Goal: Task Accomplishment & Management: Manage account settings

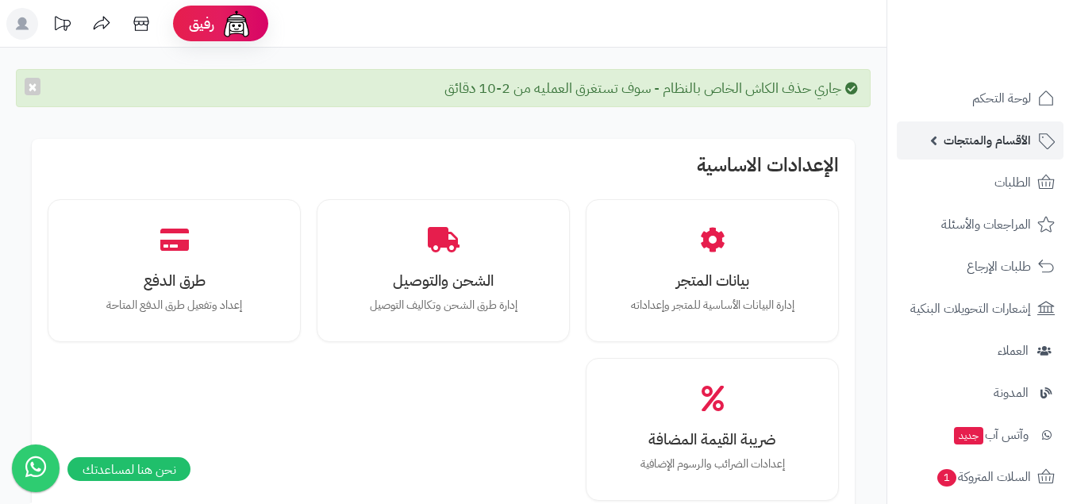
click at [988, 122] on link "الأقسام والمنتجات" at bounding box center [980, 140] width 167 height 38
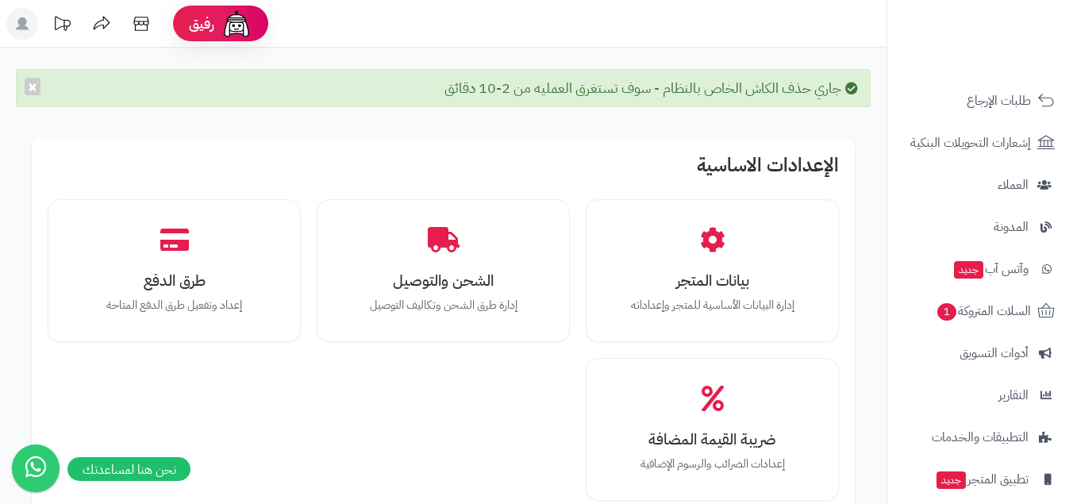
scroll to position [471, 0]
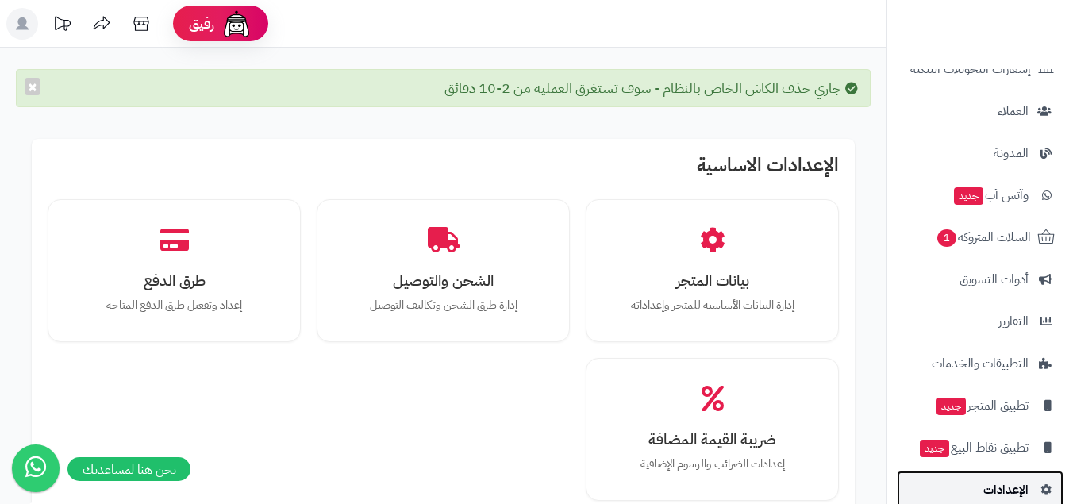
click at [976, 488] on link "الإعدادات" at bounding box center [980, 490] width 167 height 38
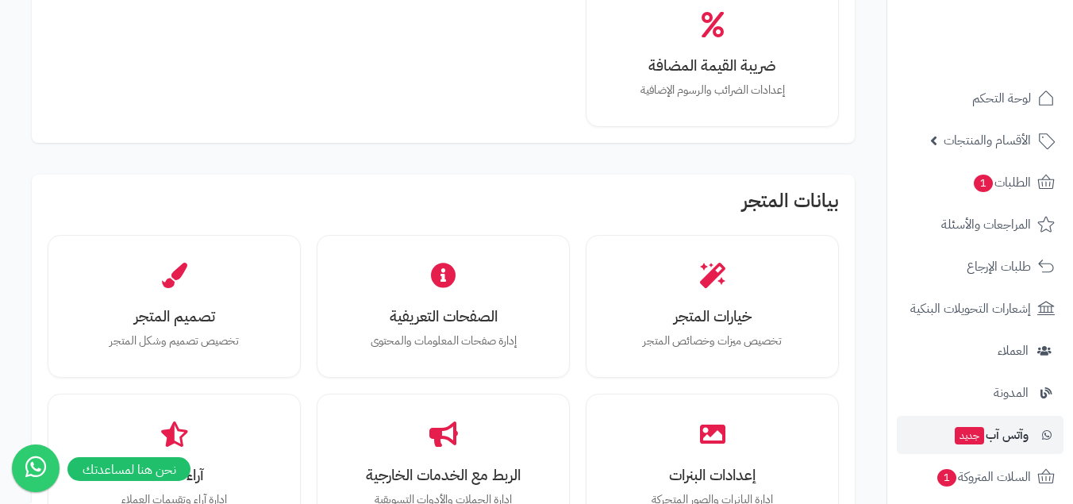
scroll to position [264, 0]
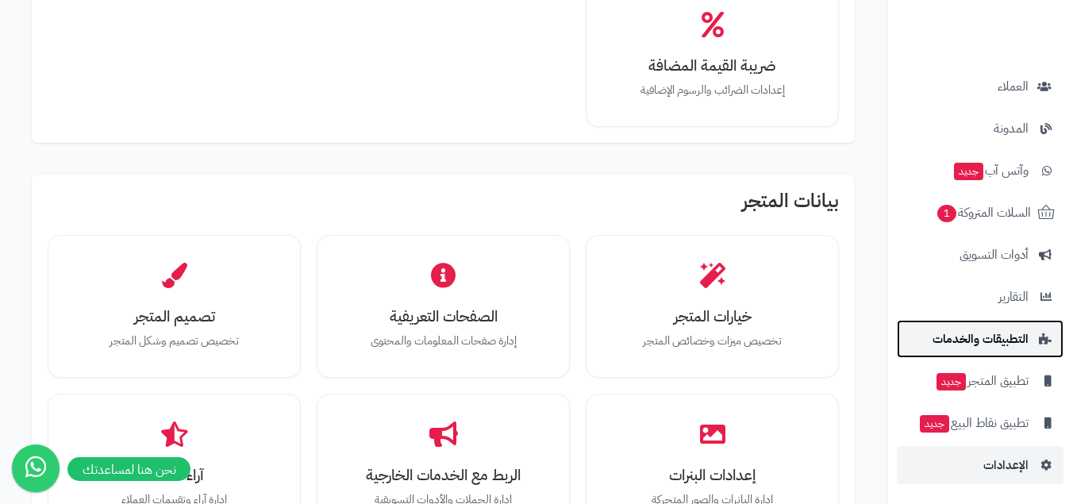
click at [1025, 348] on span "التطبيقات والخدمات" at bounding box center [980, 339] width 96 height 22
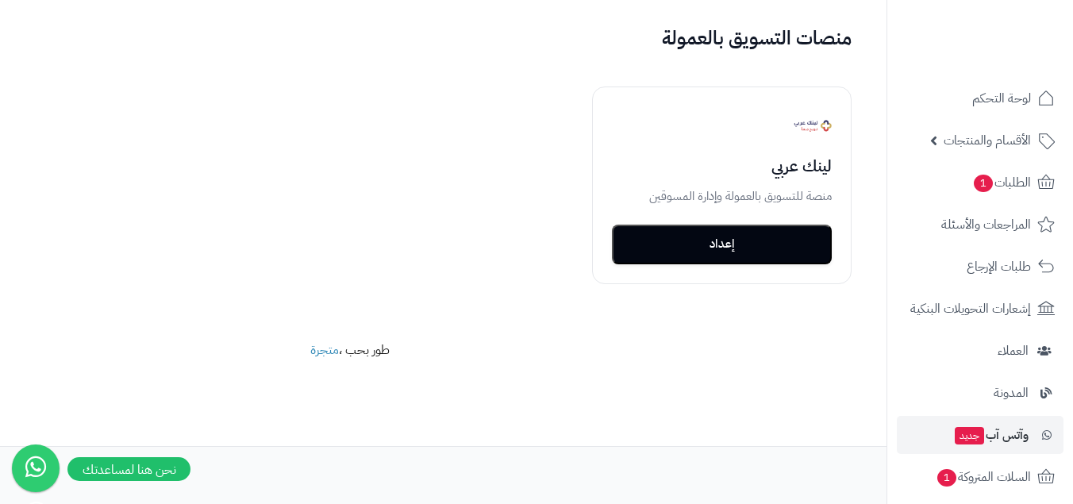
scroll to position [264, 0]
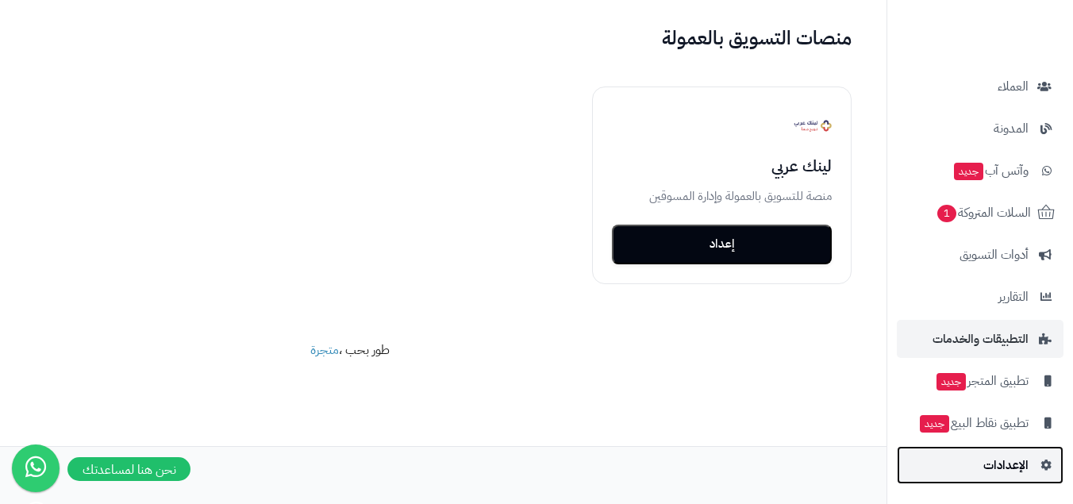
click at [959, 479] on link "الإعدادات" at bounding box center [980, 465] width 167 height 38
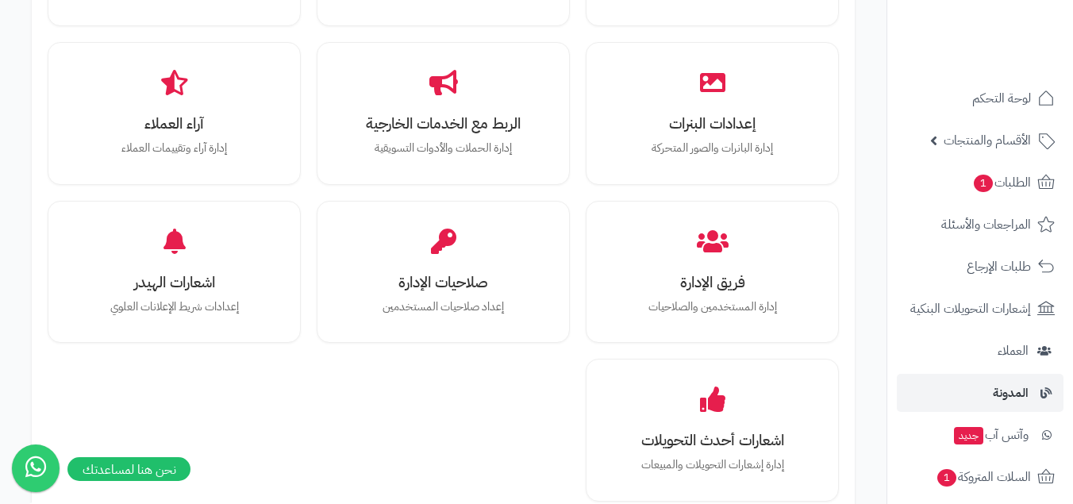
scroll to position [264, 0]
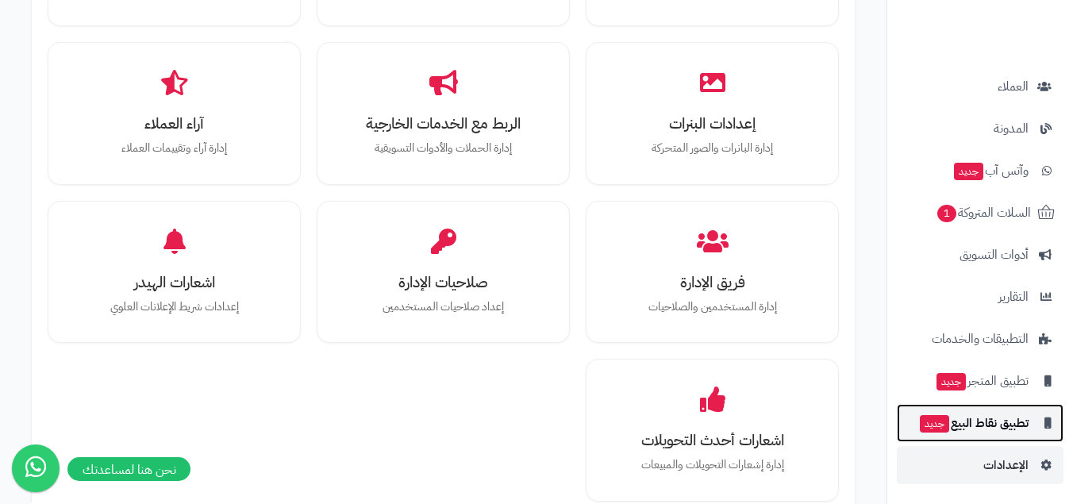
click at [989, 424] on span "تطبيق نقاط البيع جديد" at bounding box center [973, 423] width 110 height 22
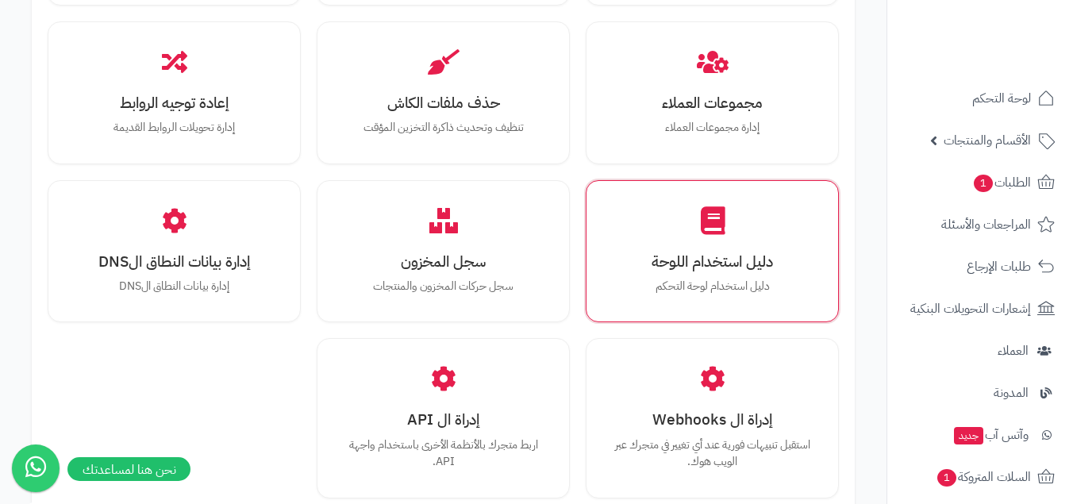
scroll to position [1996, 0]
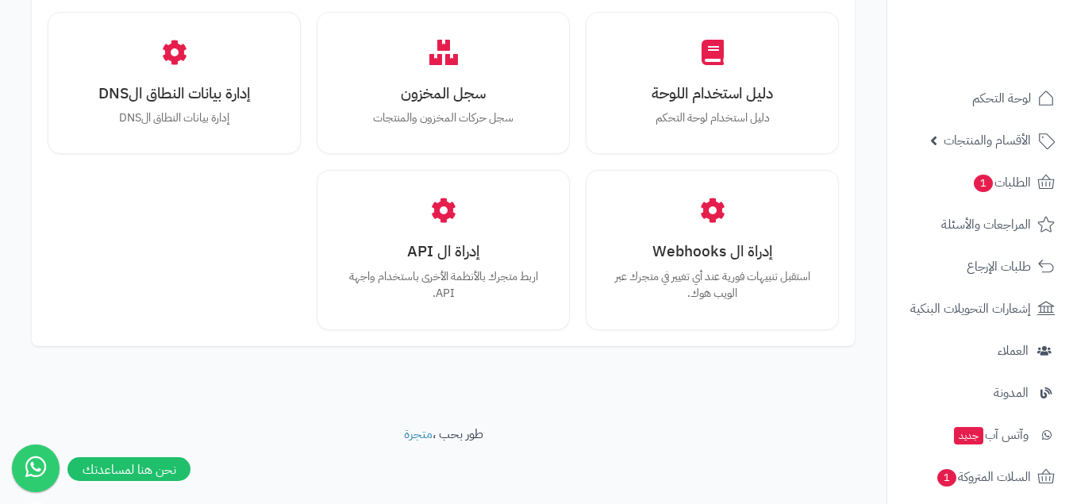
click at [1054, 117] on ul "لوحة التحكم الأقسام والمنتجات المنتجات الأقسام الماركات مواصفات المنتجات مواصفا…" at bounding box center [980, 413] width 186 height 669
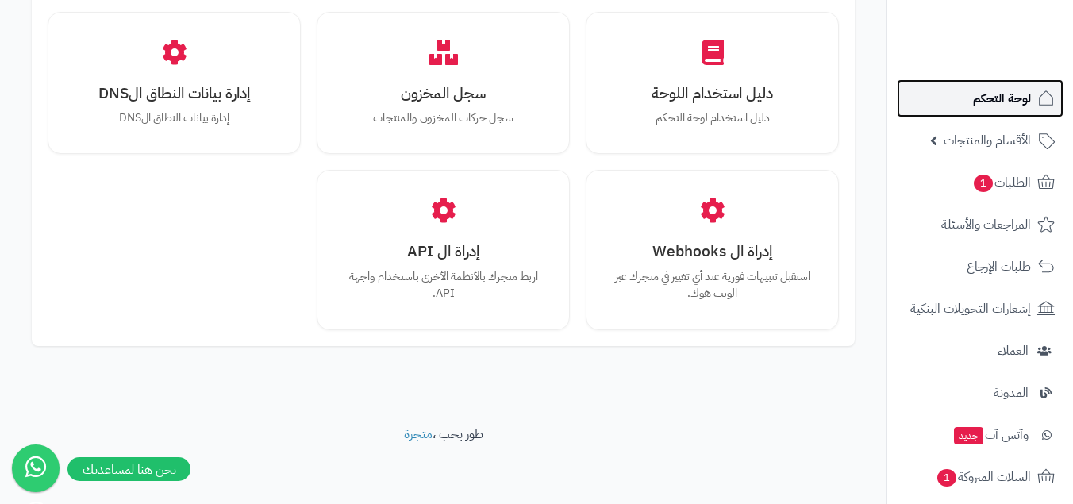
click at [1009, 109] on span "لوحة التحكم" at bounding box center [1002, 98] width 58 height 22
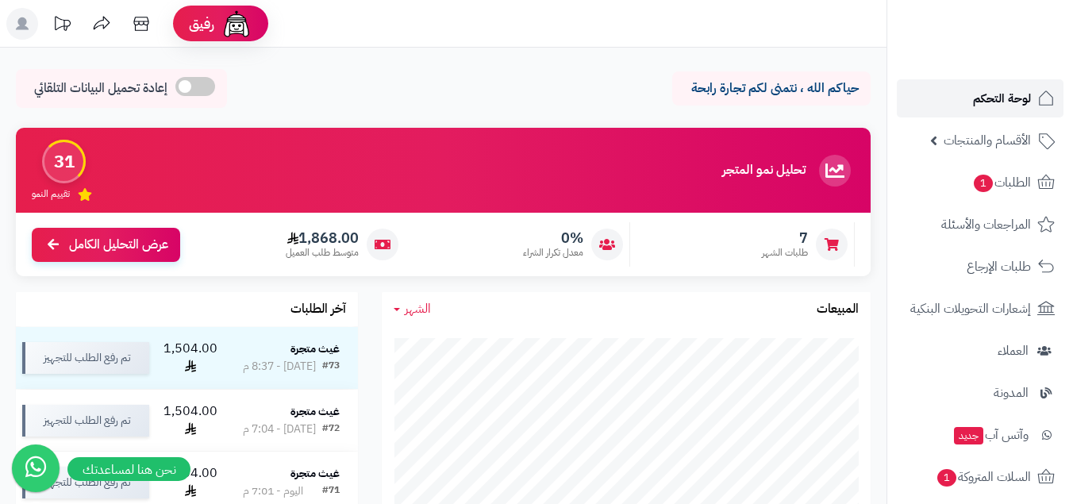
click at [1021, 96] on span "لوحة التحكم" at bounding box center [1002, 98] width 58 height 22
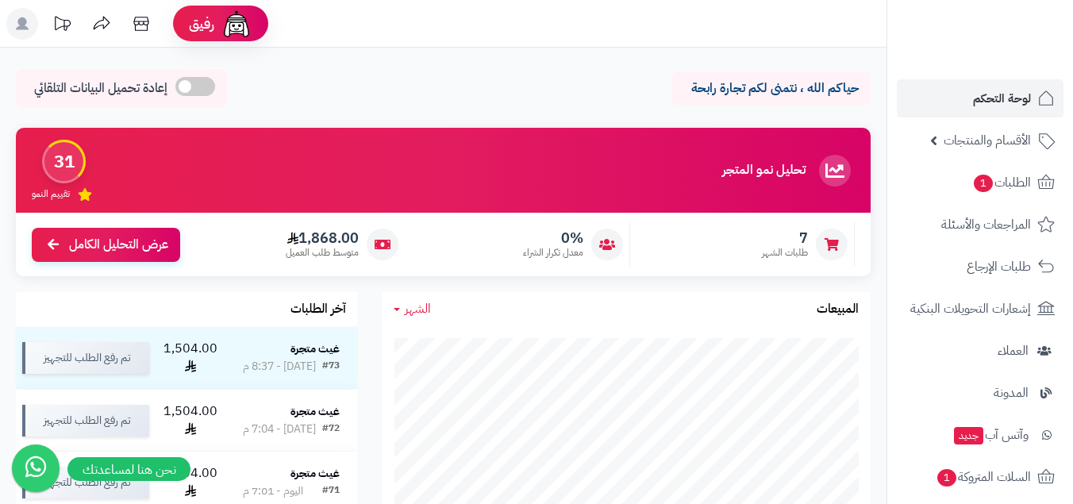
scroll to position [163, 0]
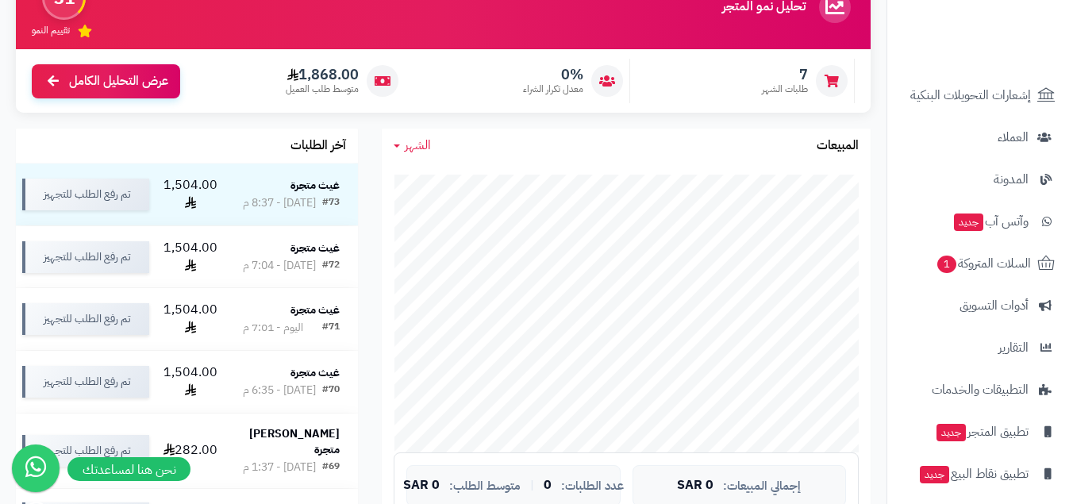
scroll to position [264, 0]
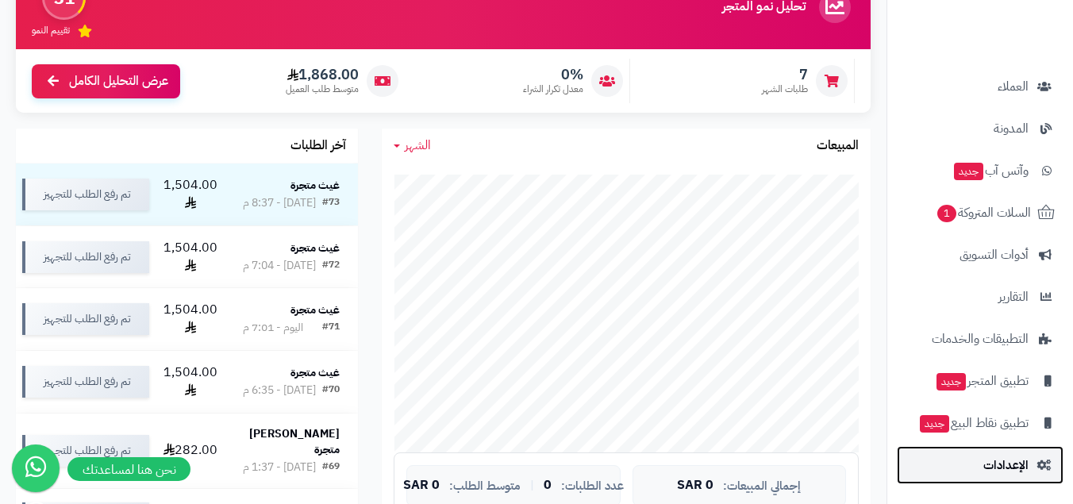
click at [1018, 469] on span "الإعدادات" at bounding box center [1005, 465] width 45 height 22
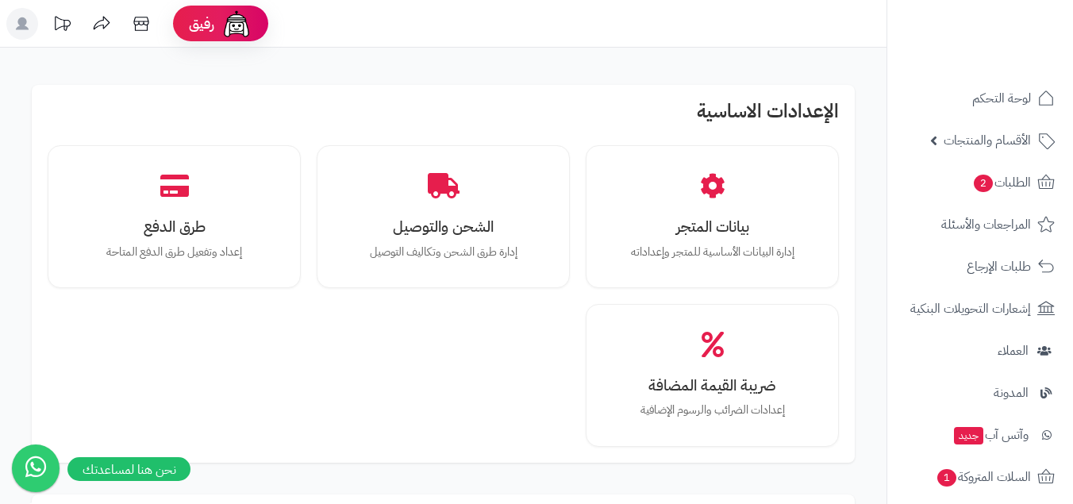
scroll to position [1678, 0]
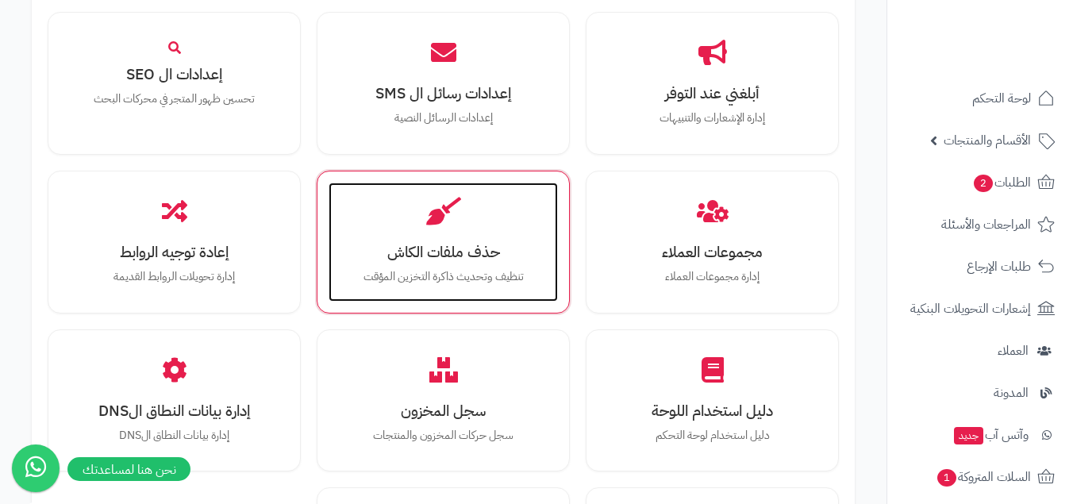
click at [488, 258] on h3 "حذف ملفات الكاش" at bounding box center [443, 252] width 198 height 17
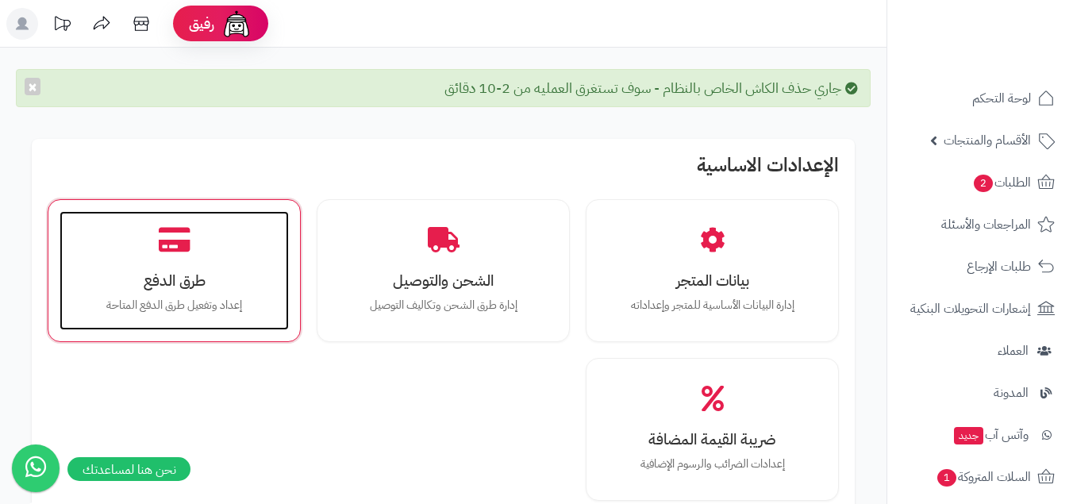
click at [171, 279] on h3 "طرق الدفع" at bounding box center [174, 280] width 198 height 17
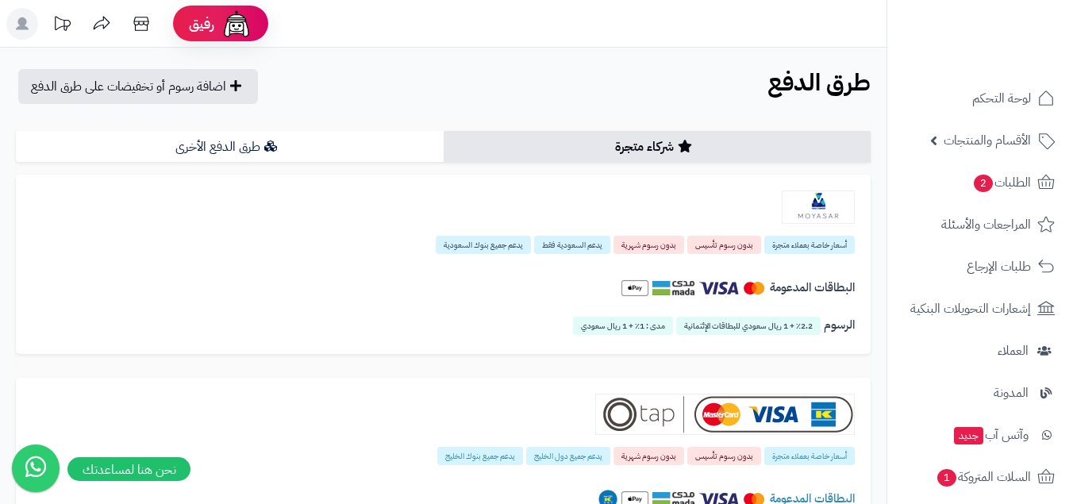
scroll to position [563, 0]
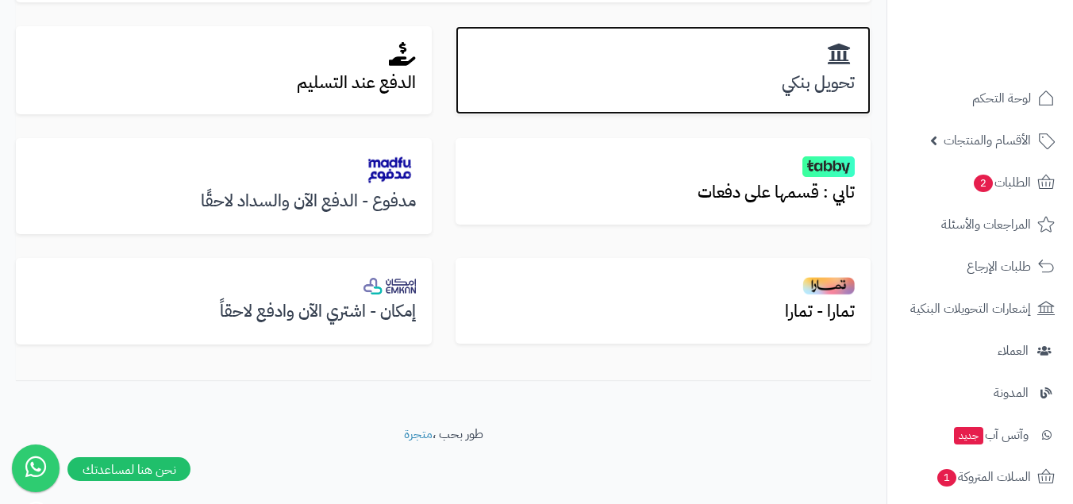
click at [573, 110] on div "تحويل بنكي" at bounding box center [664, 70] width 416 height 89
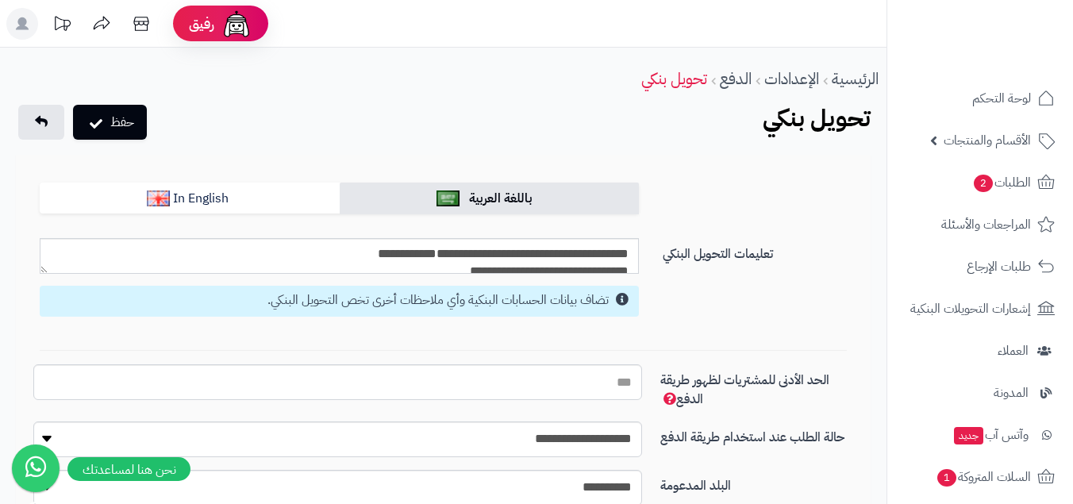
scroll to position [287, 0]
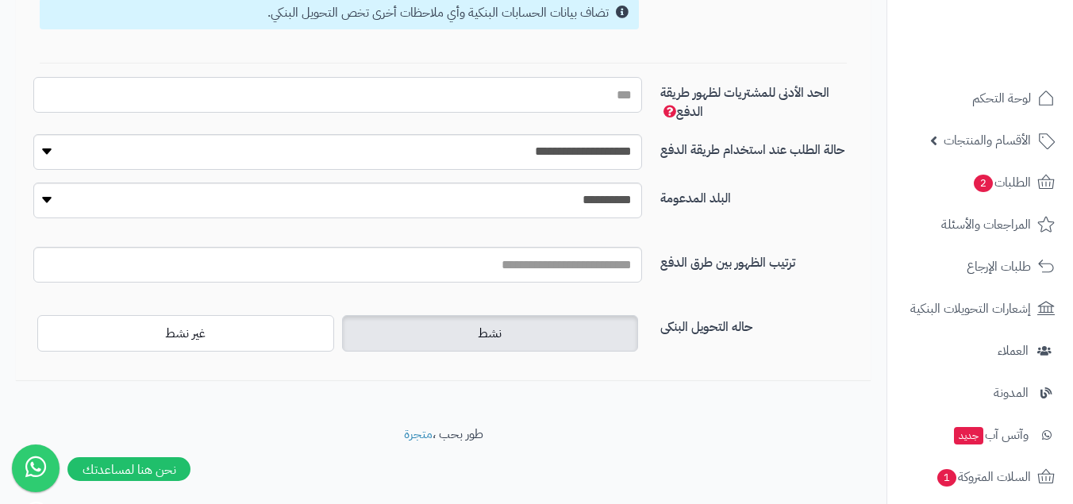
click at [601, 97] on input "الحد الأدنى للمشتريات لظهور طريقة الدفع" at bounding box center [337, 95] width 609 height 36
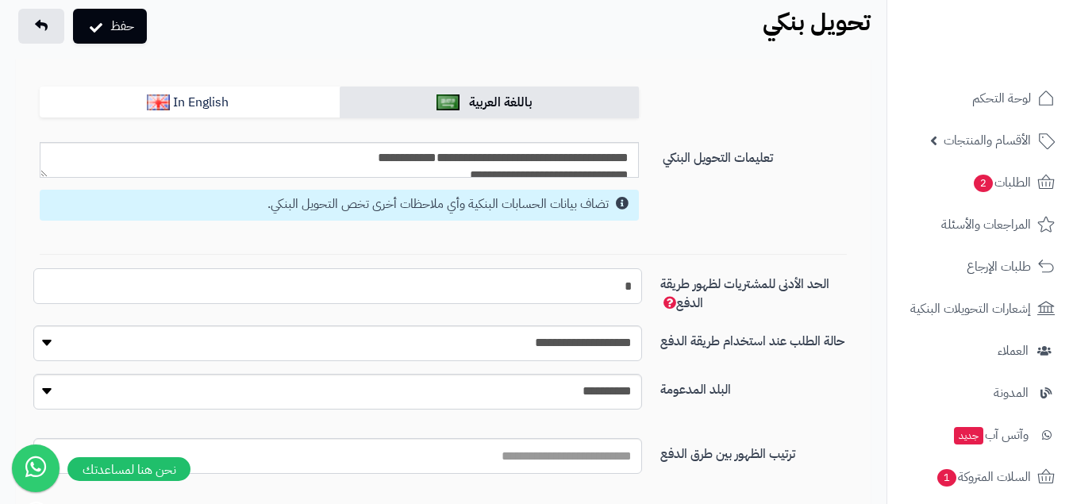
scroll to position [0, 0]
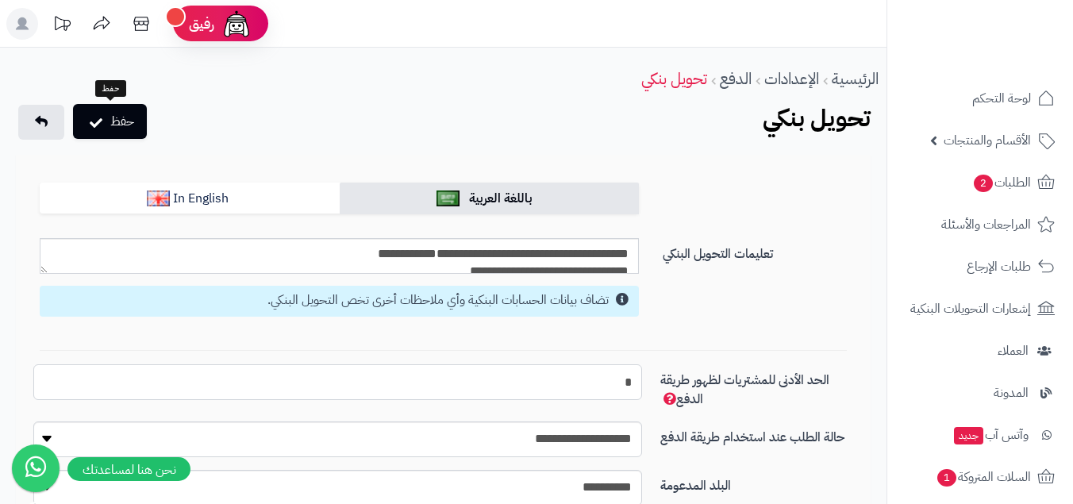
type input "*"
click at [131, 124] on button "حفظ" at bounding box center [110, 121] width 74 height 35
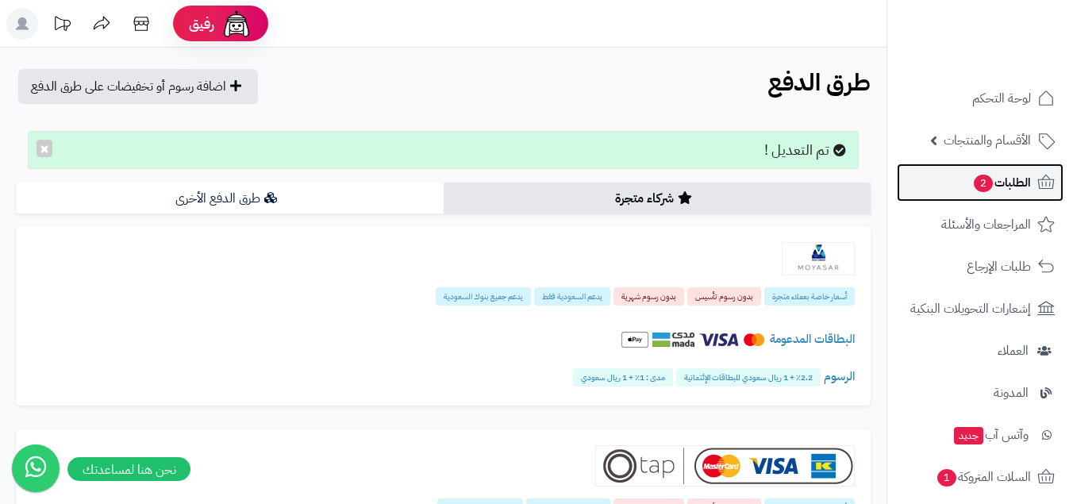
click at [950, 193] on link "الطلبات 2" at bounding box center [980, 182] width 167 height 38
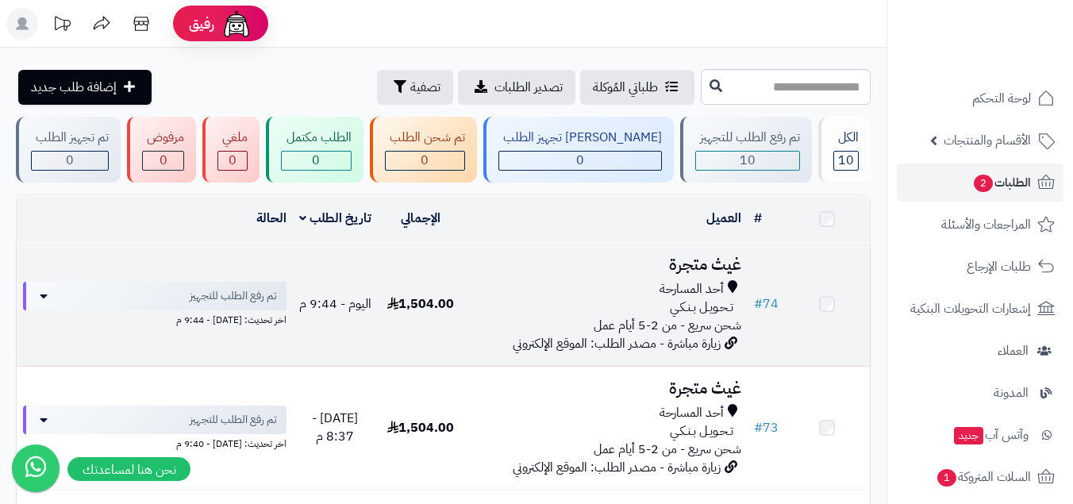
click at [612, 274] on h3 "غيث متجرة" at bounding box center [605, 265] width 271 height 18
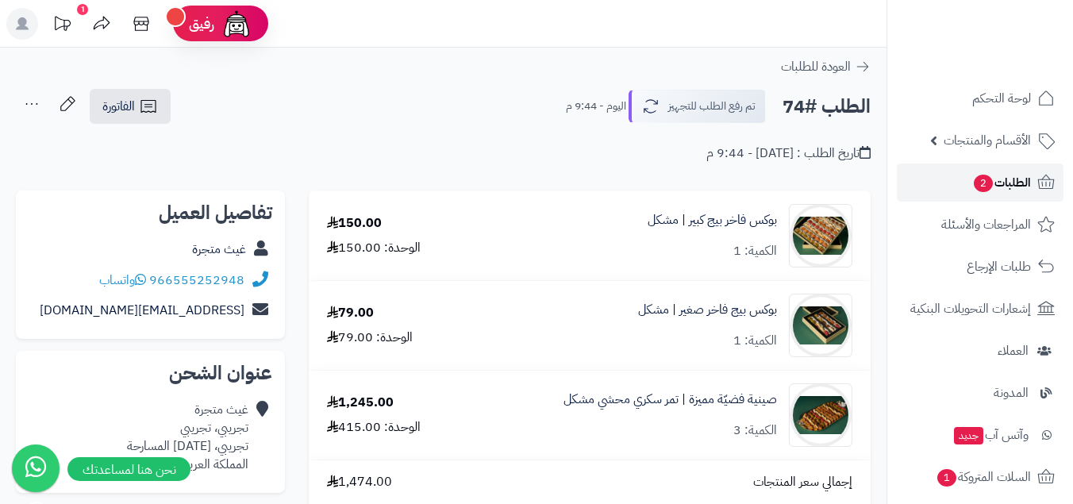
click at [974, 183] on span "2" at bounding box center [983, 183] width 19 height 17
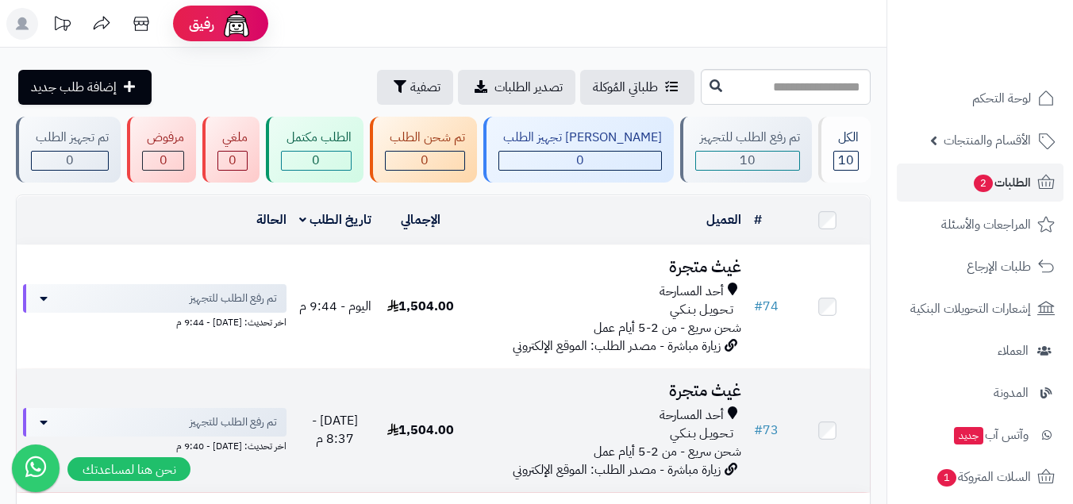
click at [726, 369] on td "غيث متجرة أحد المسارحة تـحـويـل بـنـكـي شحن سريع - من 2-5 أيام عمل زيارة مباشرة…" at bounding box center [605, 430] width 284 height 123
click at [726, 415] on div "أحد المسارحة" at bounding box center [605, 415] width 271 height 18
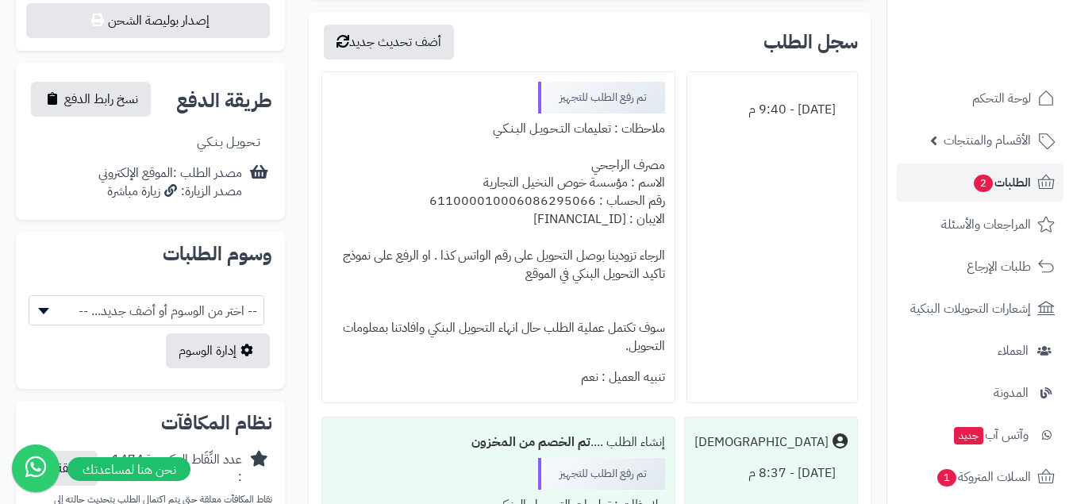
scroll to position [802, 0]
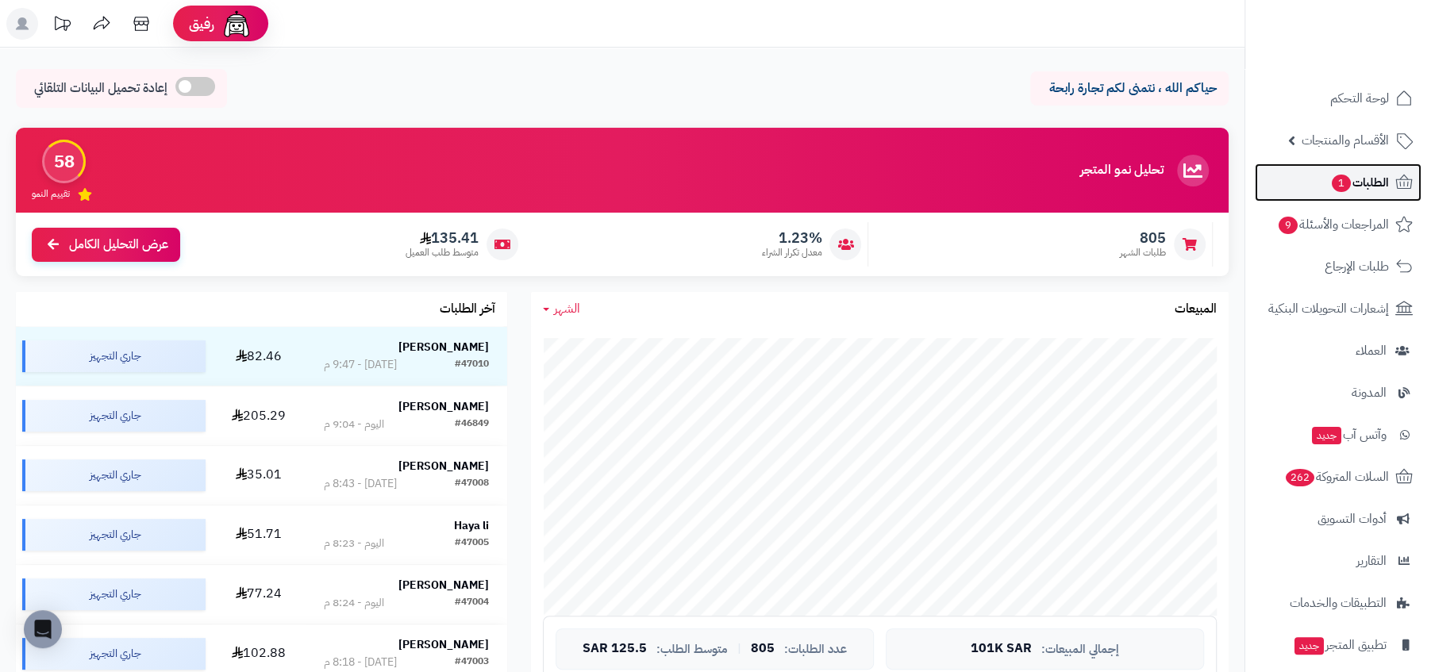
click at [1386, 197] on link "الطلبات 1" at bounding box center [1338, 182] width 167 height 38
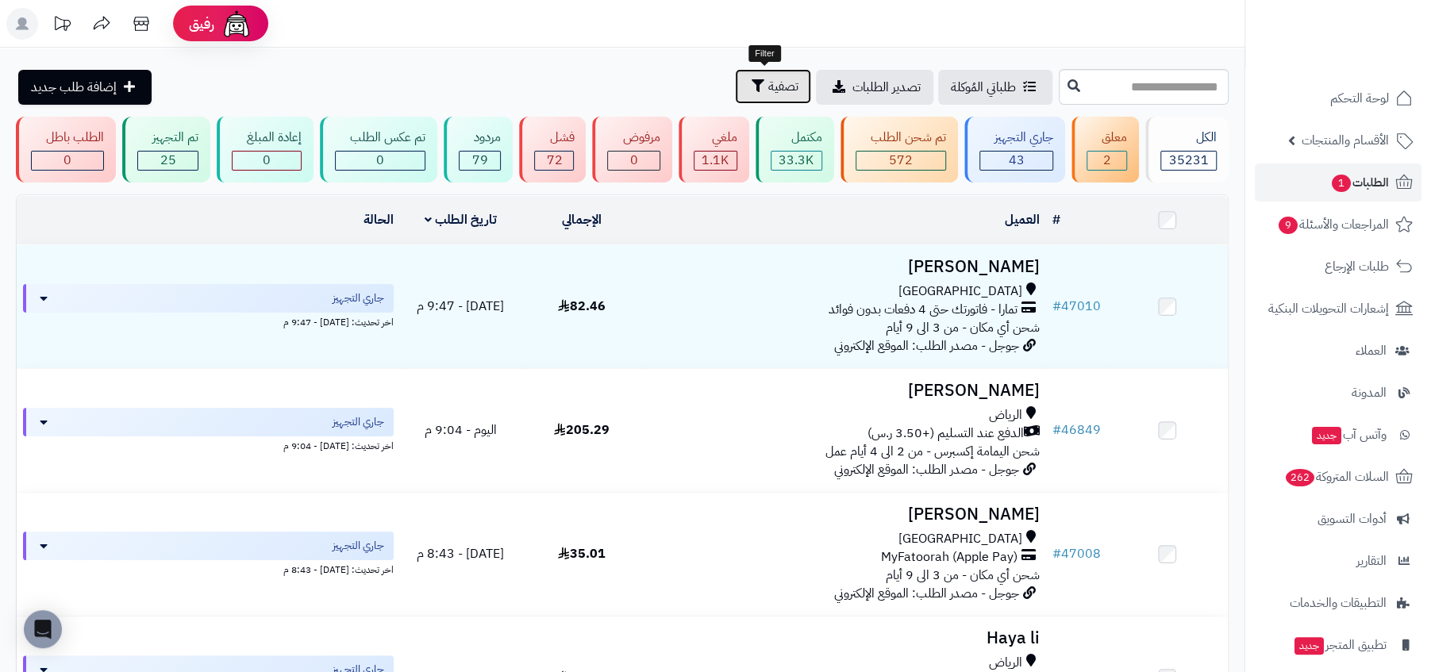
click at [759, 85] on button "تصفية" at bounding box center [773, 86] width 76 height 35
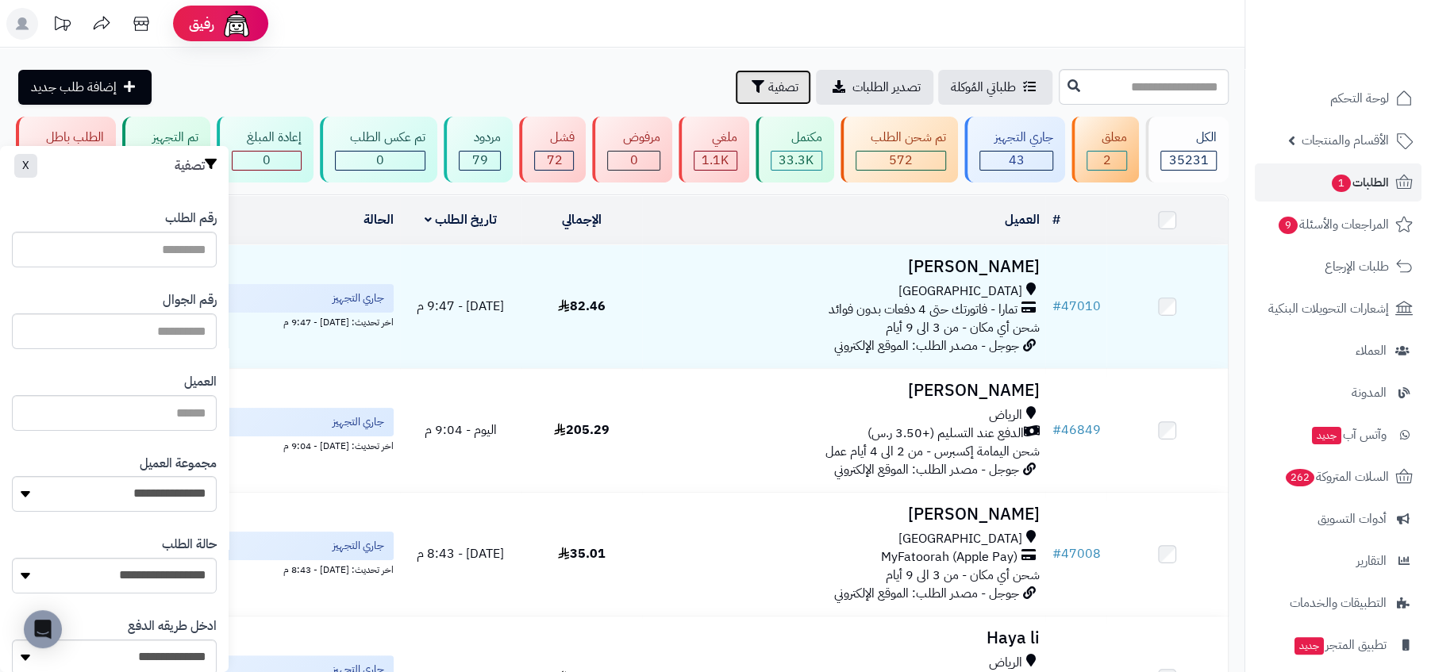
scroll to position [146, 0]
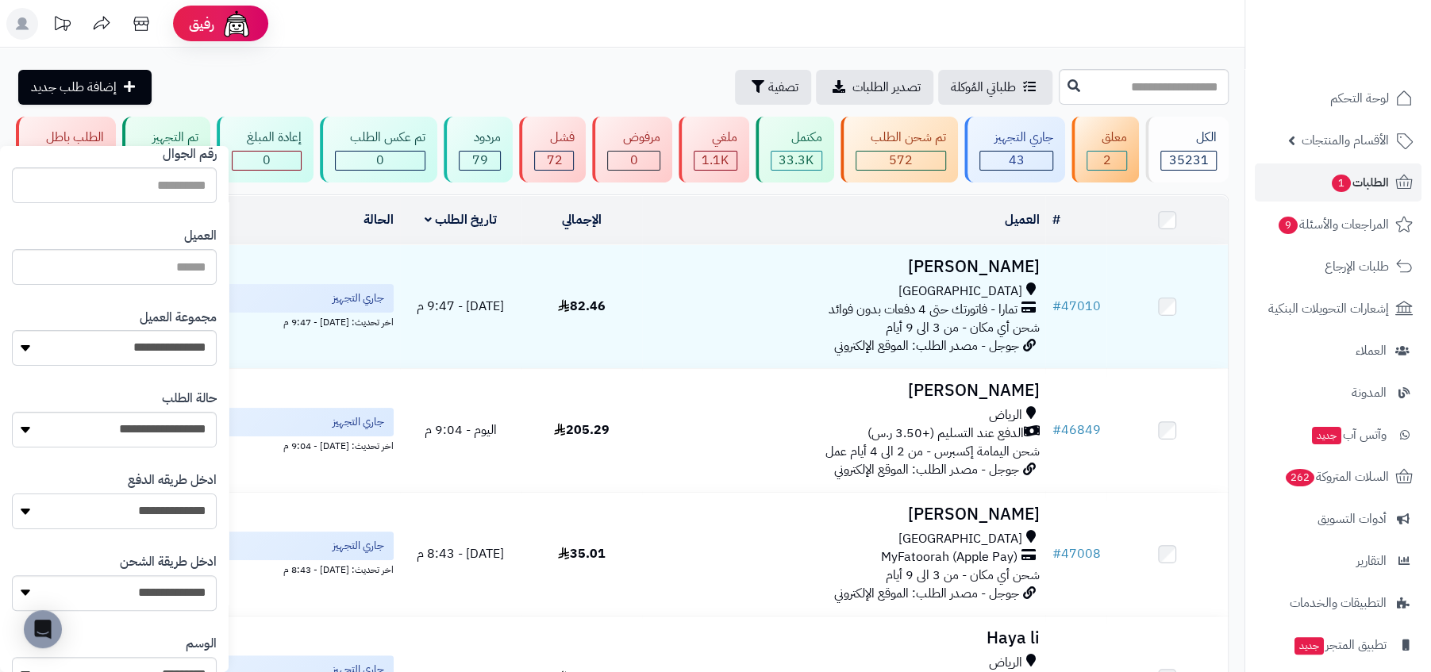
click at [155, 511] on select "**********" at bounding box center [114, 512] width 205 height 36
select select "**********"
click at [12, 494] on select "**********" at bounding box center [114, 512] width 205 height 36
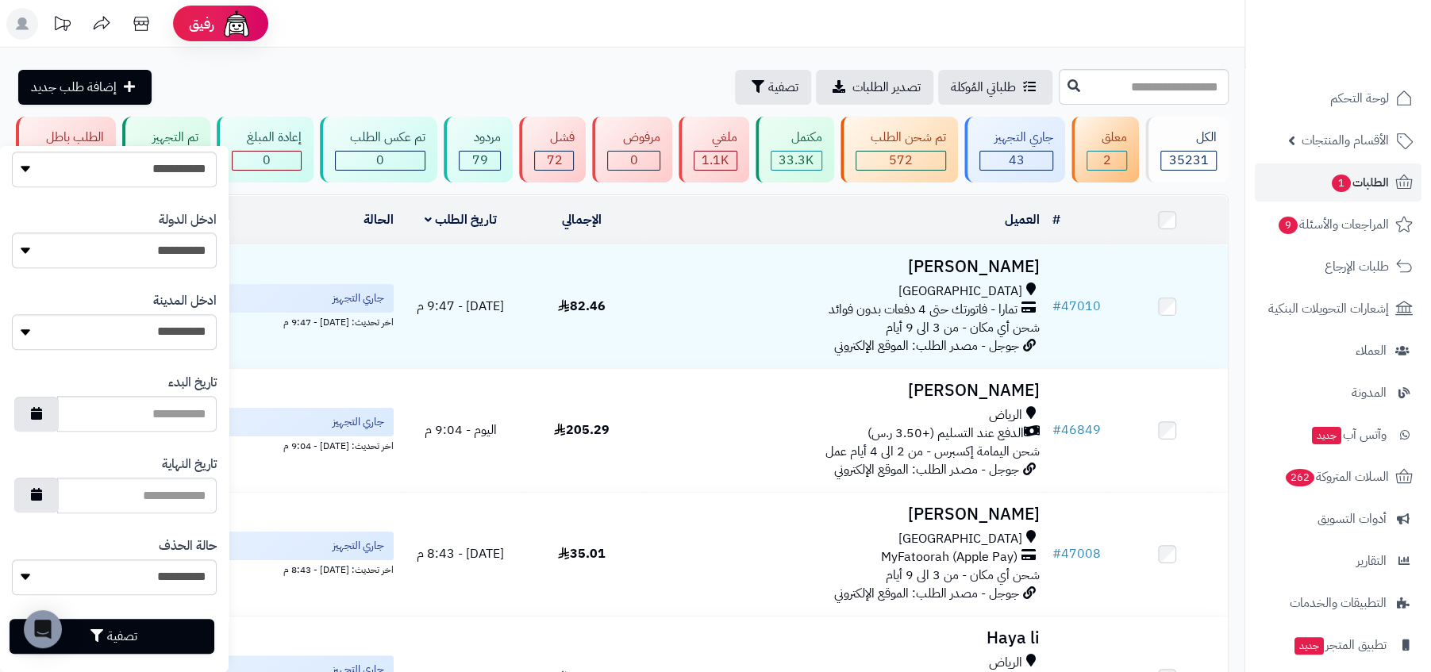
scroll to position [752, 0]
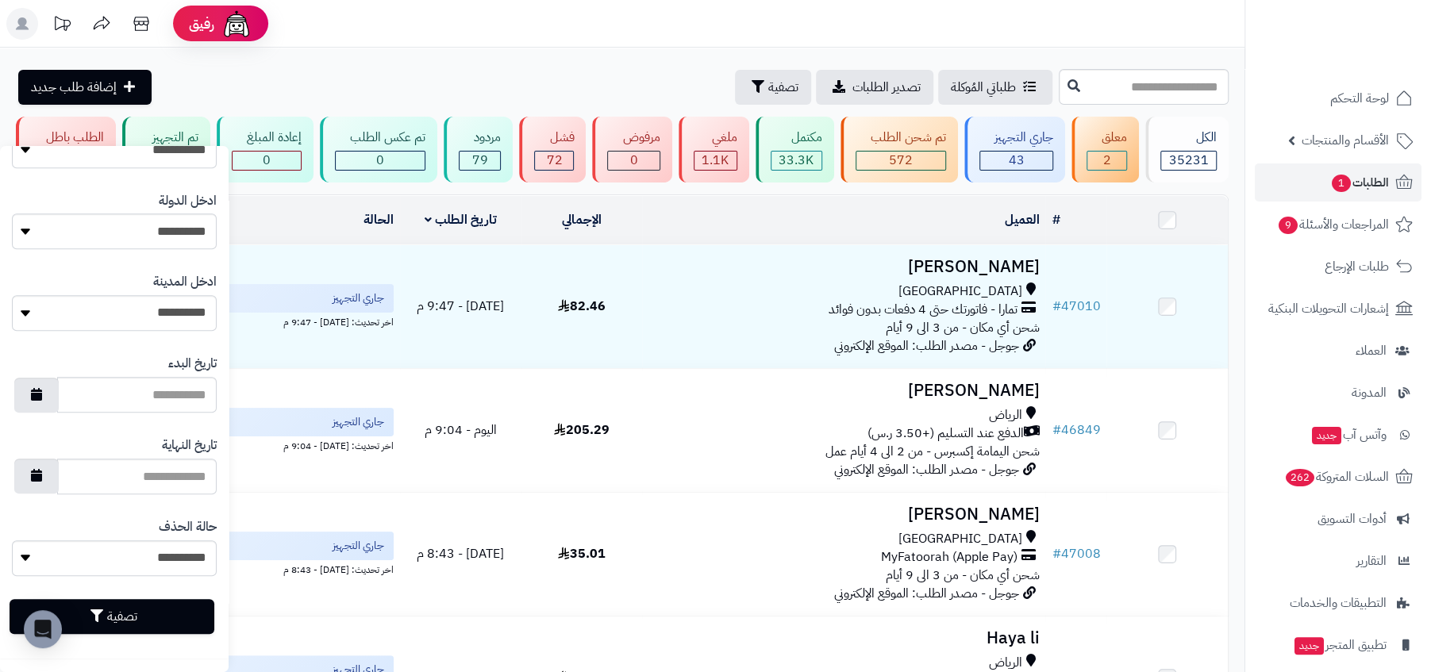
click at [155, 608] on button "تصفية" at bounding box center [112, 616] width 205 height 35
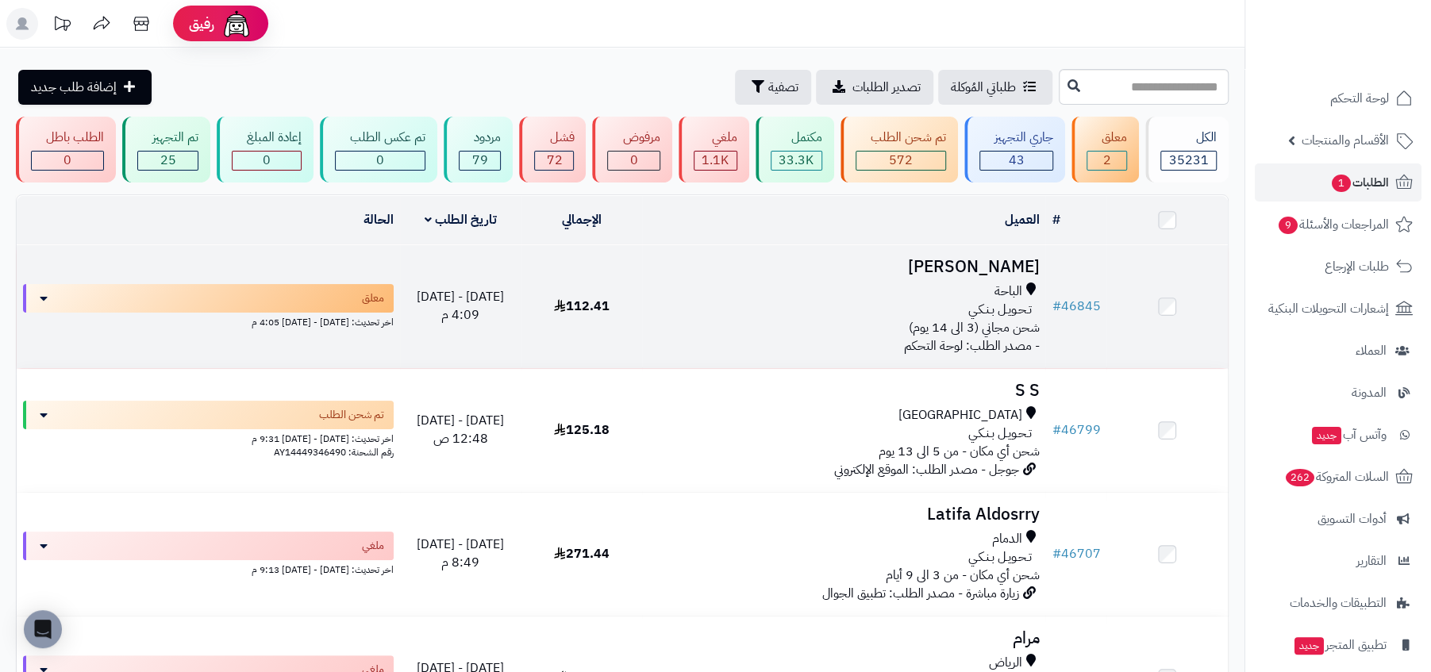
click at [1001, 334] on td "[PERSON_NAME] تـحـويـل بـنـكـي شحن مجاني (3 الى 14 يوم) - مصدر الطلب: لوحة التح…" at bounding box center [843, 306] width 403 height 123
click at [1014, 326] on span "شحن مجاني (3 الى 14 يوم)" at bounding box center [973, 327] width 131 height 19
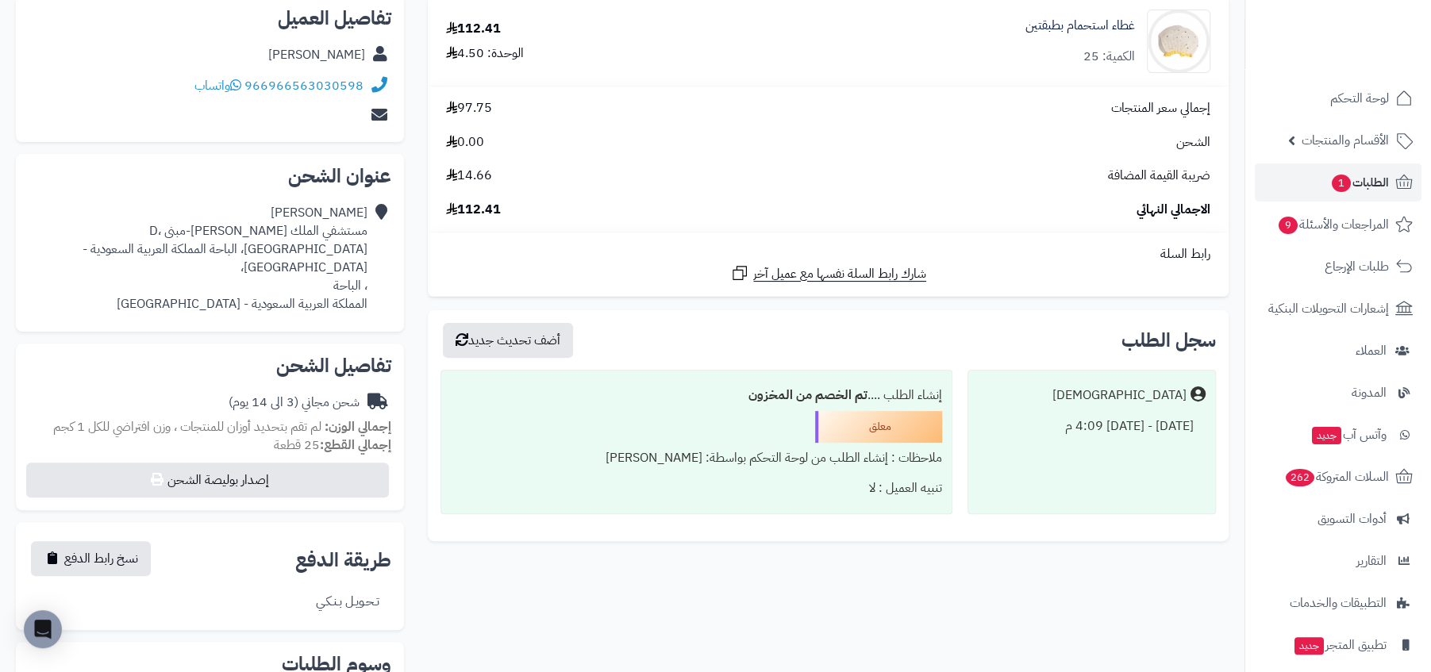
scroll to position [425, 0]
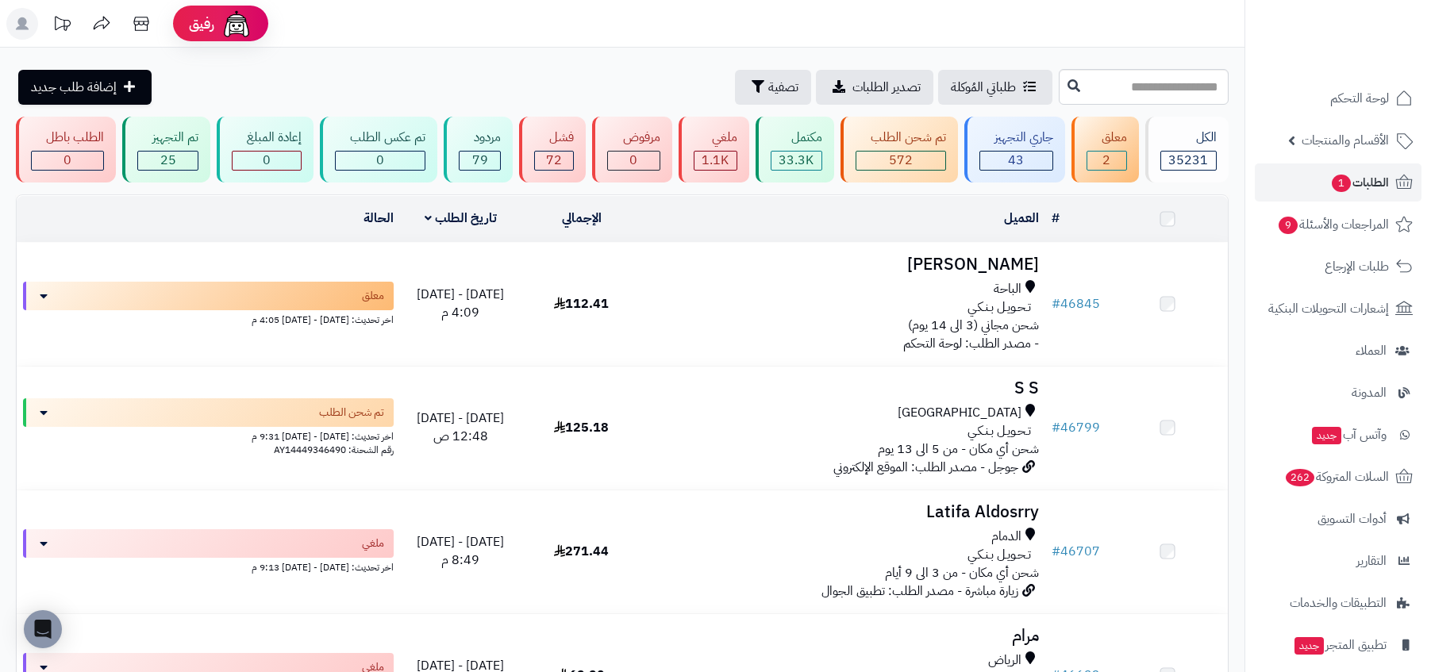
click at [989, 444] on span "شحن أي مكان - من 5 الى 13 يوم" at bounding box center [958, 449] width 161 height 19
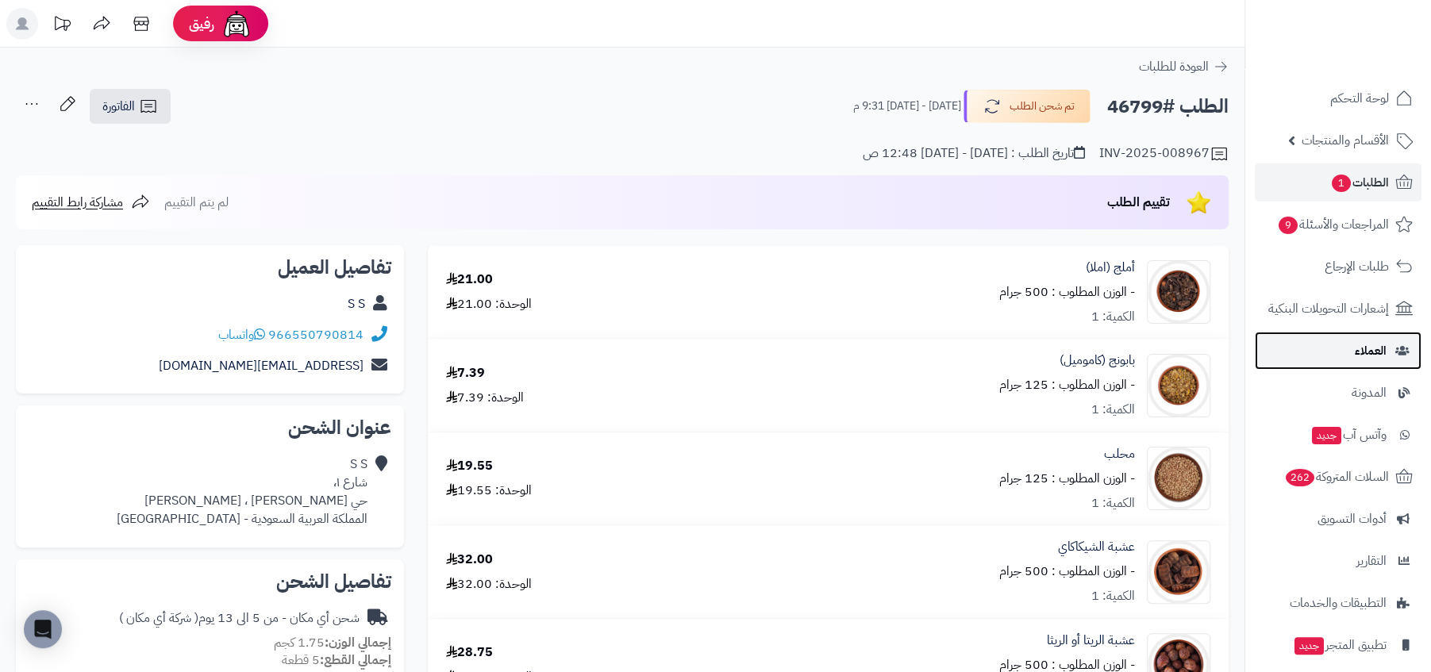
click at [1342, 357] on link "العملاء" at bounding box center [1338, 351] width 167 height 38
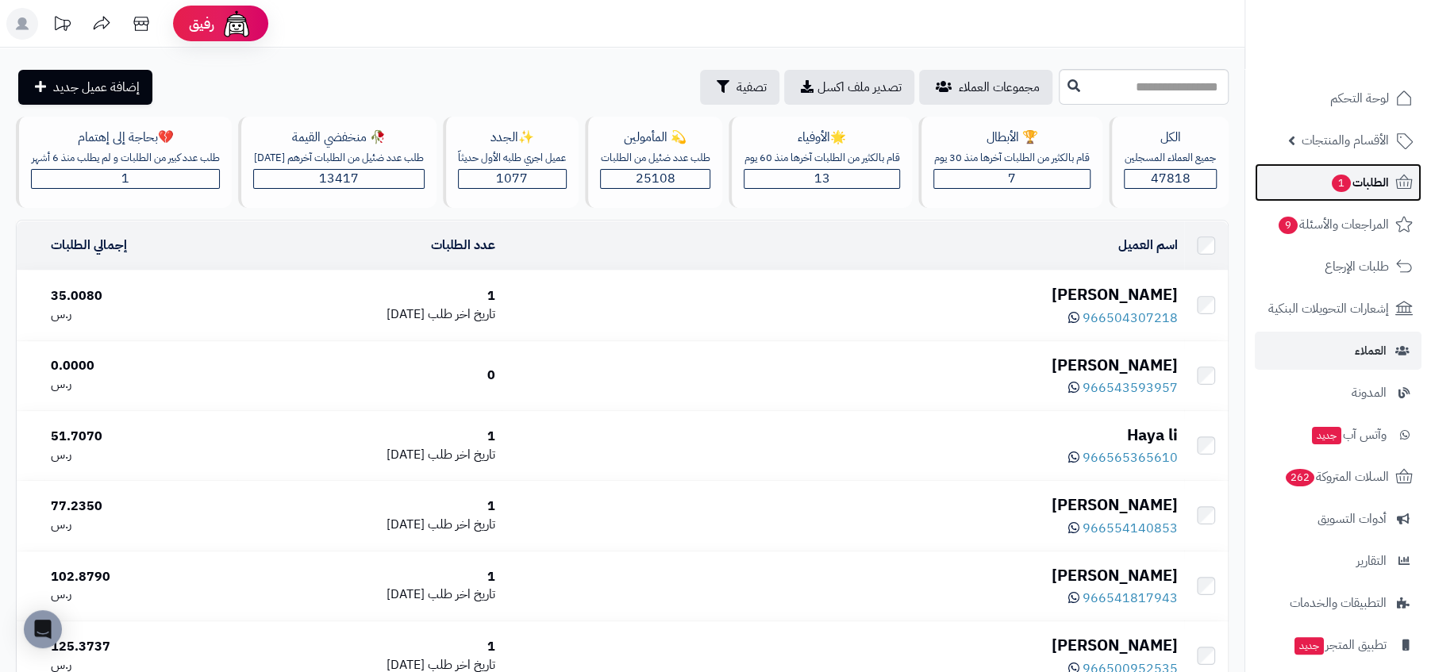
click at [1275, 179] on link "الطلبات 1" at bounding box center [1338, 182] width 167 height 38
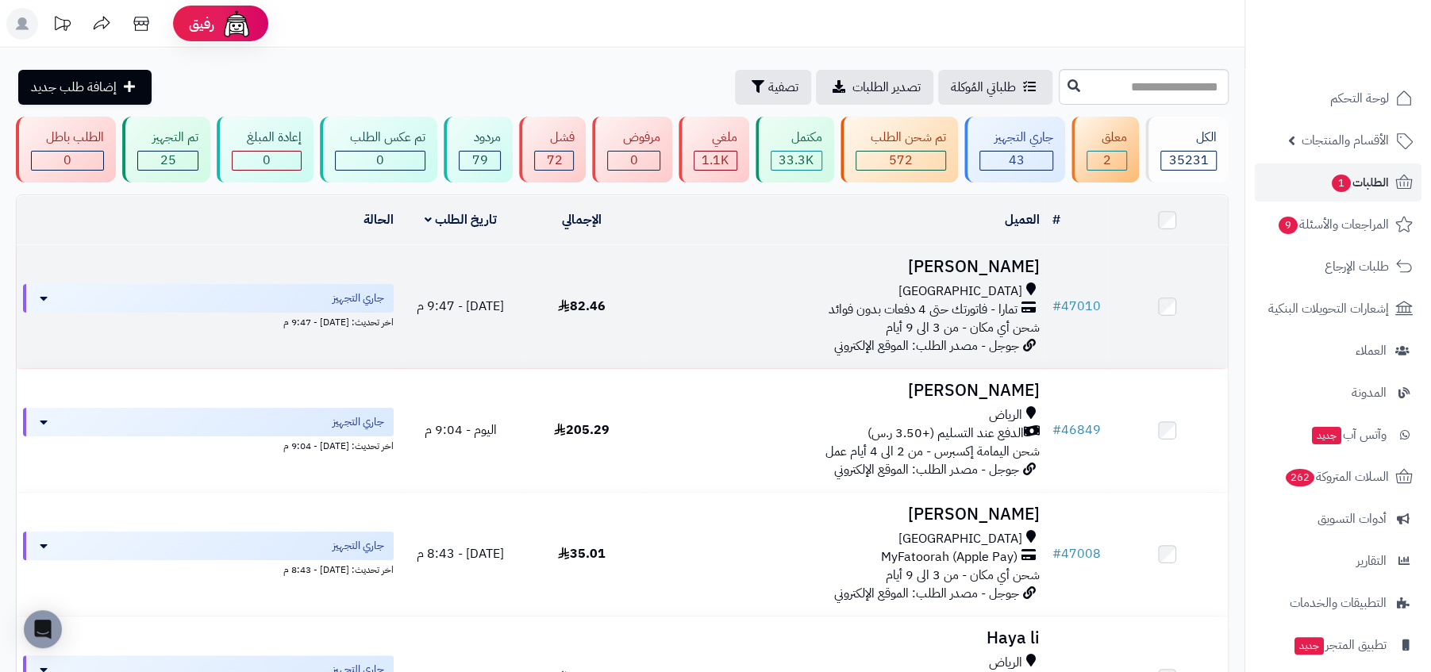
click at [972, 318] on span "شحن أي مكان - من 3 الى 9 أيام" at bounding box center [962, 327] width 154 height 19
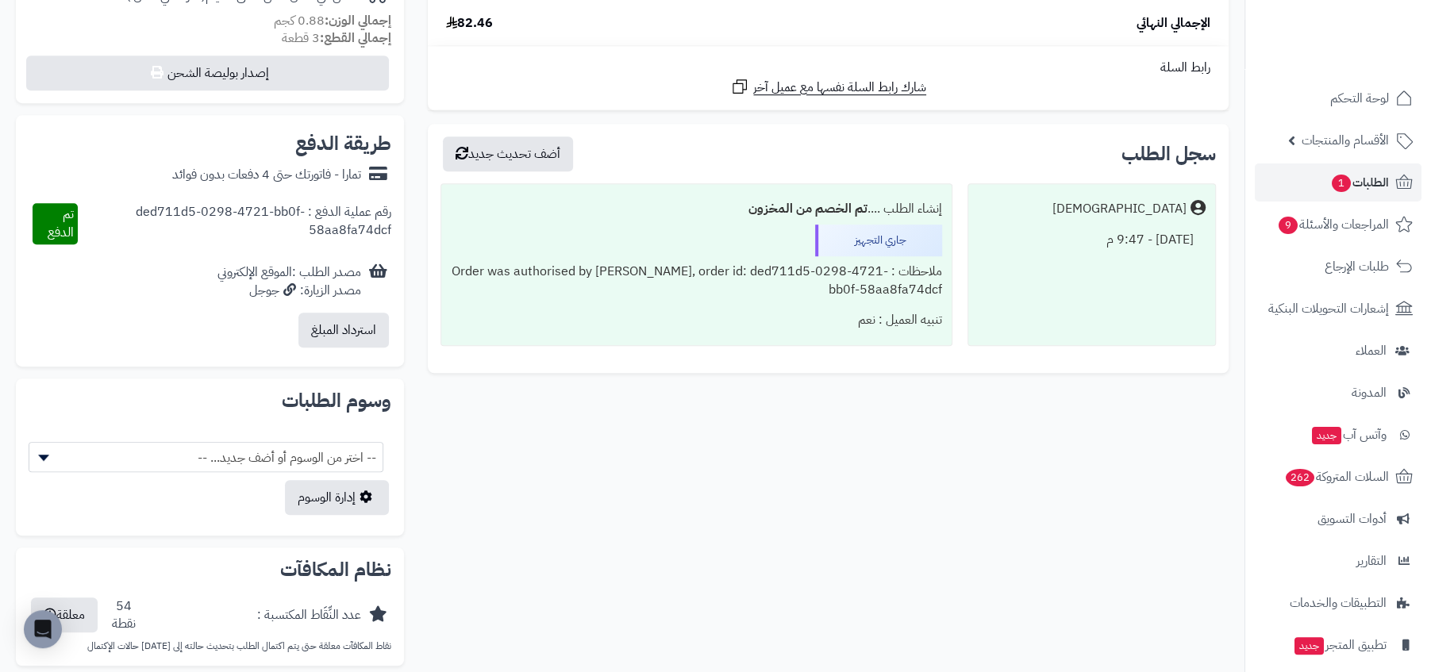
scroll to position [565, 0]
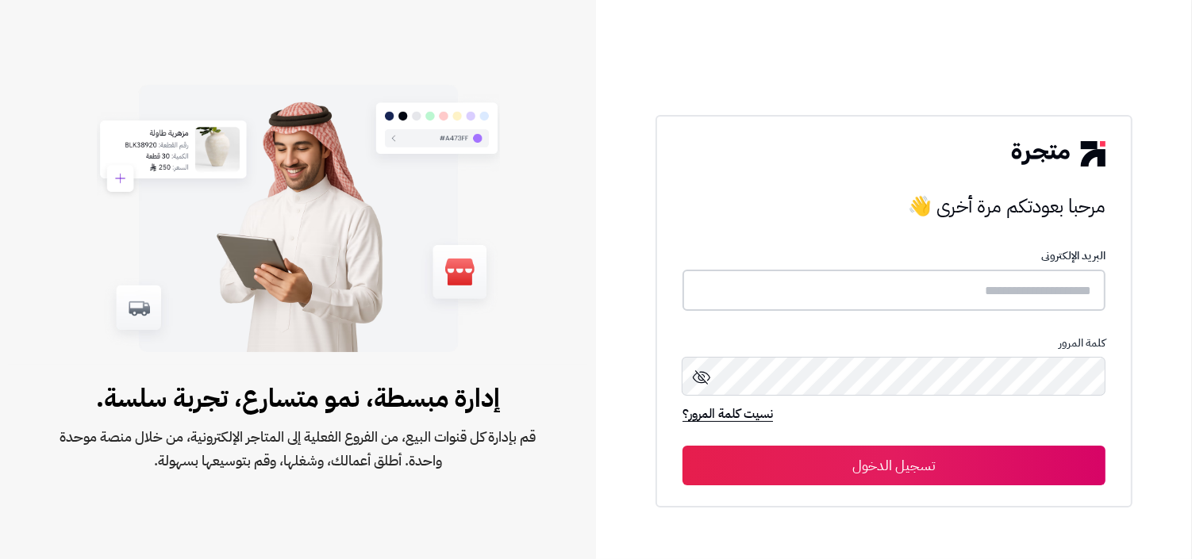
click at [1001, 295] on input "text" at bounding box center [894, 291] width 423 height 42
type input "**********"
click at [683, 445] on button "تسجيل الدخول" at bounding box center [894, 465] width 423 height 40
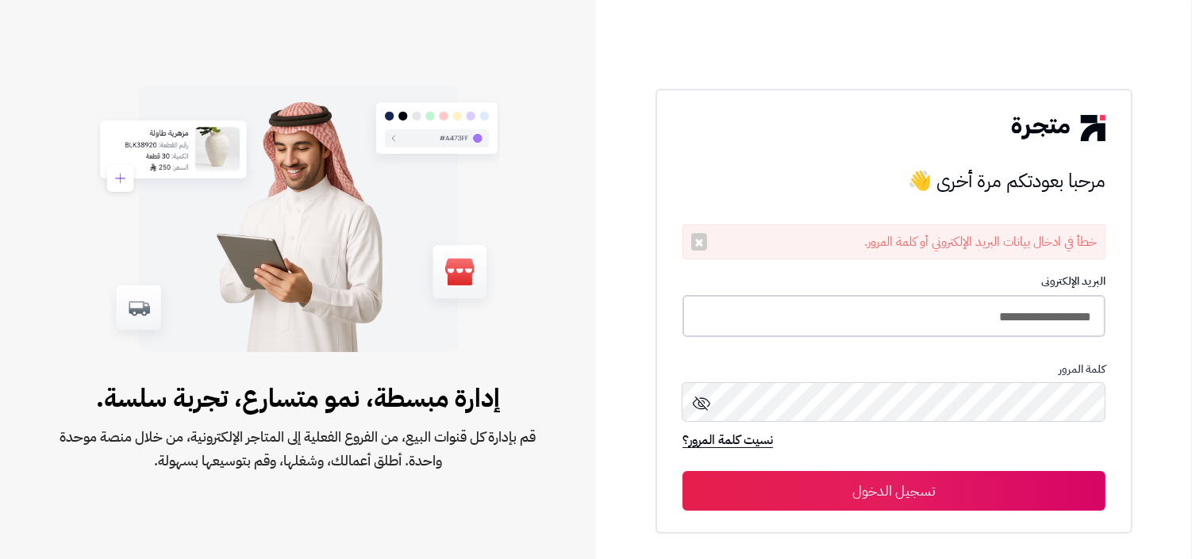
click at [768, 321] on input "**********" at bounding box center [894, 316] width 423 height 42
type input "**********"
click at [683, 471] on button "تسجيل الدخول" at bounding box center [894, 491] width 423 height 40
click at [838, 327] on input "**********" at bounding box center [894, 316] width 423 height 42
type input "**********"
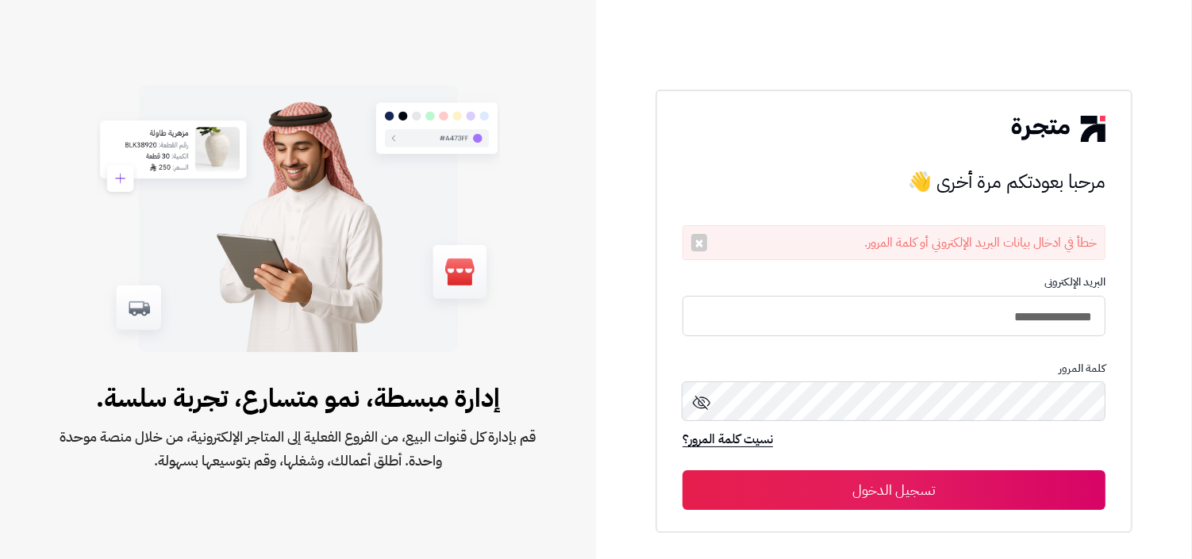
click at [683, 471] on button "تسجيل الدخول" at bounding box center [894, 491] width 423 height 40
click at [853, 347] on form "**********" at bounding box center [894, 393] width 423 height 234
click at [875, 317] on input "**********" at bounding box center [894, 316] width 423 height 42
type input "**********"
click at [683, 471] on button "تسجيل الدخول" at bounding box center [894, 491] width 423 height 40
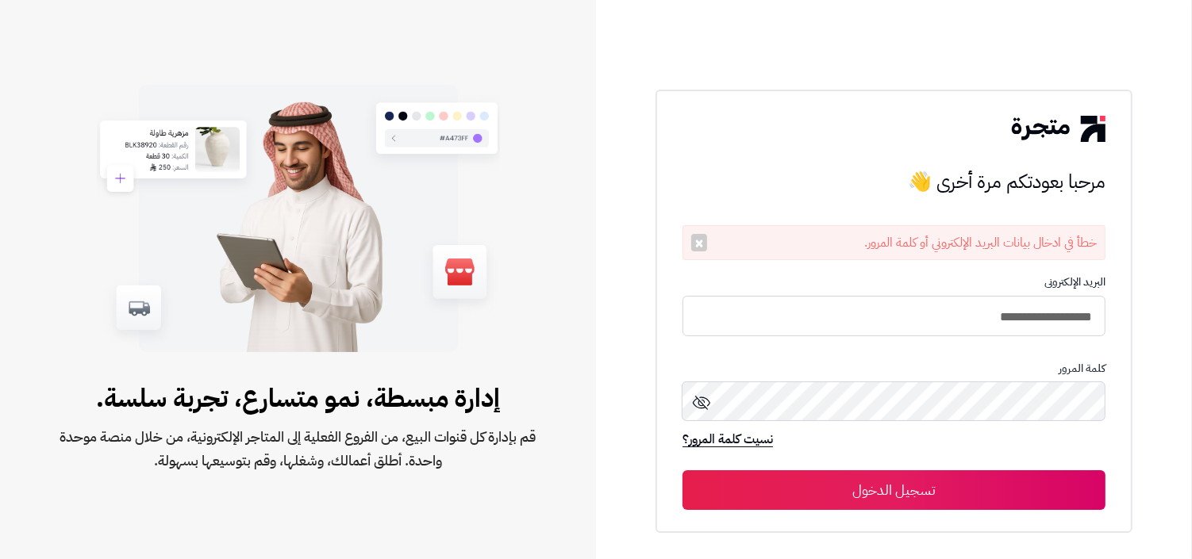
click at [867, 346] on form "**********" at bounding box center [894, 393] width 423 height 234
click at [876, 326] on input "**********" at bounding box center [894, 316] width 423 height 42
type input "**********"
click at [683, 471] on button "تسجيل الدخول" at bounding box center [894, 491] width 423 height 40
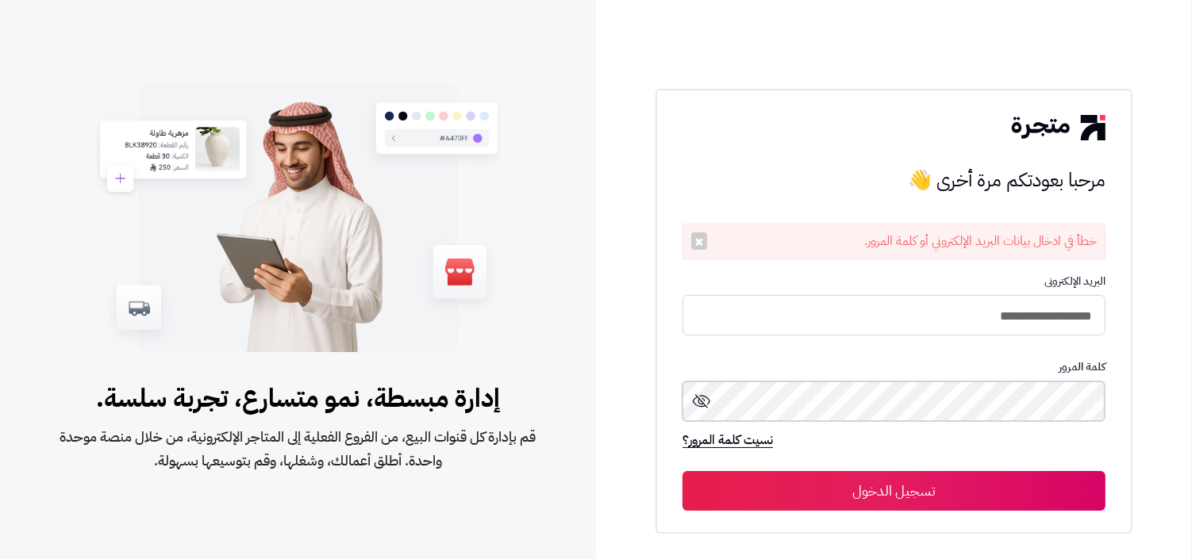
click at [683, 471] on button "تسجيل الدخول" at bounding box center [894, 491] width 423 height 40
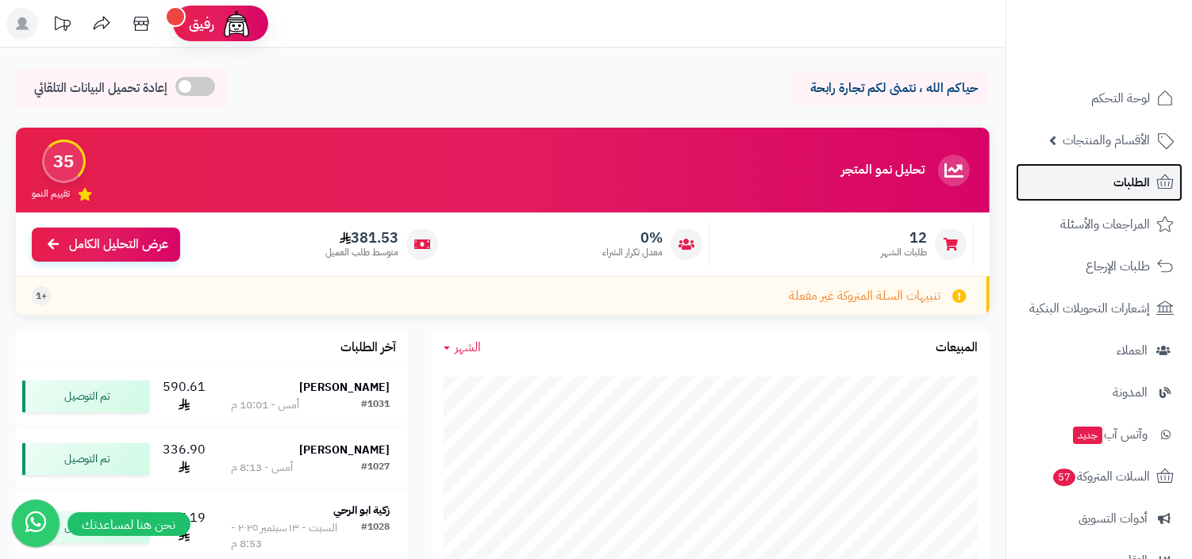
click at [1102, 186] on link "الطلبات" at bounding box center [1099, 182] width 167 height 38
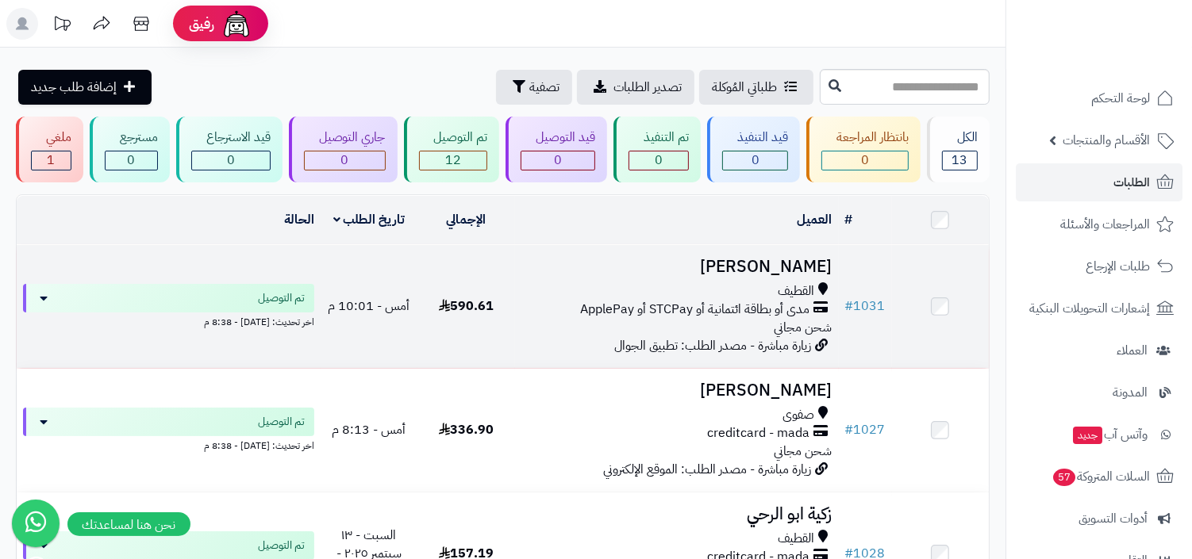
click at [781, 349] on span "زيارة مباشرة - مصدر الطلب: تطبيق الجوال" at bounding box center [713, 345] width 197 height 19
click at [793, 306] on span "مدى أو بطاقة ائتمانية أو STCPay أو ApplePay" at bounding box center [695, 310] width 229 height 18
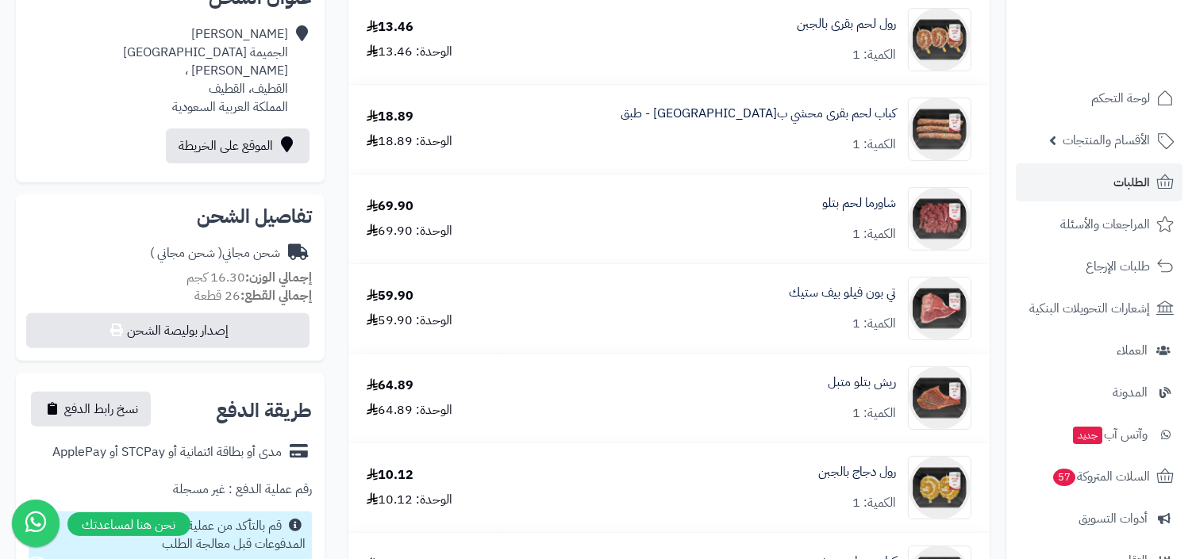
scroll to position [579, 0]
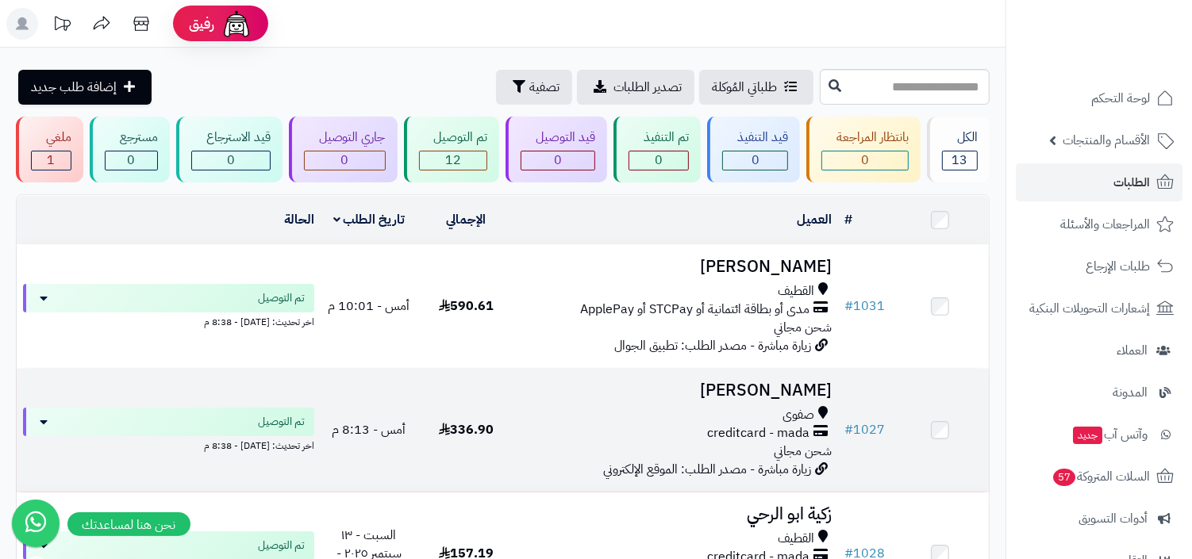
click at [805, 402] on td "[PERSON_NAME] creditcard - mada شحن مجاني زيارة مباشرة - مصدر الطلب: الموقع الإ…" at bounding box center [677, 430] width 324 height 123
click at [809, 419] on span "صفوى" at bounding box center [799, 415] width 32 height 18
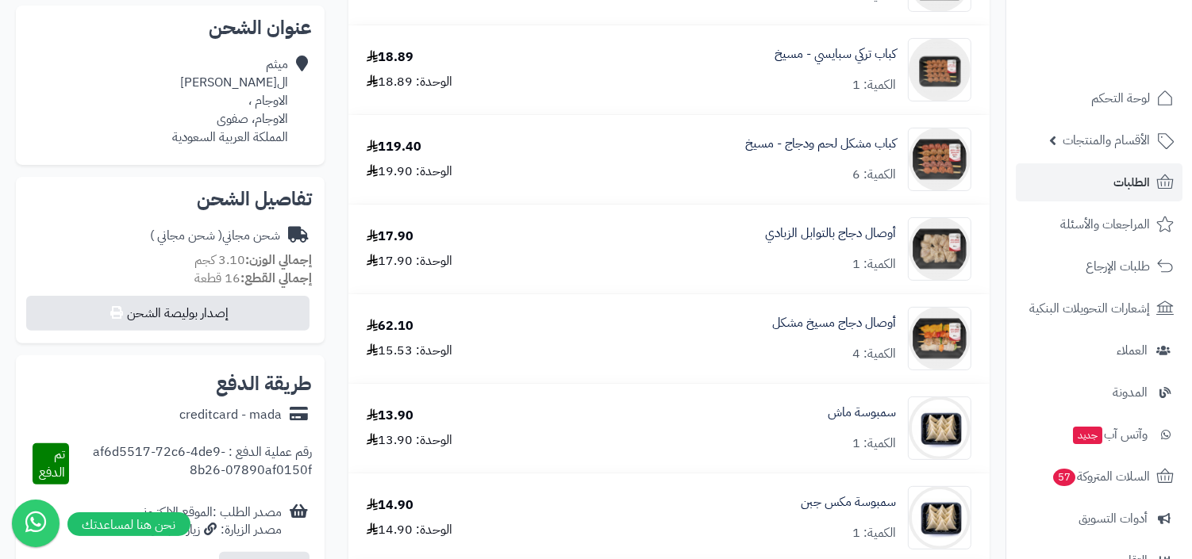
scroll to position [575, 0]
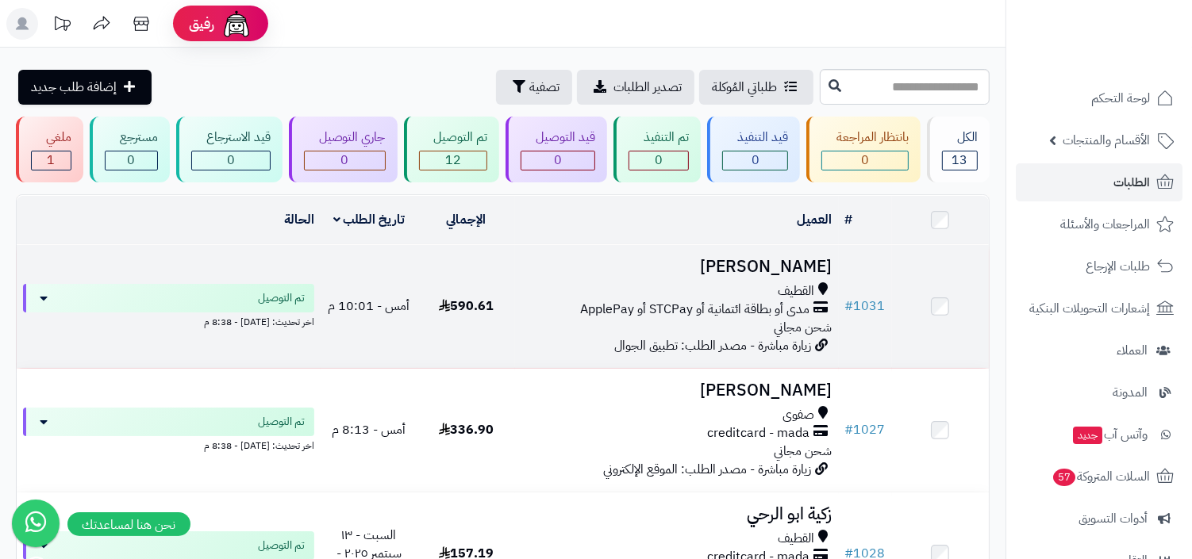
click at [806, 311] on span "مدى أو بطاقة ائتمانية أو STCPay أو ApplePay" at bounding box center [695, 310] width 229 height 18
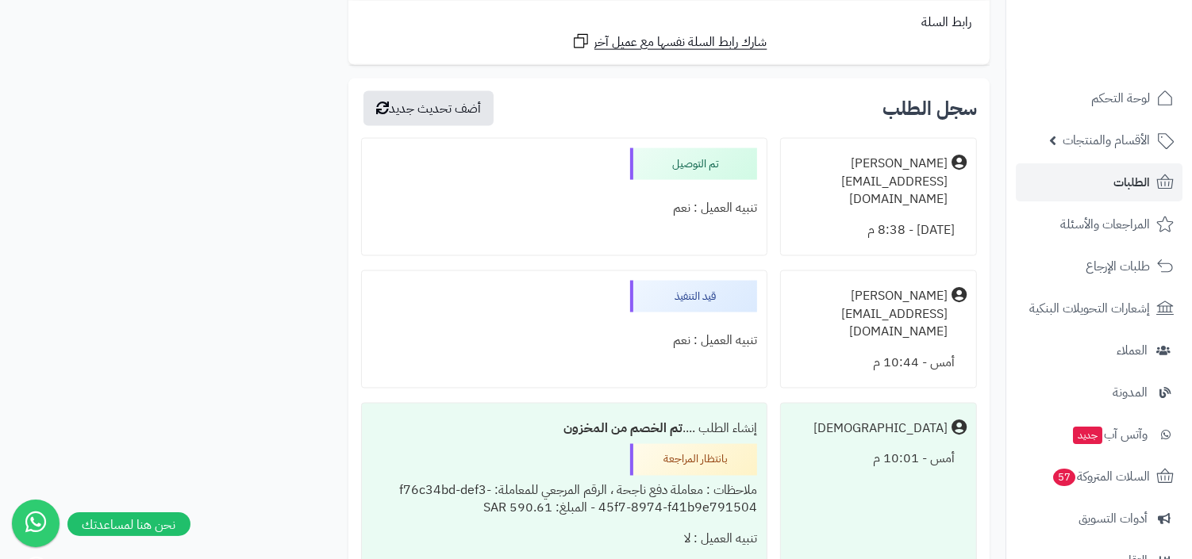
scroll to position [2257, 0]
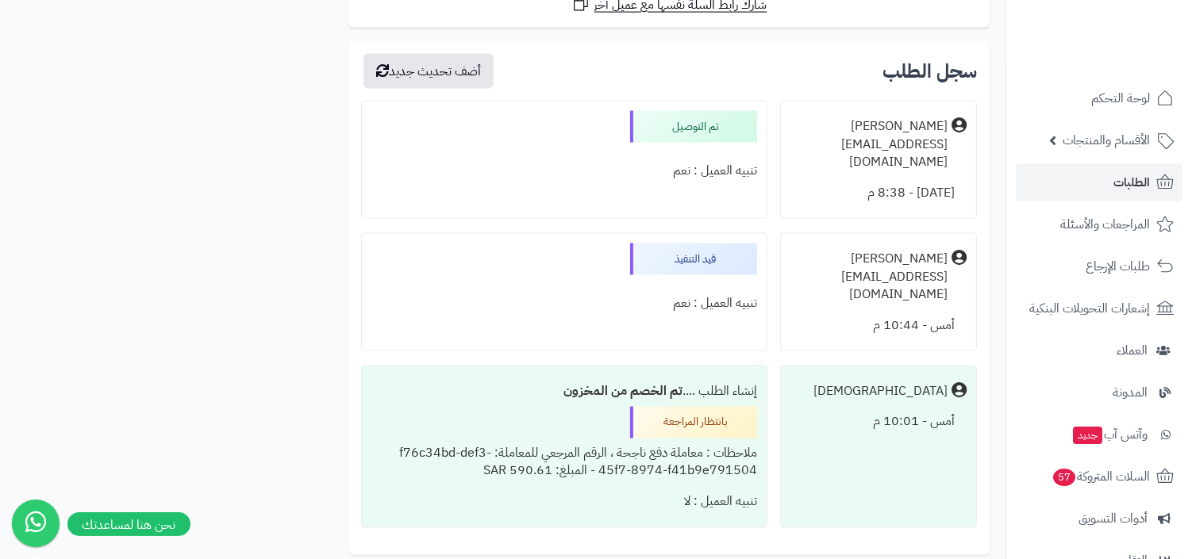
click at [651, 439] on div "ملاحظات : معاملة دفع ناجحة ، الرقم المرجعي للمعاملة: f76c34bd-def3-45f7-8974-f4…" at bounding box center [564, 463] width 386 height 49
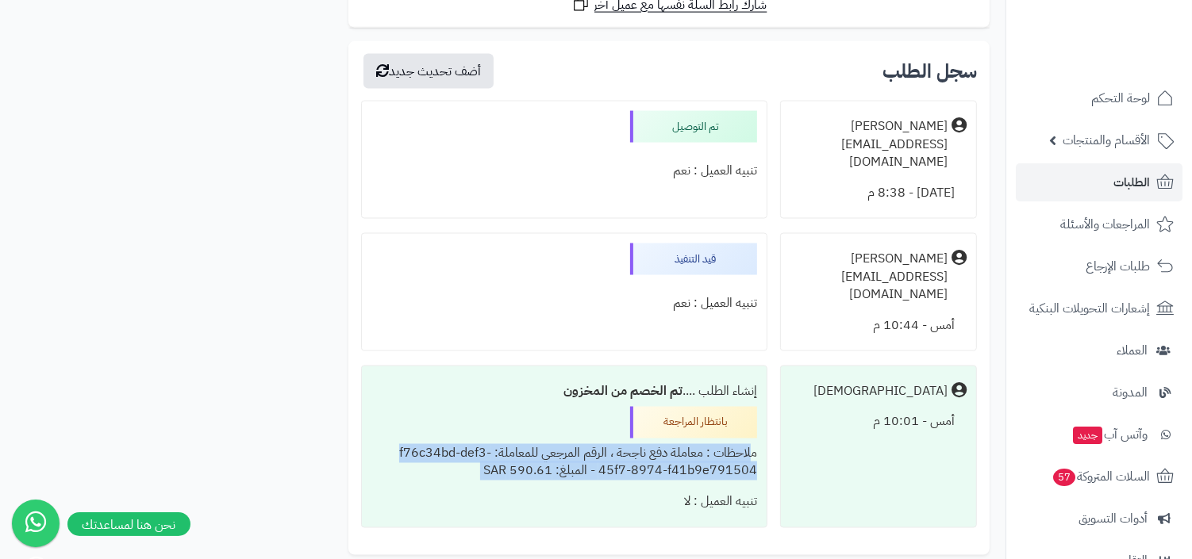
click at [515, 379] on div "إنشاء الطلب .... تم الخصم من المخزون بانتظار المراجعة ملاحظات : معاملة دفع ناجح…" at bounding box center [564, 447] width 406 height 163
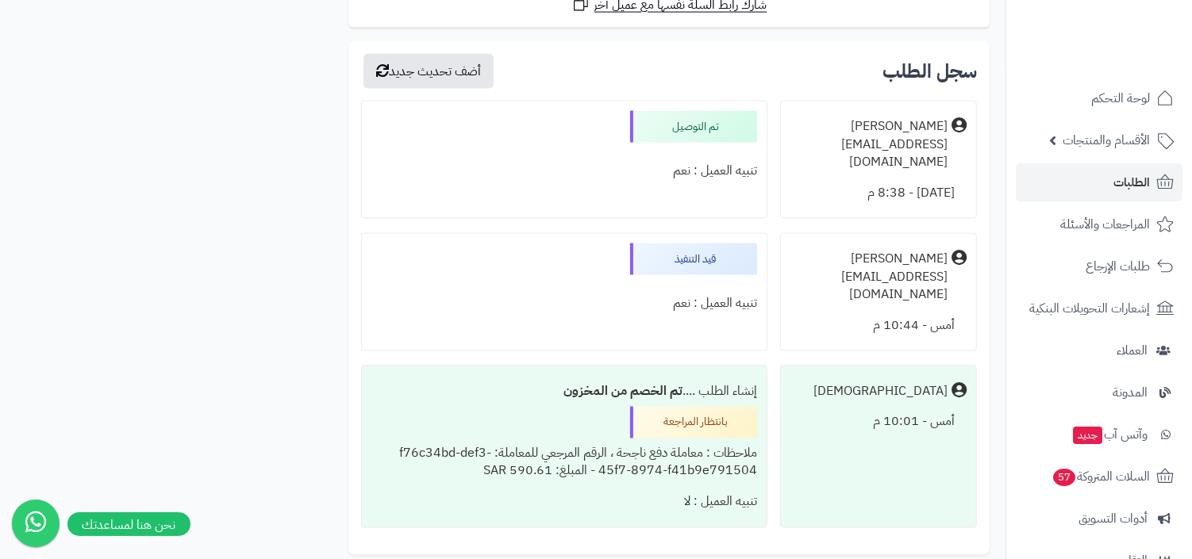
click at [513, 439] on div "ملاحظات : معاملة دفع ناجحة ، الرقم المرجعي للمعاملة: f76c34bd-def3-45f7-8974-f4…" at bounding box center [564, 463] width 386 height 49
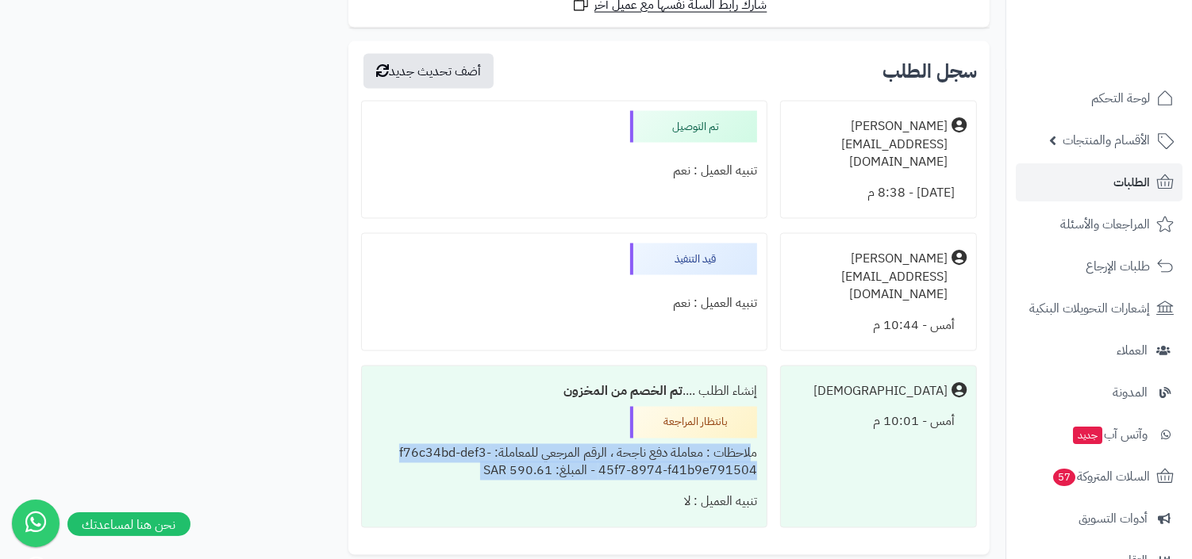
click at [432, 439] on div "ملاحظات : معاملة دفع ناجحة ، الرقم المرجعي للمعاملة: f76c34bd-def3-45f7-8974-f4…" at bounding box center [564, 463] width 386 height 49
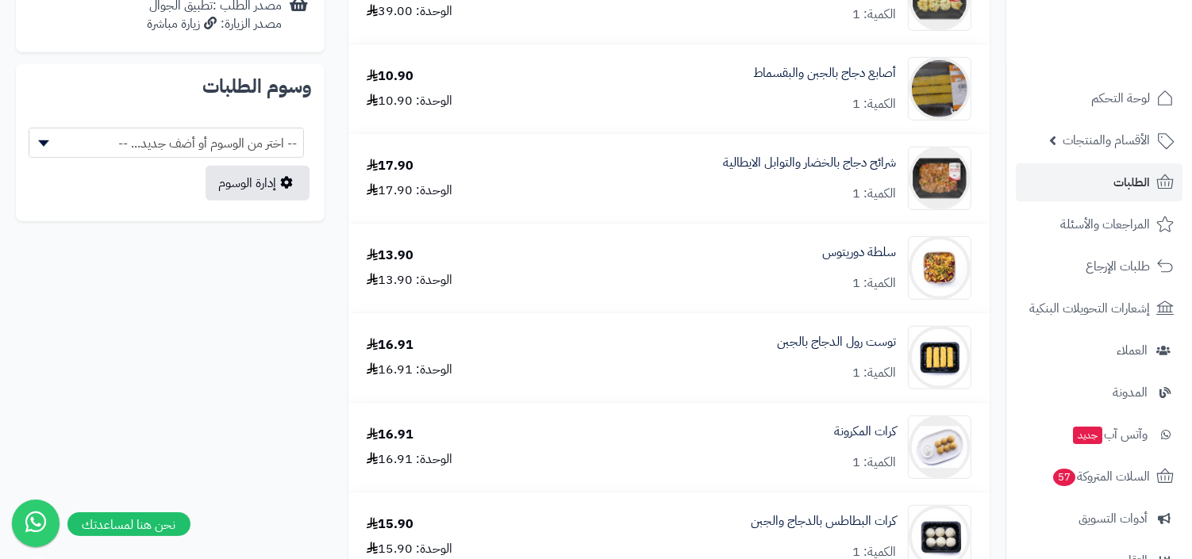
scroll to position [638, 0]
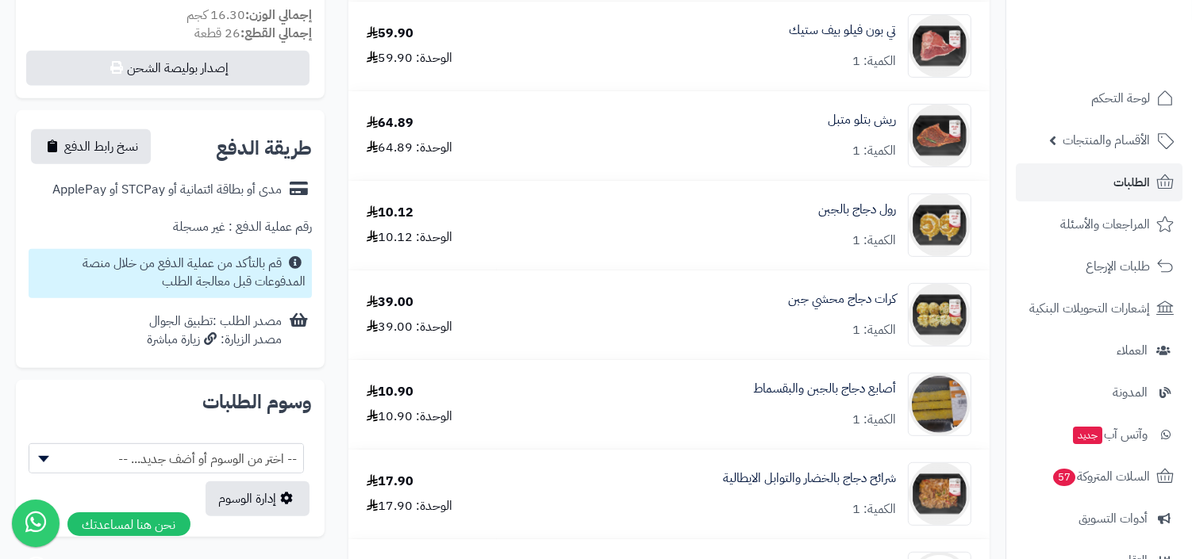
click at [234, 280] on div "**********" at bounding box center [170, 239] width 309 height 258
click at [245, 257] on small "قم بالتأكد من عملية الدفع من خلال منصة المدفوعات قبل معالجة الطلب" at bounding box center [194, 272] width 223 height 37
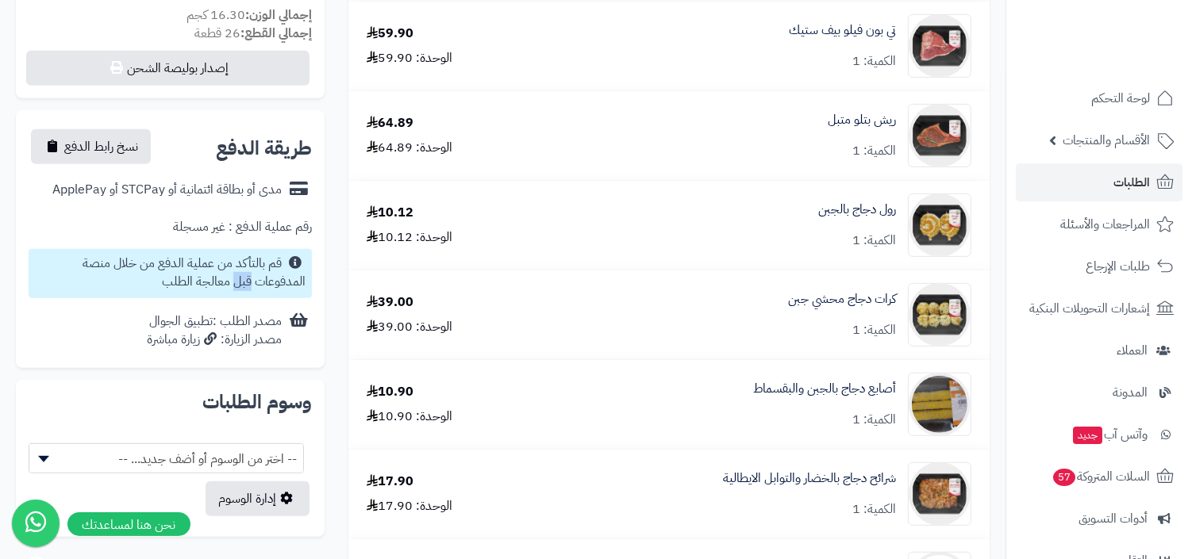
click at [245, 257] on small "قم بالتأكد من عملية الدفع من خلال منصة المدفوعات قبل معالجة الطلب" at bounding box center [194, 272] width 223 height 37
click at [255, 218] on div "رقم عملية الدفع : غير مسجلة" at bounding box center [242, 227] width 139 height 18
click at [229, 262] on small "قم بالتأكد من عملية الدفع من خلال منصة المدفوعات قبل معالجة الطلب" at bounding box center [194, 272] width 223 height 37
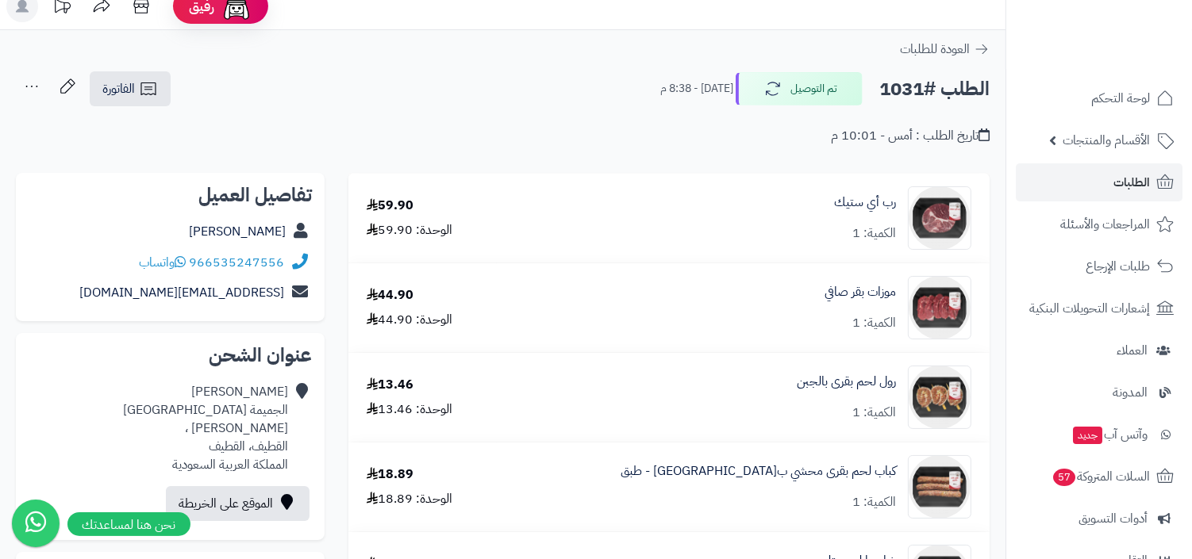
scroll to position [0, 0]
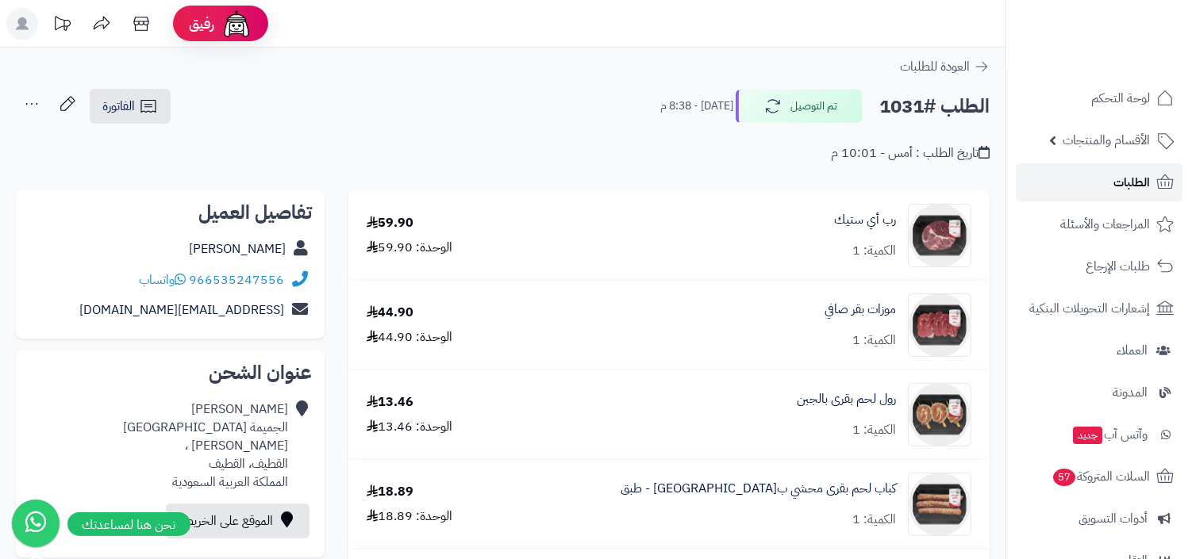
click at [1117, 188] on span "الطلبات" at bounding box center [1131, 182] width 37 height 22
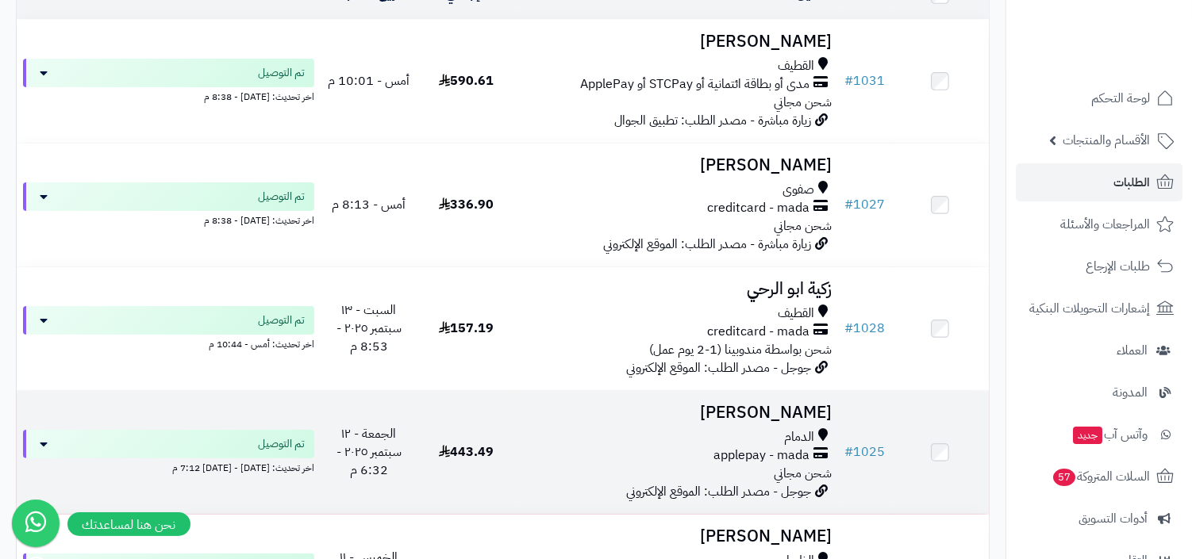
scroll to position [248, 0]
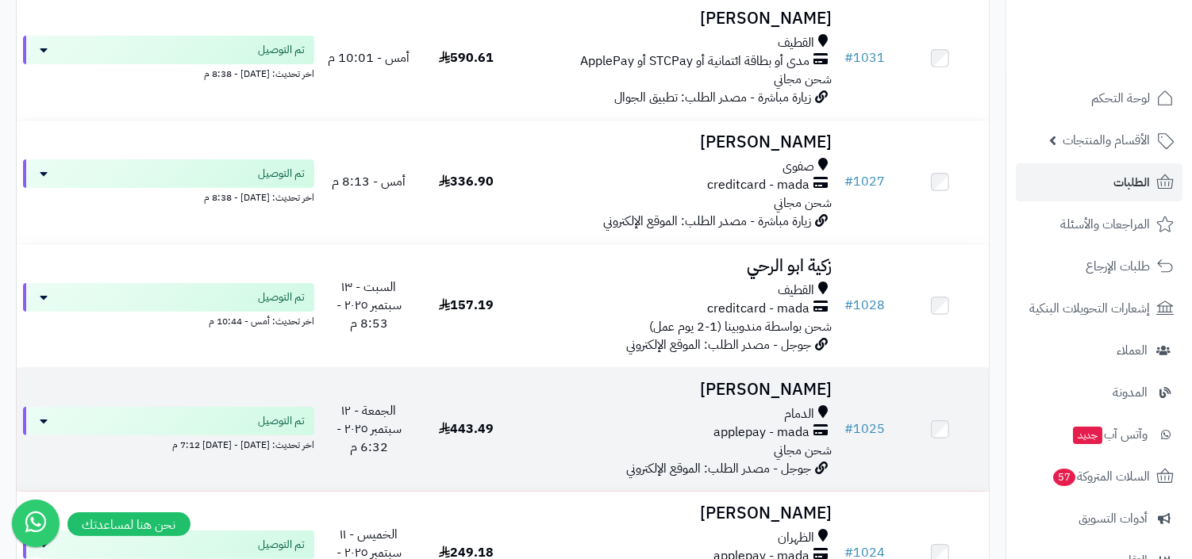
click at [794, 445] on span "شحن مجاني" at bounding box center [804, 450] width 58 height 19
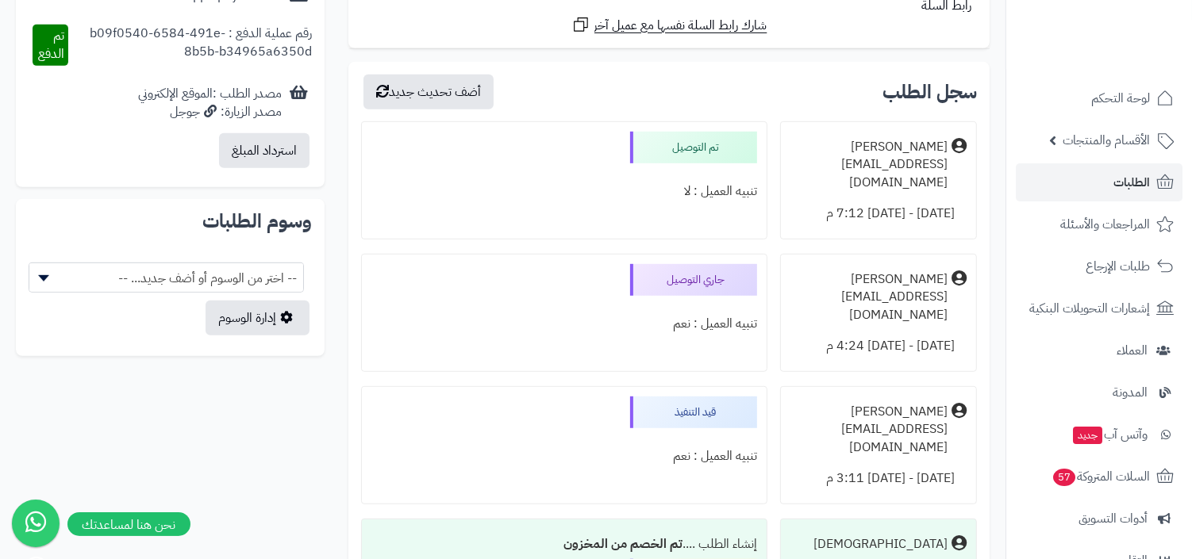
scroll to position [781, 0]
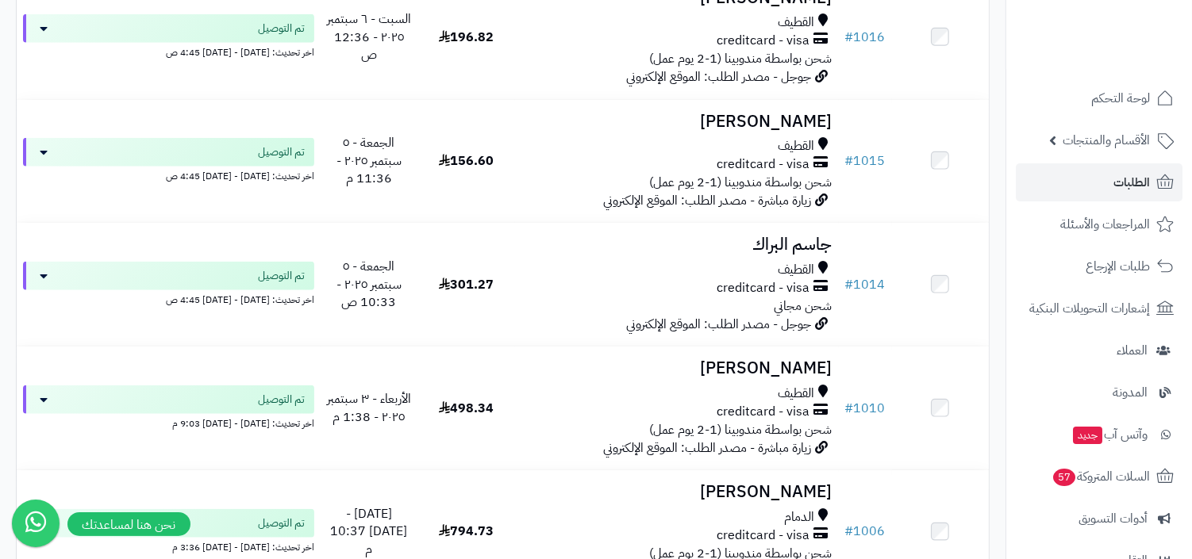
scroll to position [1328, 0]
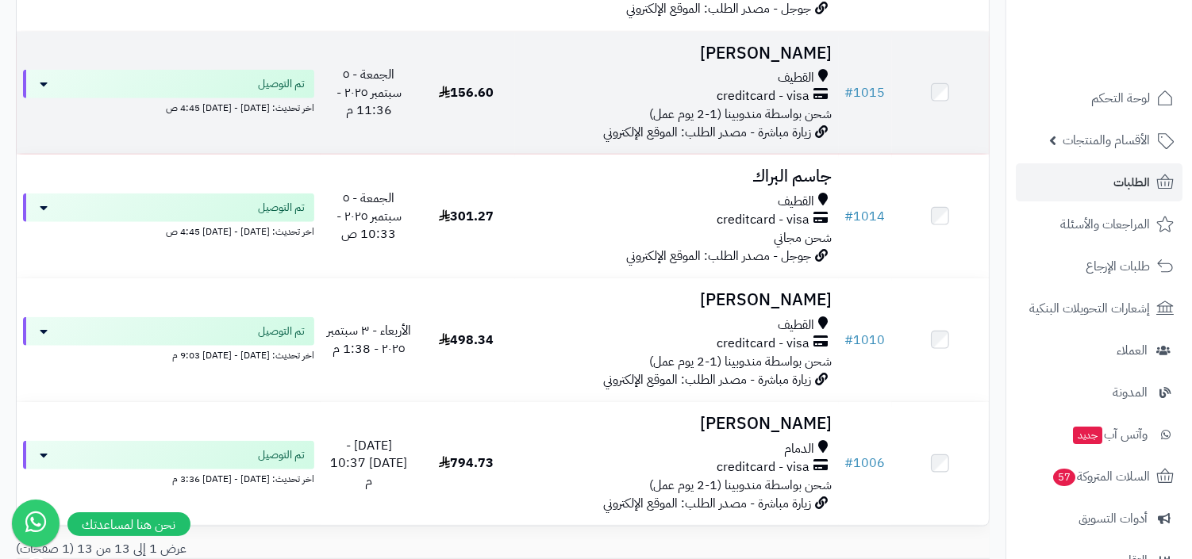
click at [790, 105] on span "شحن بواسطة مندوبينا (1-2 يوم عمل)" at bounding box center [741, 114] width 183 height 19
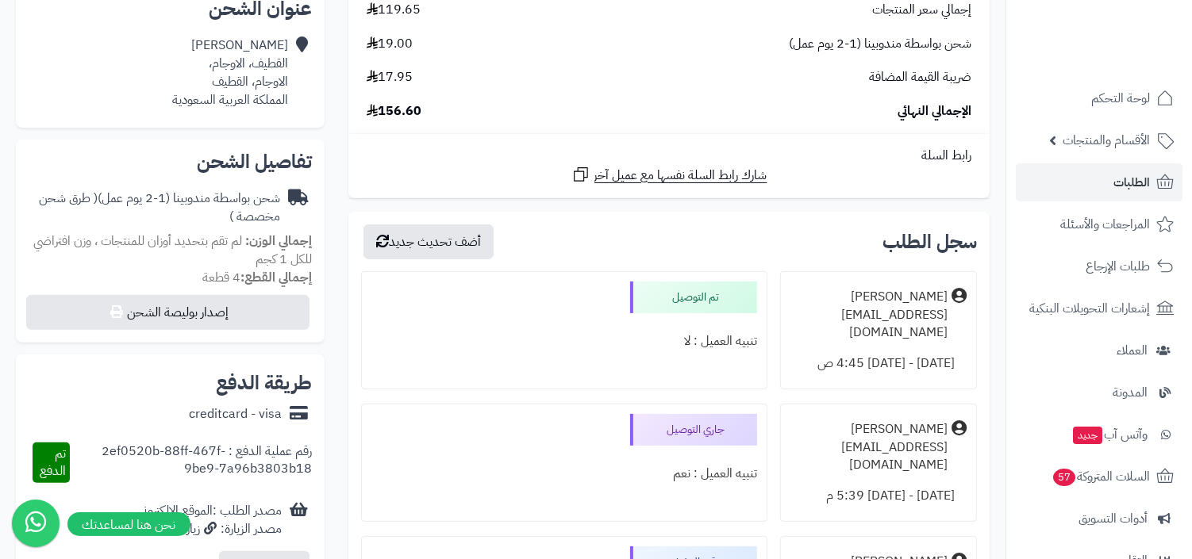
scroll to position [84, 0]
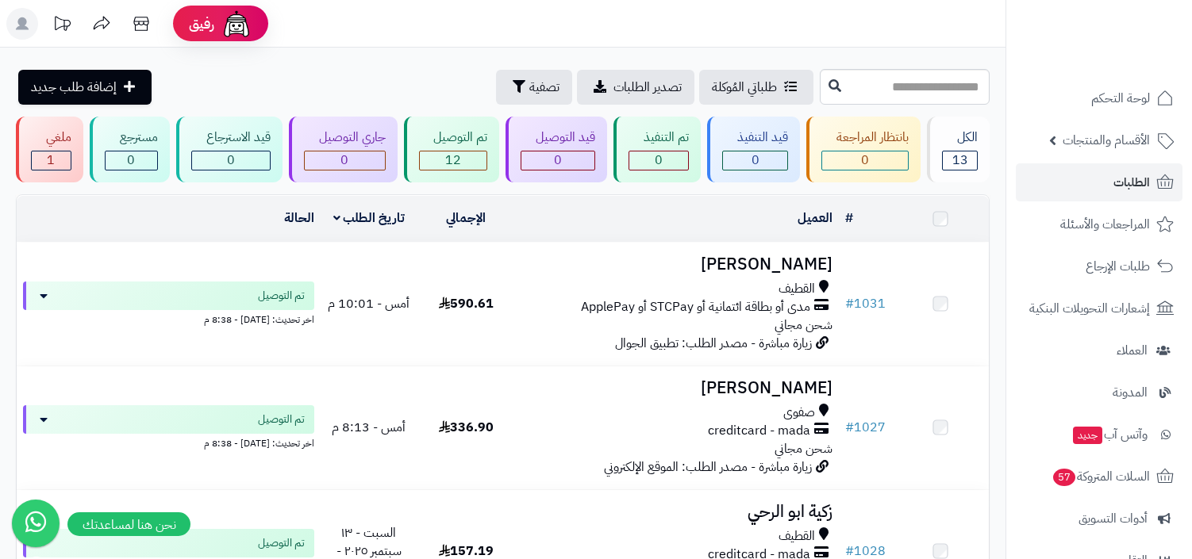
scroll to position [1328, 0]
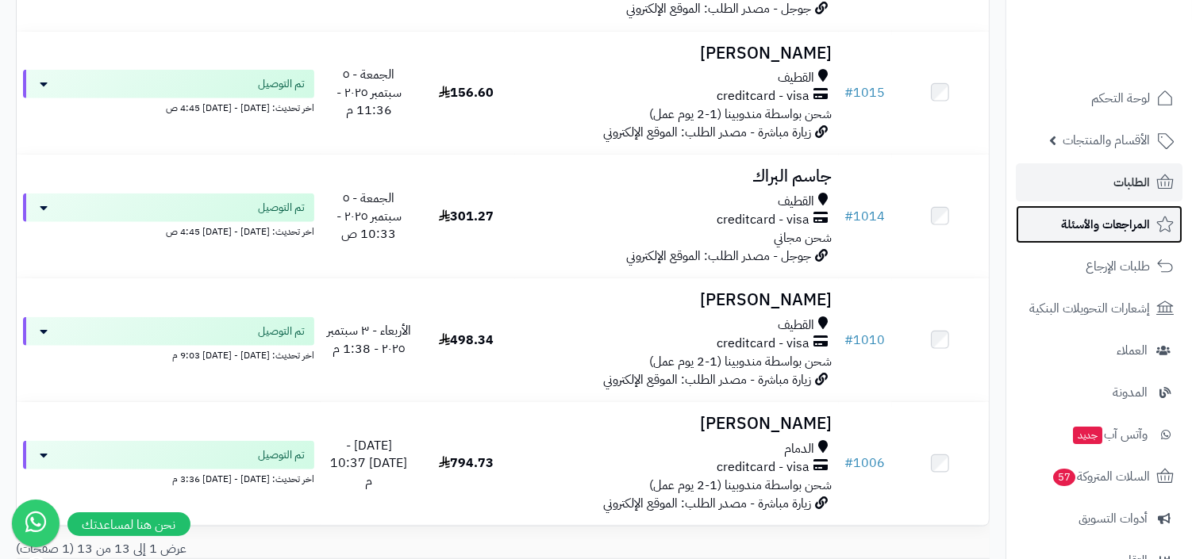
click at [1075, 232] on span "المراجعات والأسئلة" at bounding box center [1105, 224] width 89 height 22
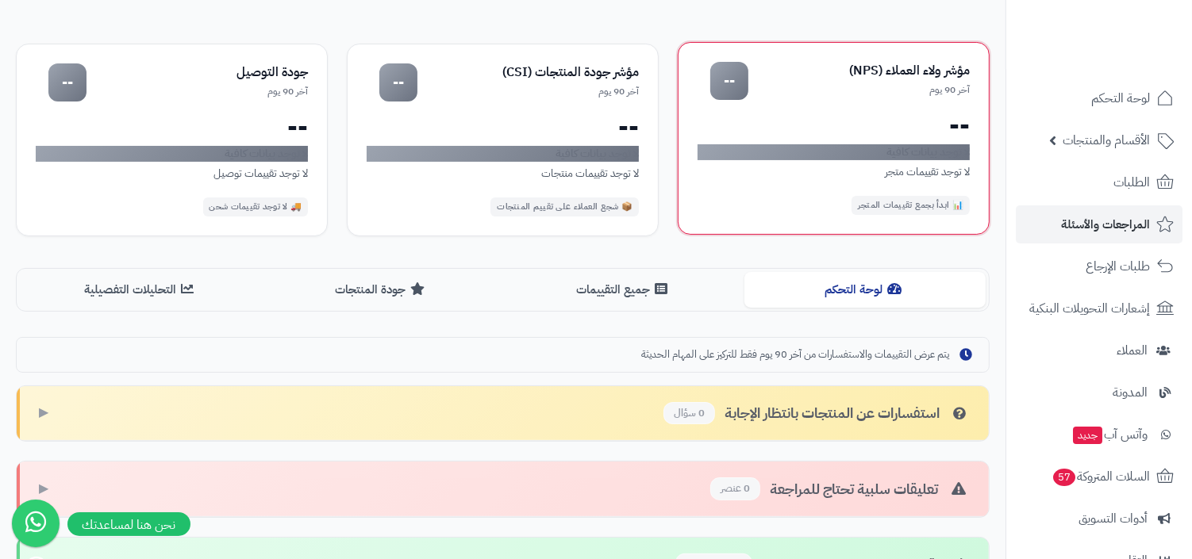
scroll to position [357, 0]
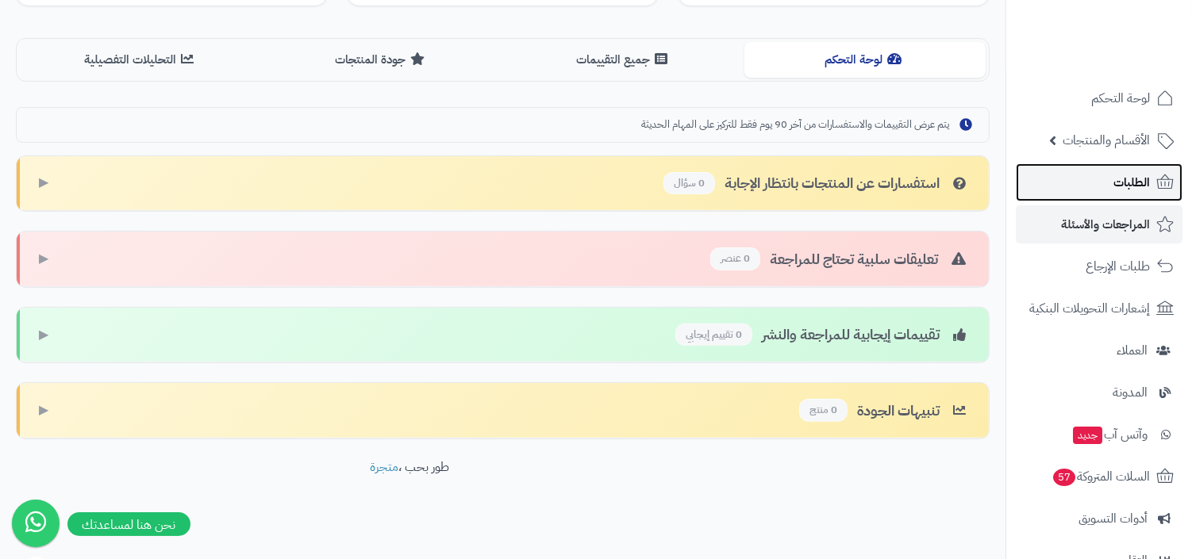
click at [1141, 182] on span "الطلبات" at bounding box center [1131, 182] width 37 height 22
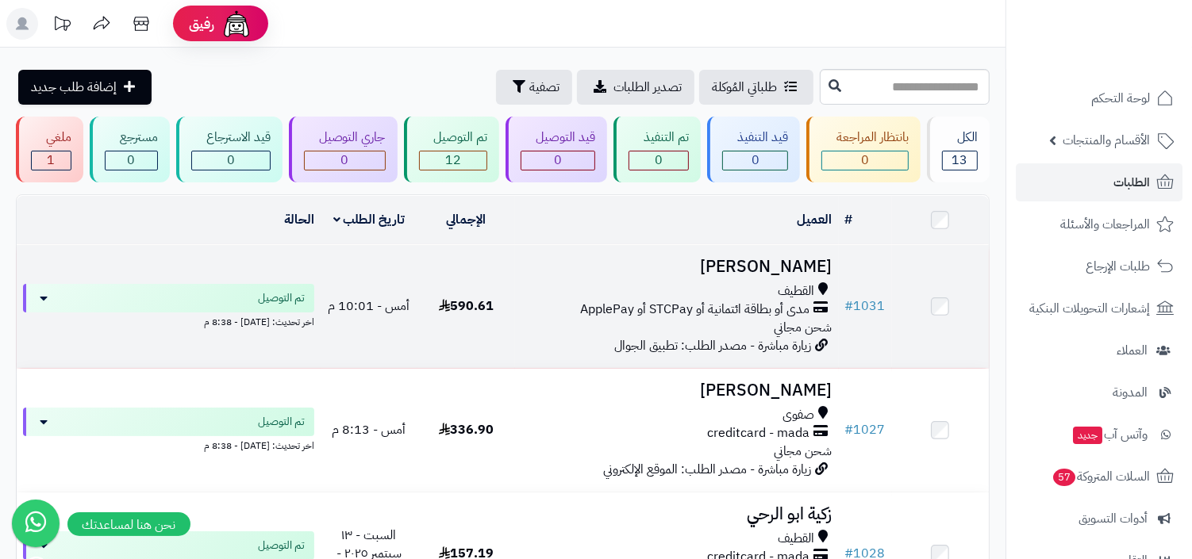
click at [763, 320] on div "القطيف مدى أو بطاقة ائتمانية أو STCPay أو ApplePay شحن مجاني" at bounding box center [676, 310] width 311 height 55
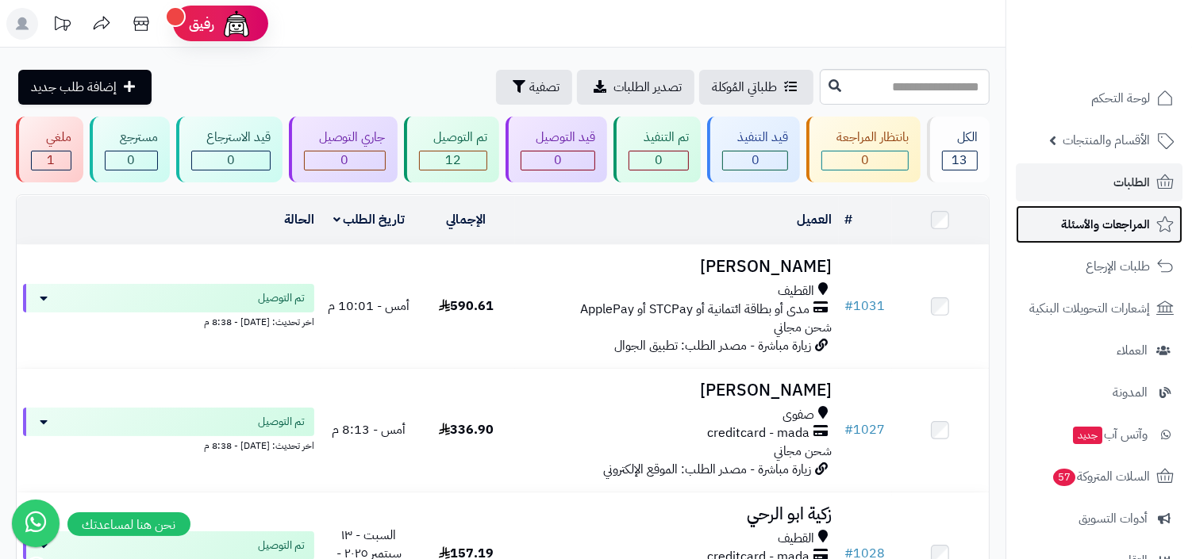
click at [1107, 225] on span "المراجعات والأسئلة" at bounding box center [1105, 224] width 89 height 22
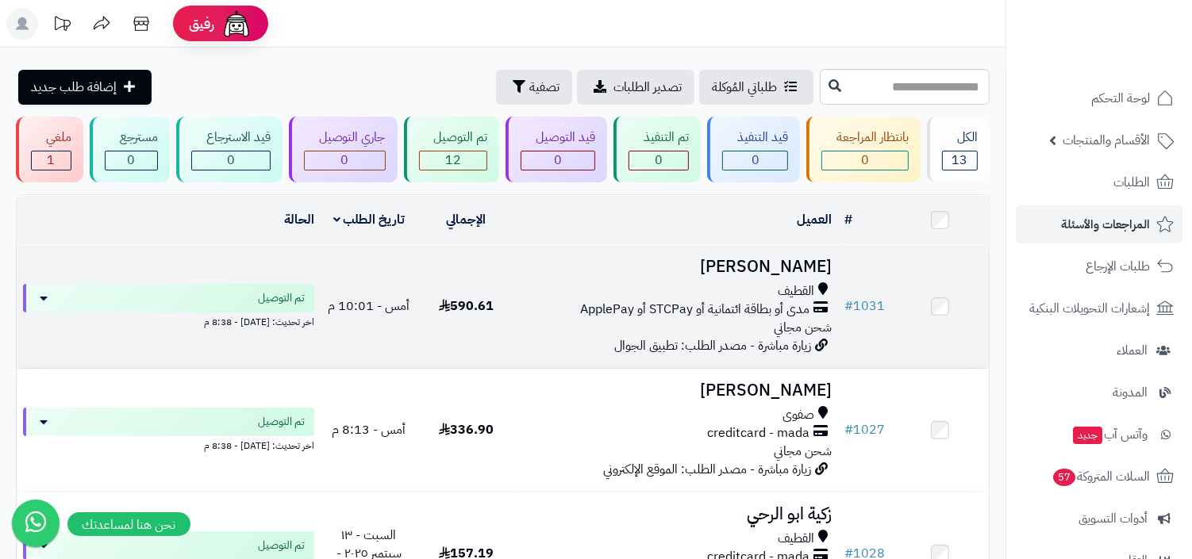
click at [789, 305] on span "مدى أو بطاقة ائتمانية أو STCPay أو ApplePay" at bounding box center [695, 310] width 229 height 18
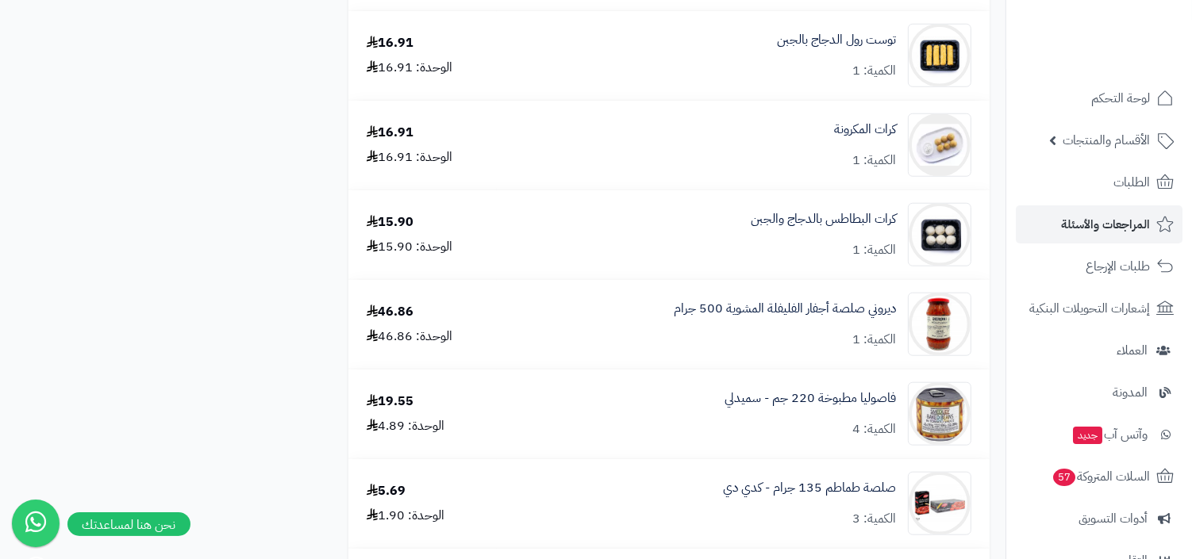
scroll to position [1218, 0]
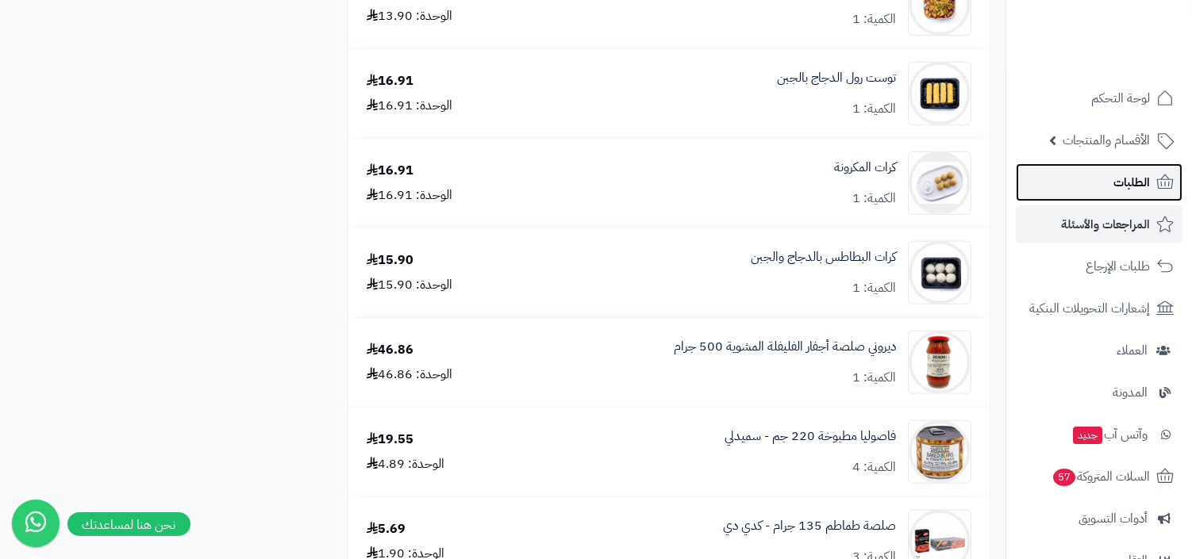
click at [1140, 184] on span "الطلبات" at bounding box center [1131, 182] width 37 height 22
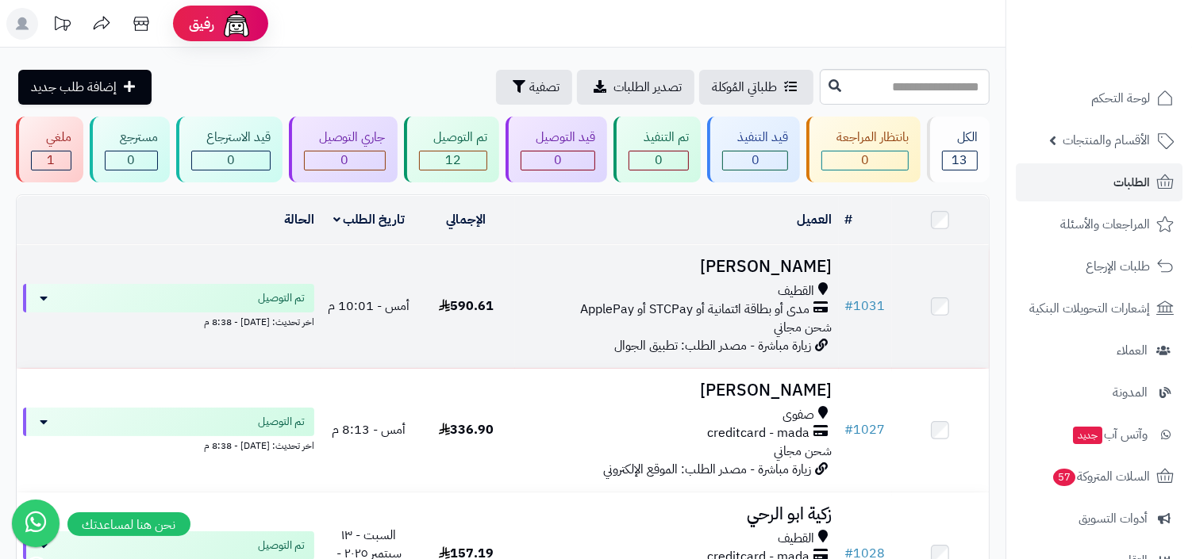
click at [776, 283] on div "القطيف" at bounding box center [676, 292] width 311 height 18
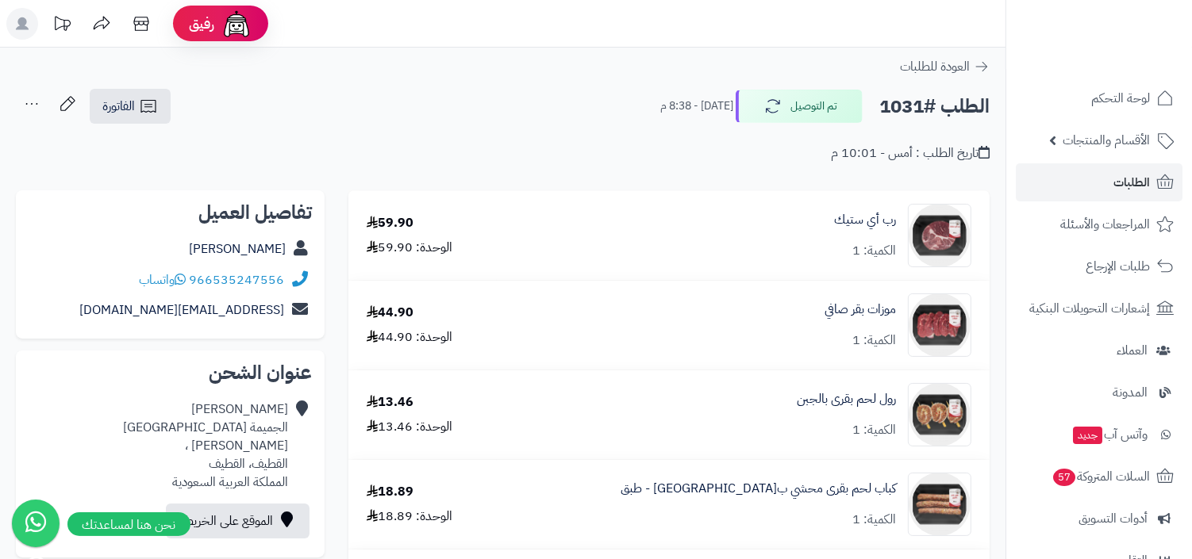
click at [29, 106] on icon at bounding box center [32, 104] width 32 height 32
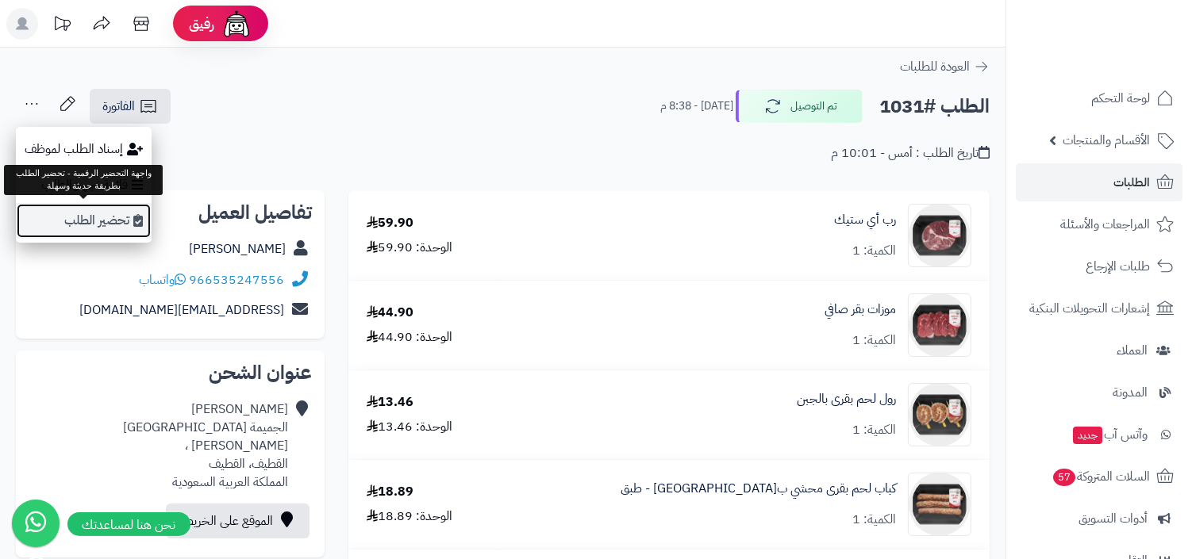
click at [104, 221] on link "تحضير الطلب" at bounding box center [84, 221] width 136 height 36
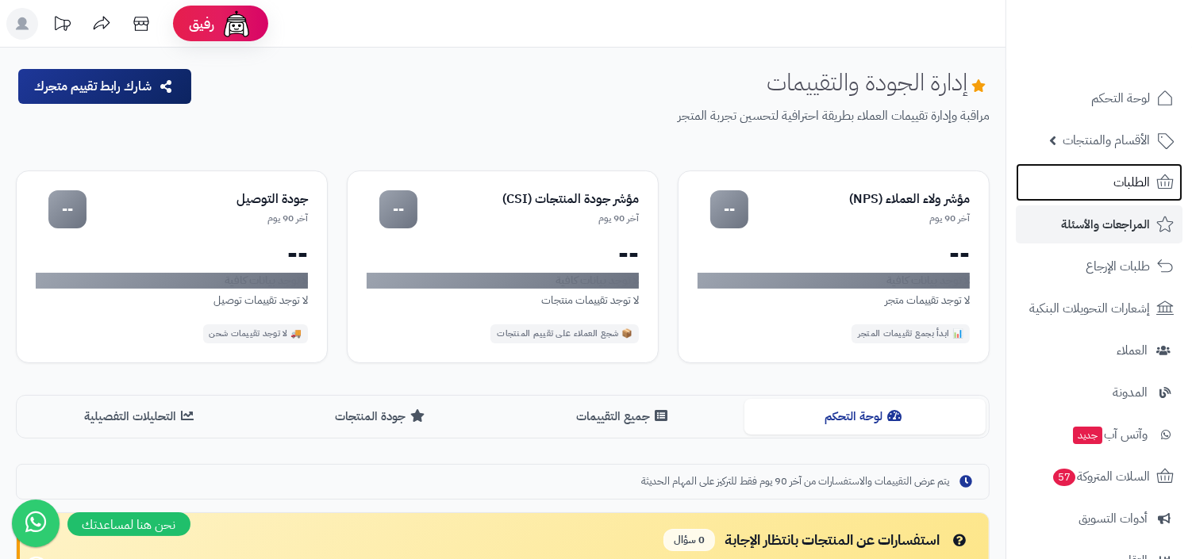
click at [1124, 178] on span "الطلبات" at bounding box center [1131, 182] width 37 height 22
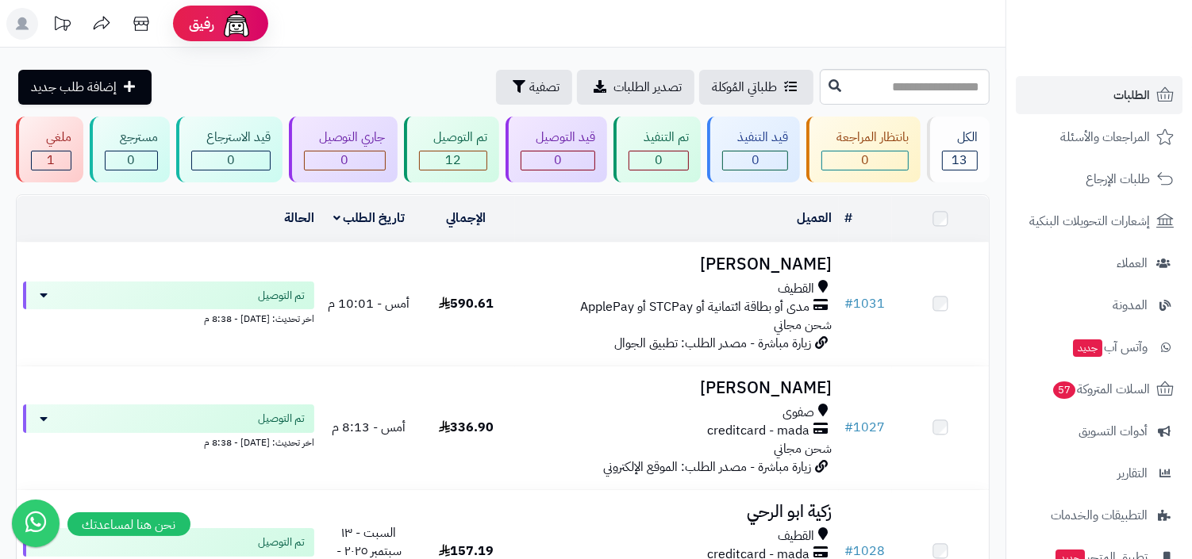
scroll to position [208, 0]
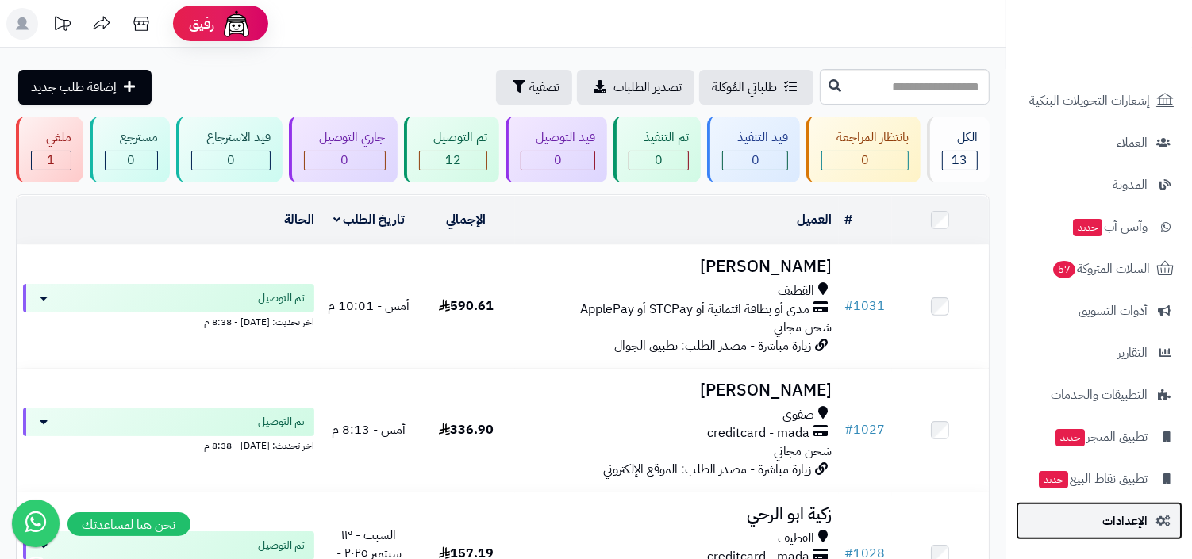
click at [1111, 513] on span "الإعدادات" at bounding box center [1124, 521] width 45 height 22
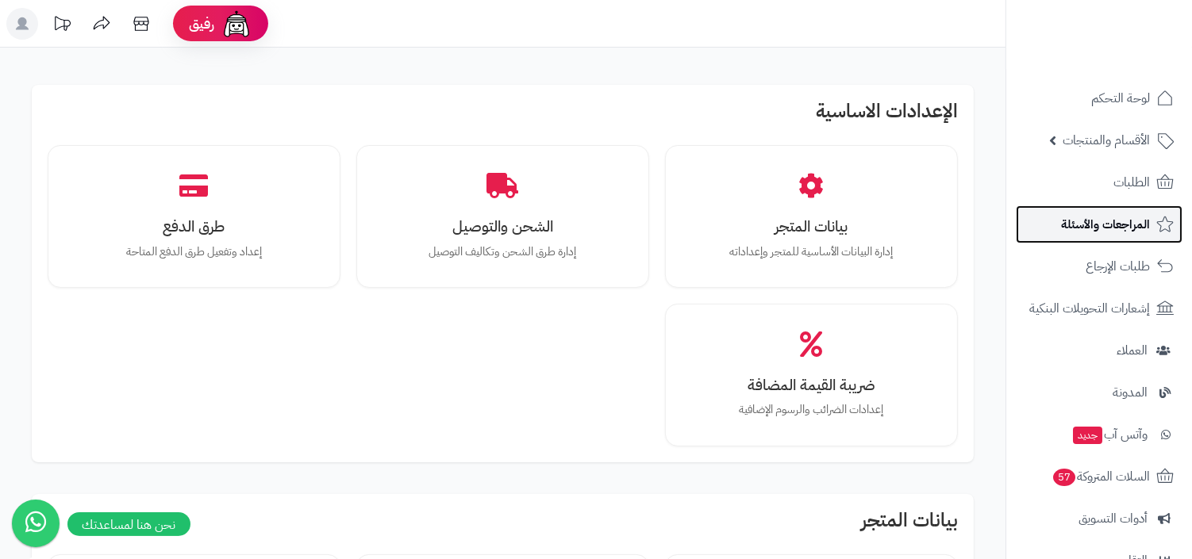
click at [1108, 227] on span "المراجعات والأسئلة" at bounding box center [1105, 224] width 89 height 22
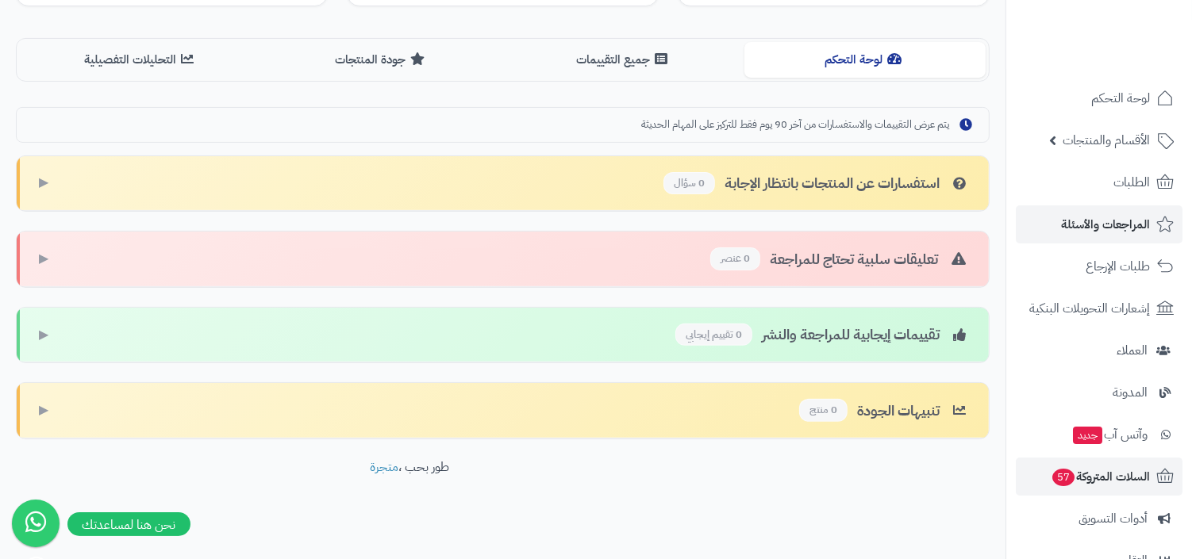
scroll to position [208, 0]
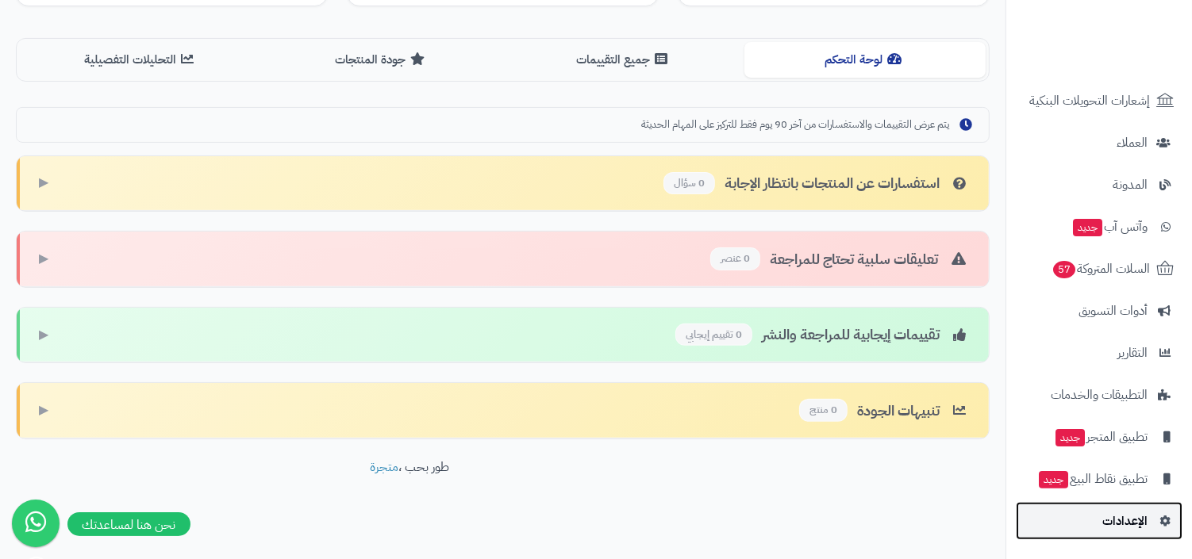
click at [1116, 534] on link "الإعدادات" at bounding box center [1099, 521] width 167 height 38
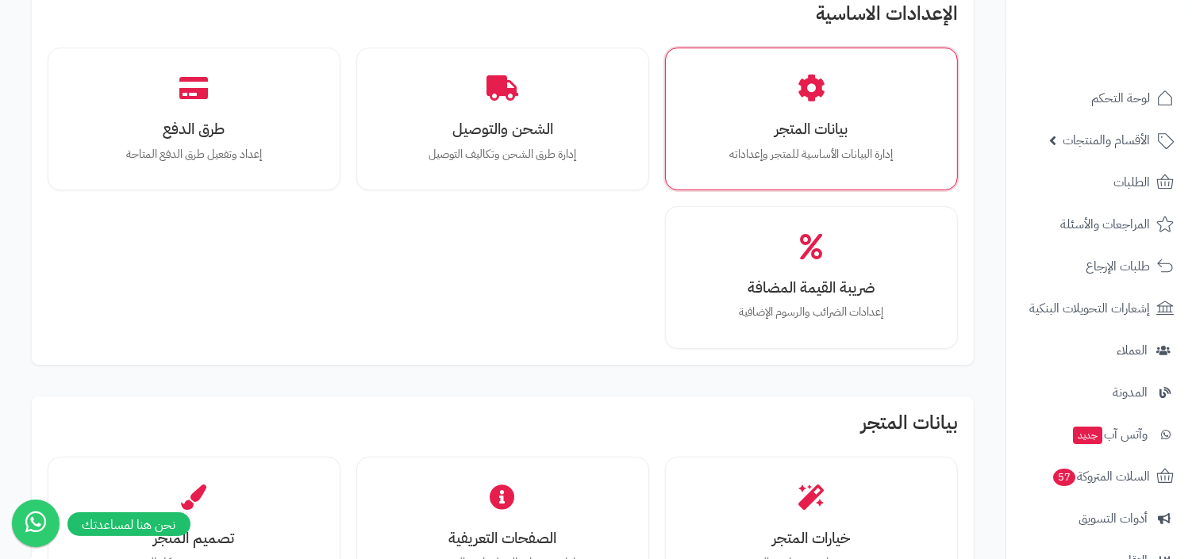
scroll to position [189, 0]
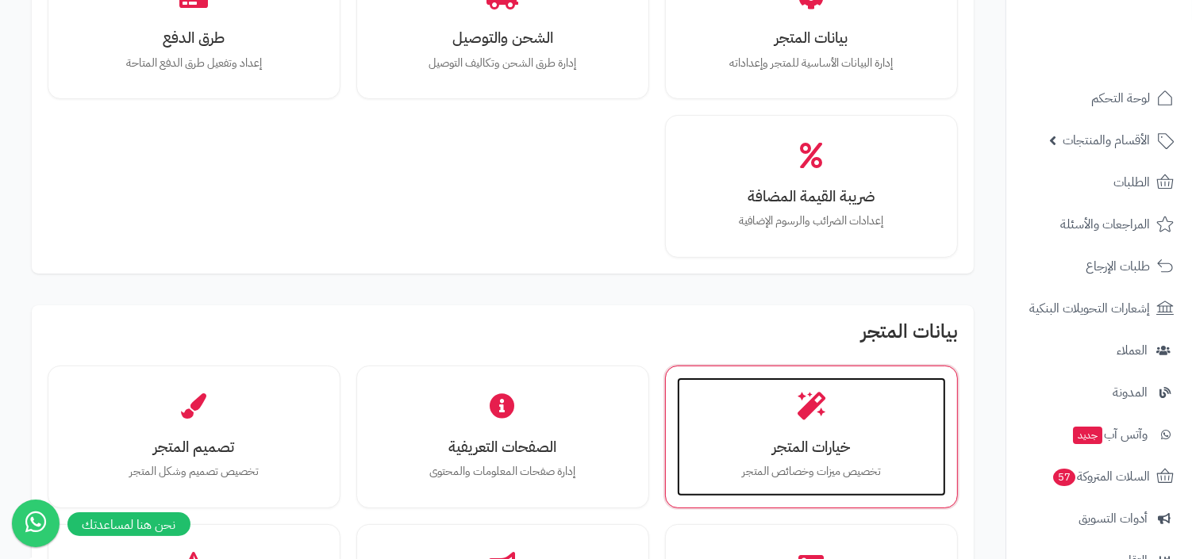
click at [864, 410] on div "خيارات المتجر تخصيص ميزات وخصائص المتجر" at bounding box center [811, 437] width 269 height 119
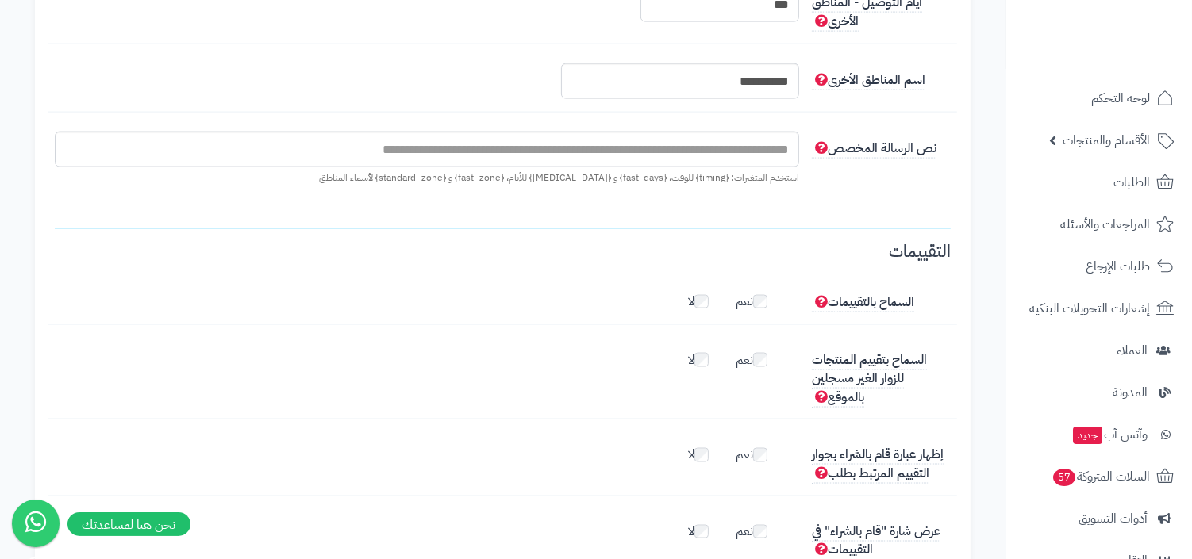
scroll to position [2189, 0]
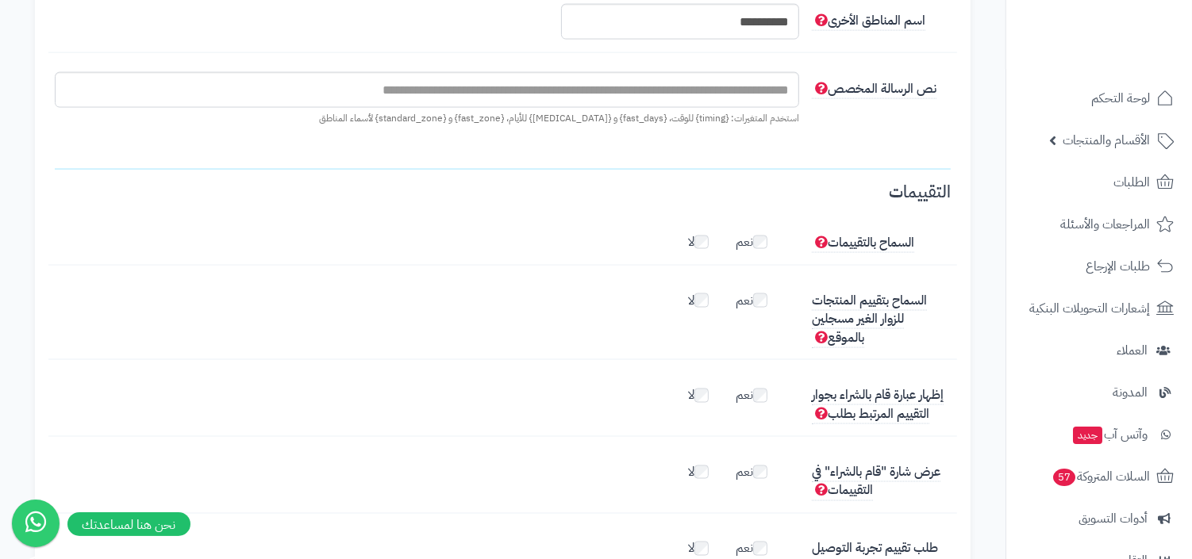
click at [743, 456] on label "نعم" at bounding box center [760, 468] width 48 height 25
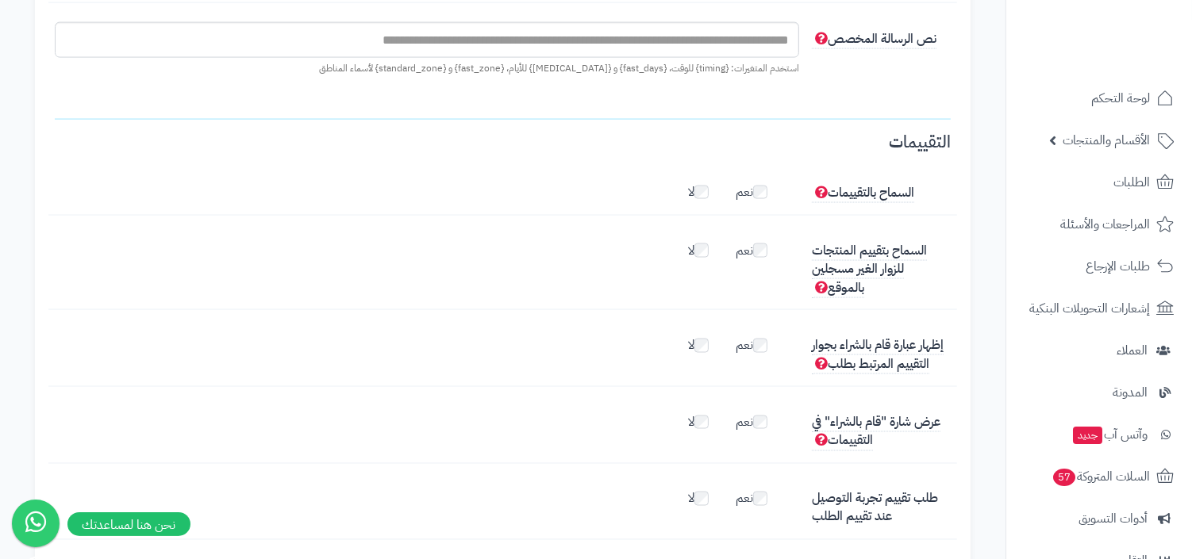
scroll to position [2311, 0]
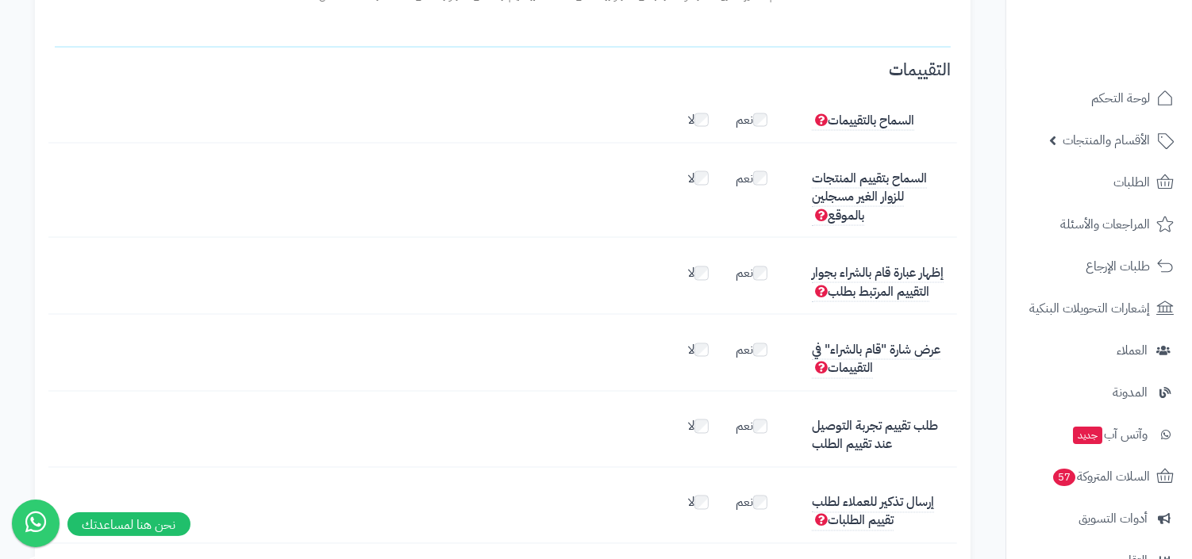
click at [740, 487] on label "نعم" at bounding box center [760, 499] width 48 height 25
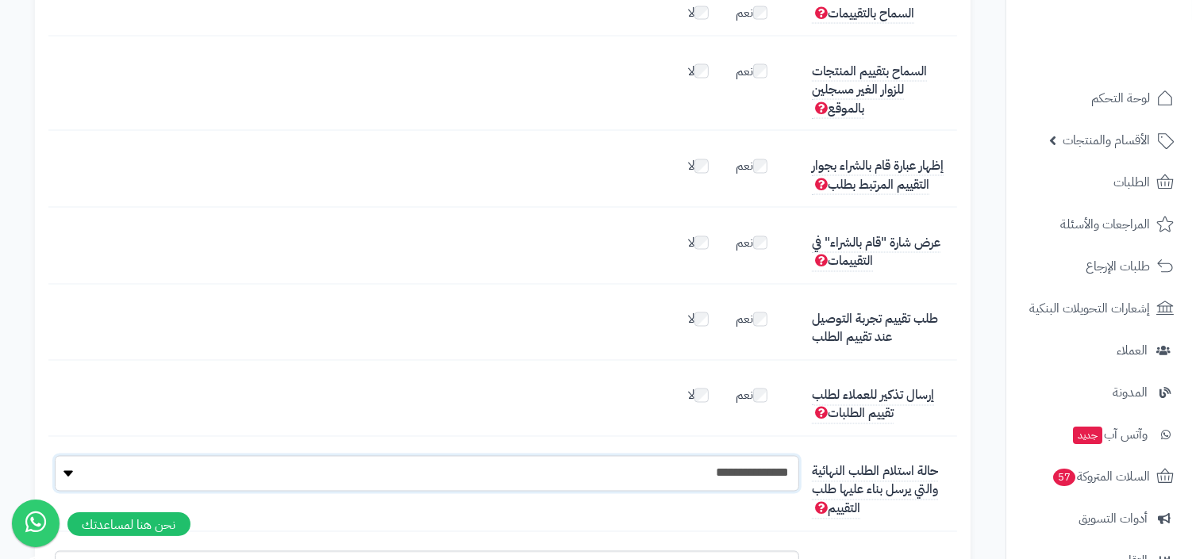
click at [753, 456] on select "**********" at bounding box center [427, 474] width 744 height 36
select select "**"
click at [55, 456] on select "**********" at bounding box center [427, 474] width 744 height 36
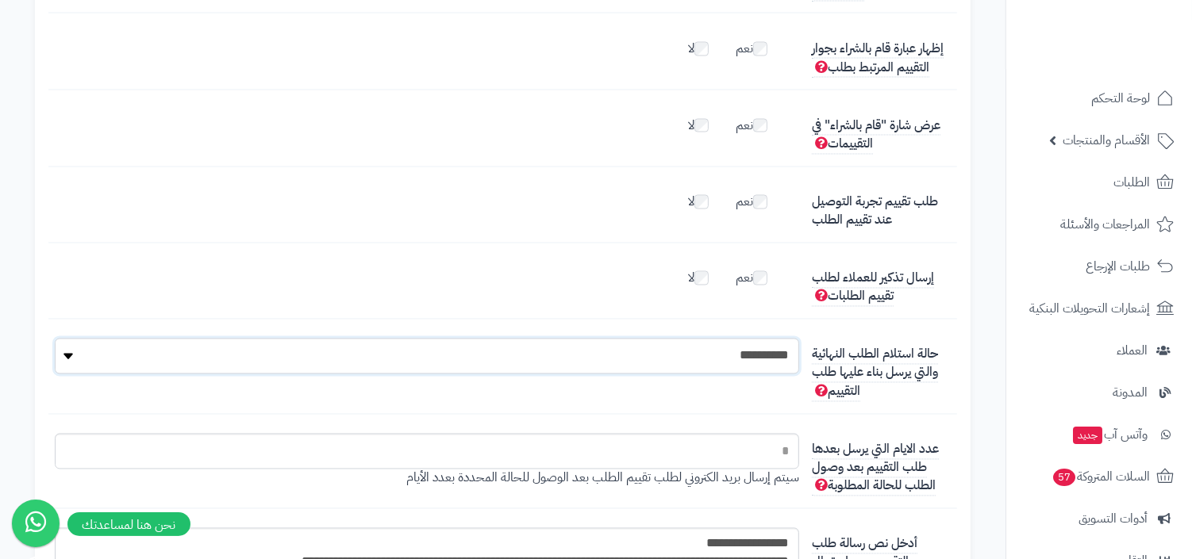
scroll to position [2568, 0]
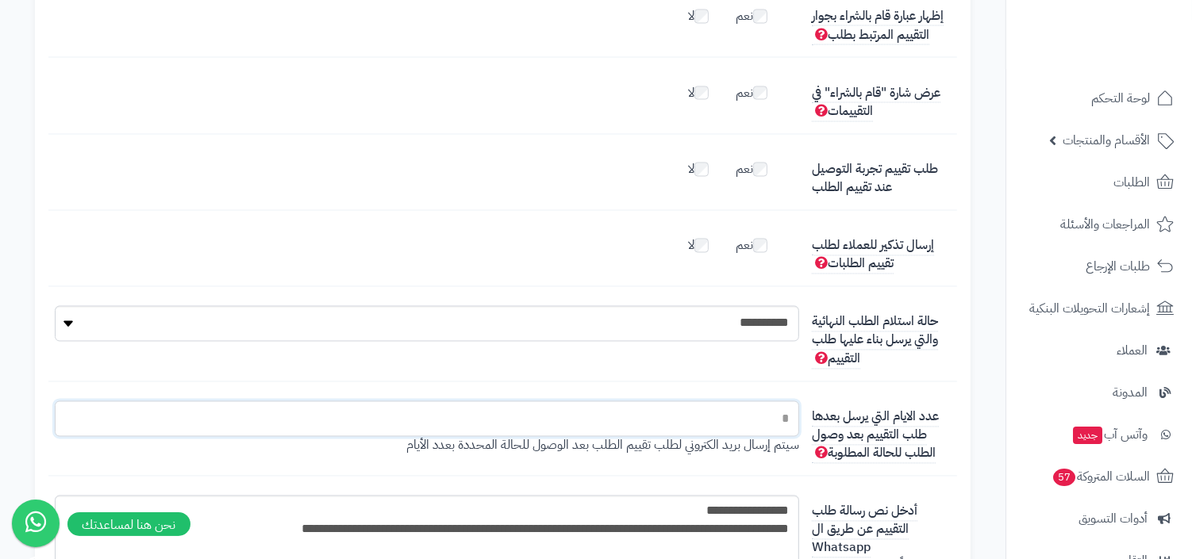
click at [741, 402] on input "*" at bounding box center [427, 420] width 744 height 36
type input "*"
click at [699, 348] on div "**********" at bounding box center [502, 344] width 909 height 76
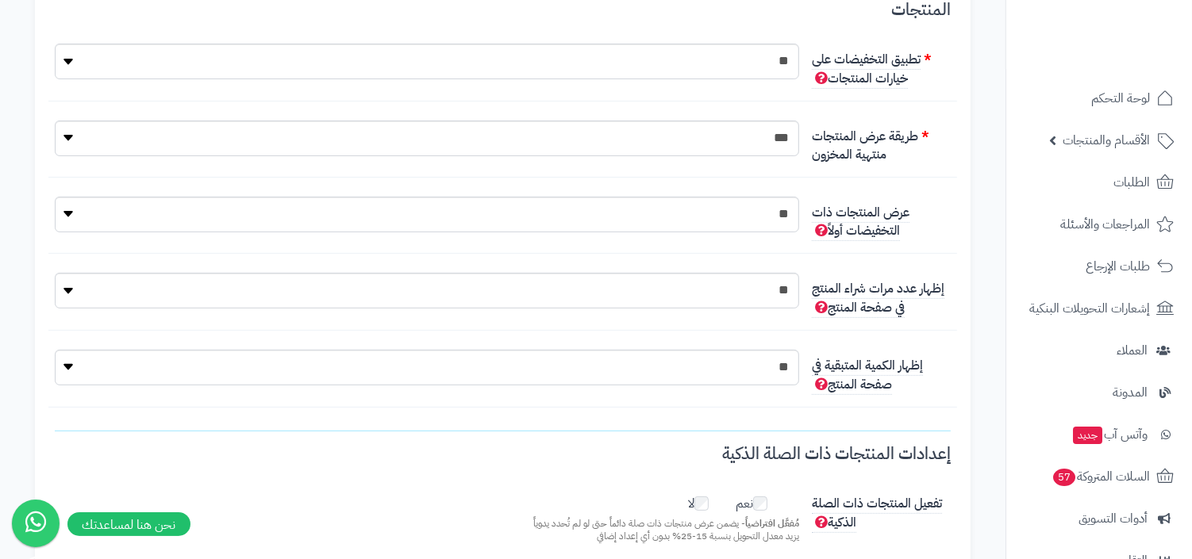
scroll to position [0, 0]
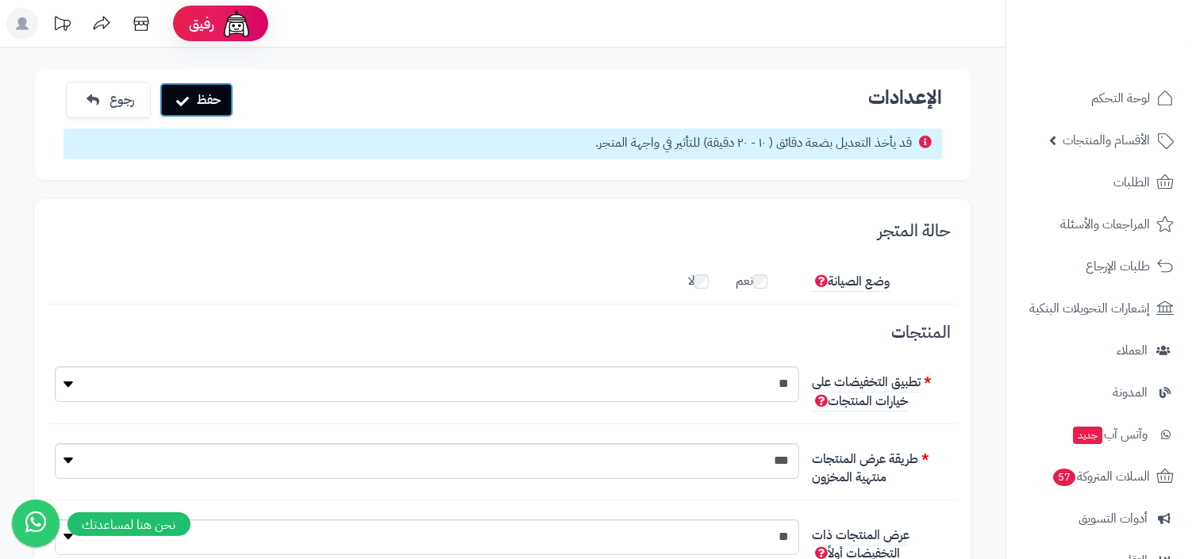
click at [207, 83] on button "حفظ" at bounding box center [197, 100] width 74 height 35
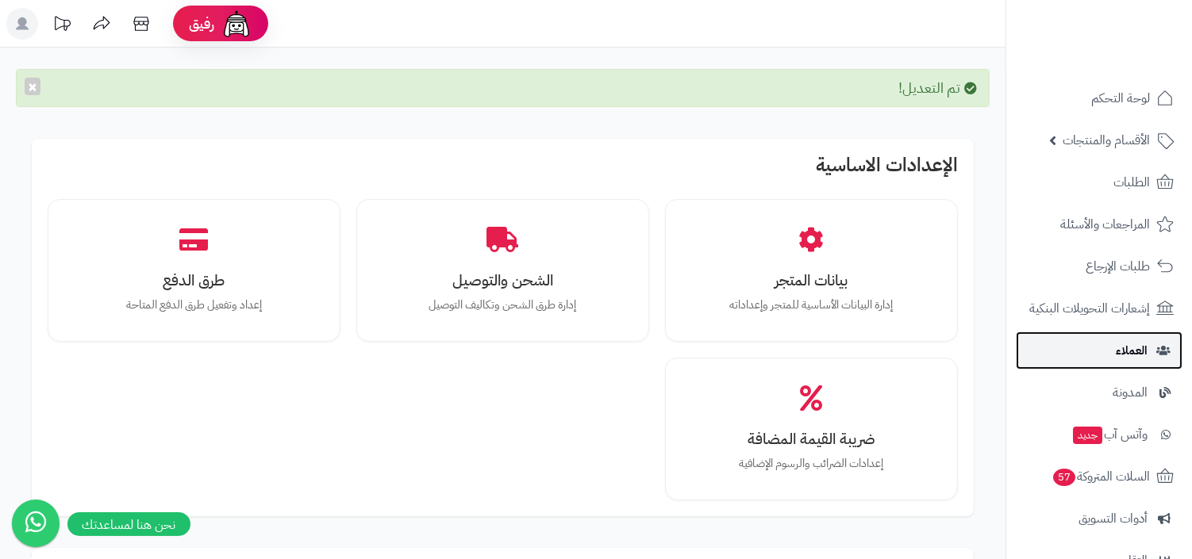
click at [1121, 351] on span "العملاء" at bounding box center [1132, 351] width 32 height 22
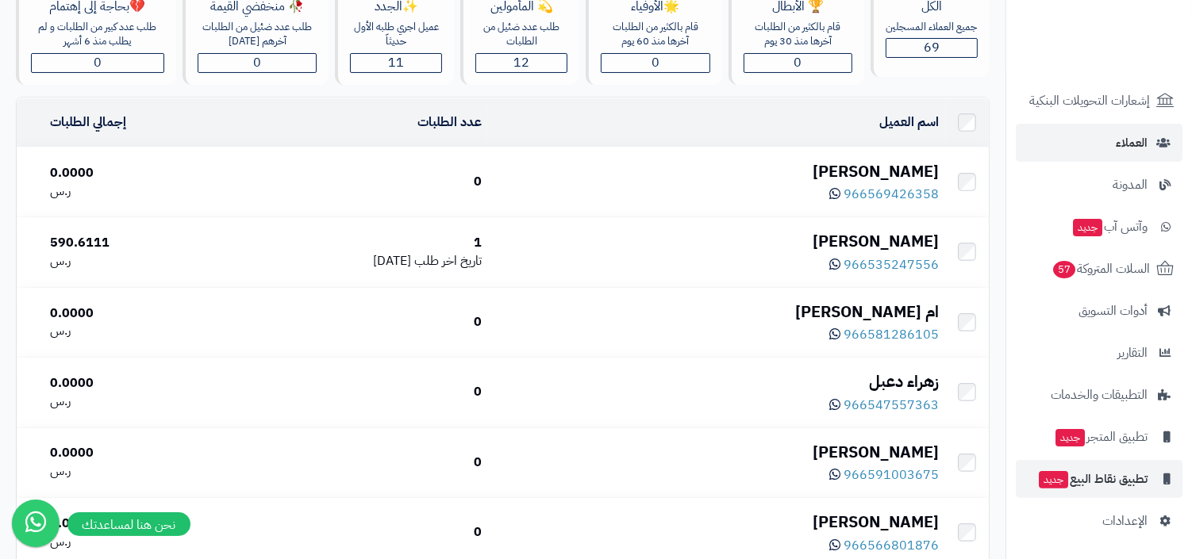
scroll to position [185, 0]
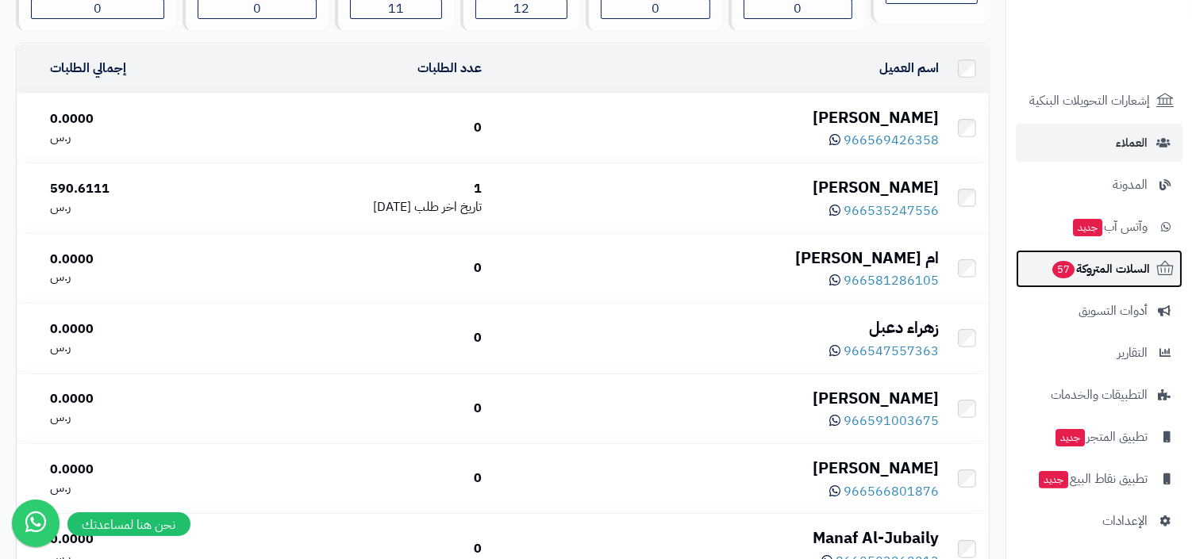
click at [1094, 273] on span "السلات المتروكة 57" at bounding box center [1100, 269] width 99 height 22
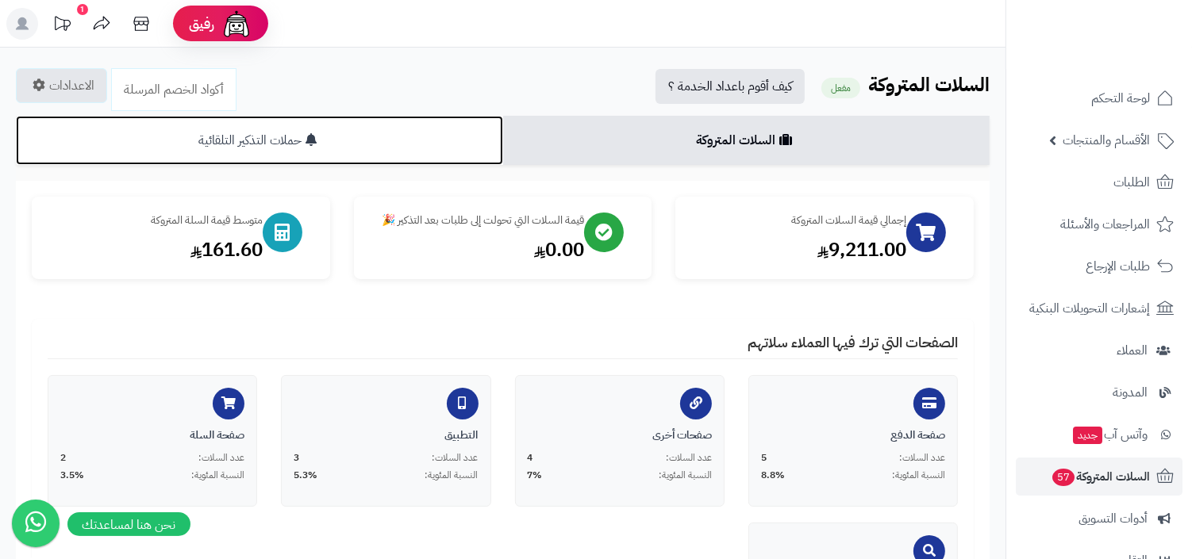
click at [348, 138] on link "حملات التذكير التلقائية" at bounding box center [259, 140] width 487 height 49
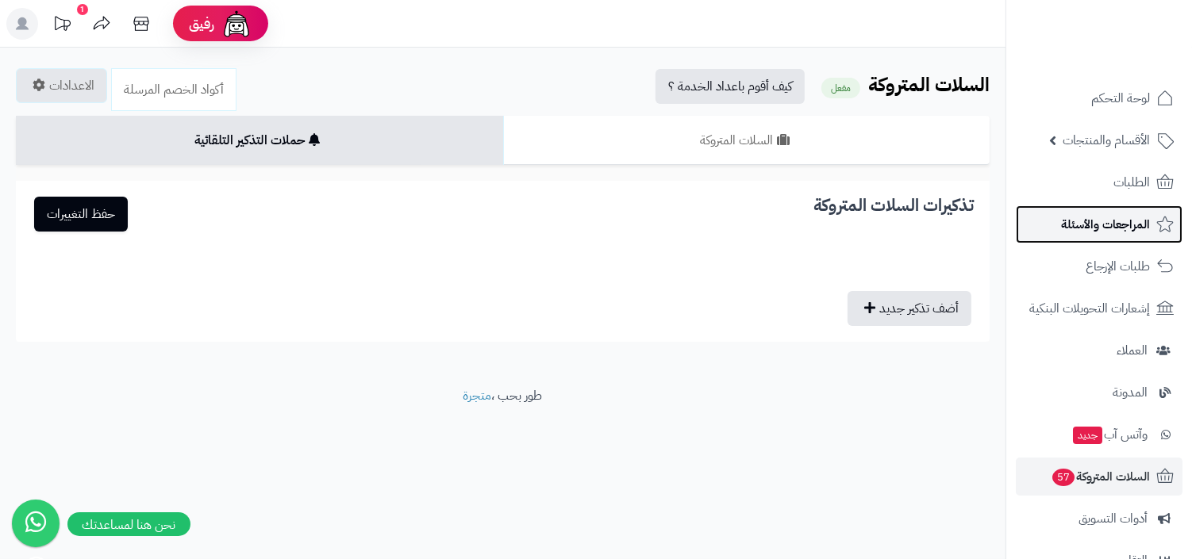
click at [1100, 210] on link "المراجعات والأسئلة" at bounding box center [1099, 225] width 167 height 38
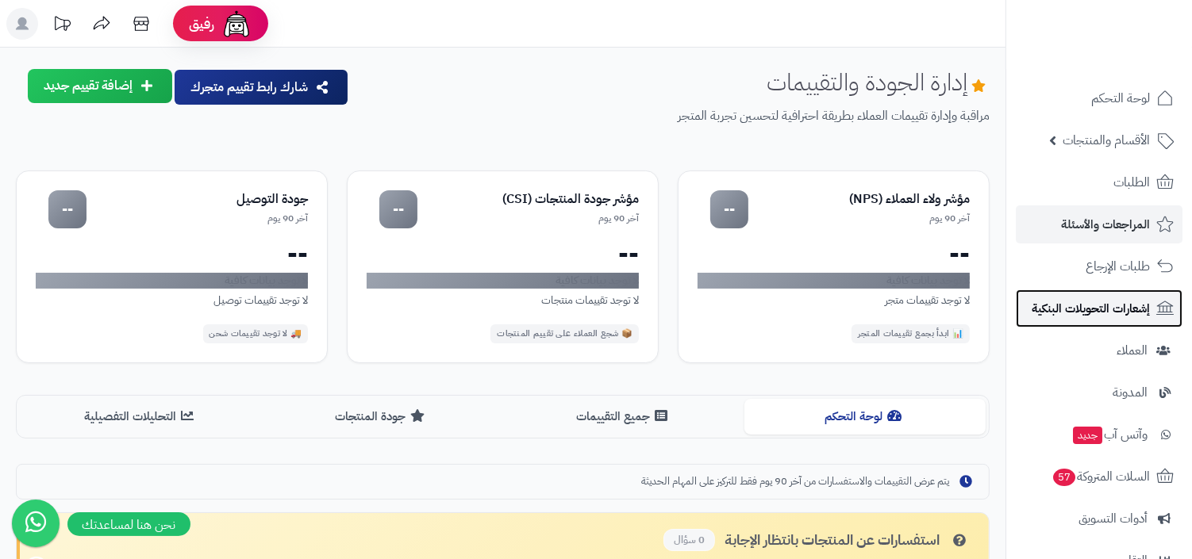
click at [1100, 317] on span "إشعارات التحويلات البنكية" at bounding box center [1091, 309] width 118 height 22
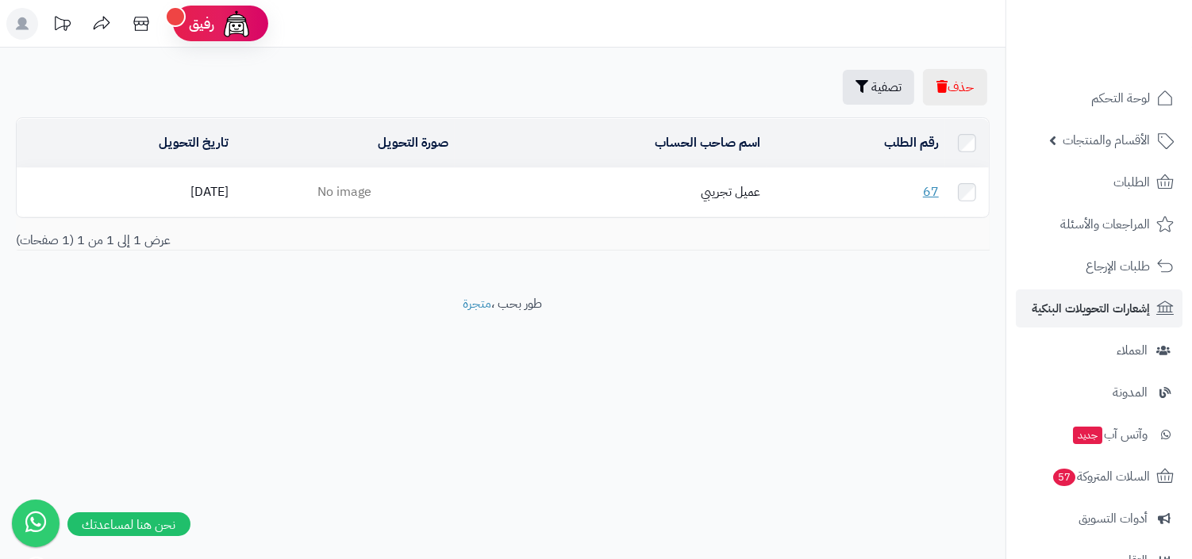
click at [918, 183] on td "67" at bounding box center [856, 192] width 178 height 48
click at [928, 188] on link "67" at bounding box center [931, 192] width 16 height 19
click at [1109, 133] on span "الأقسام والمنتجات" at bounding box center [1106, 140] width 87 height 22
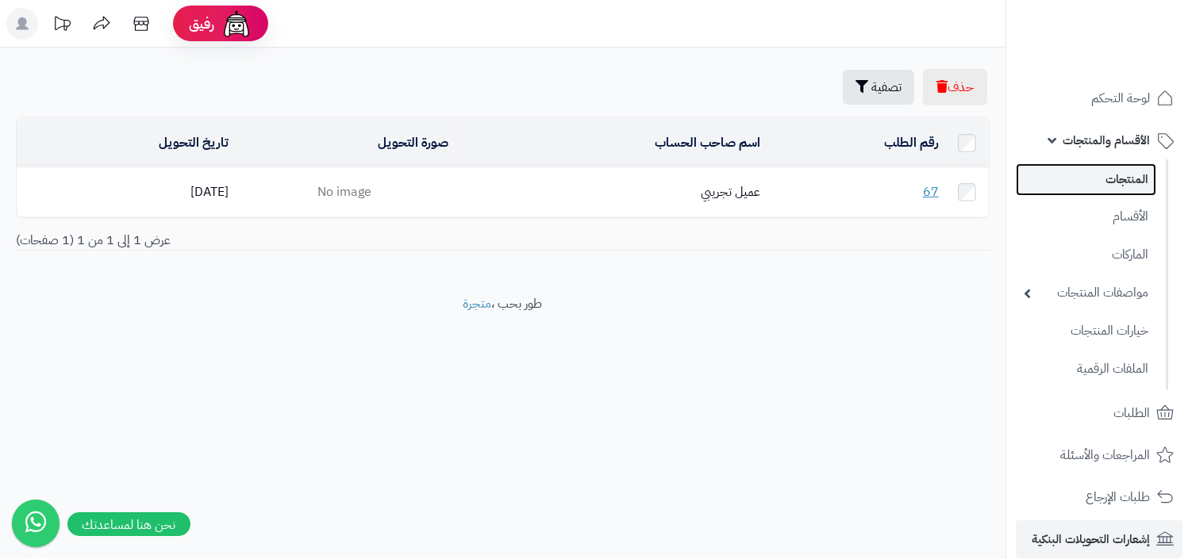
click at [1103, 175] on link "المنتجات" at bounding box center [1086, 179] width 140 height 33
